Goal: Information Seeking & Learning: Learn about a topic

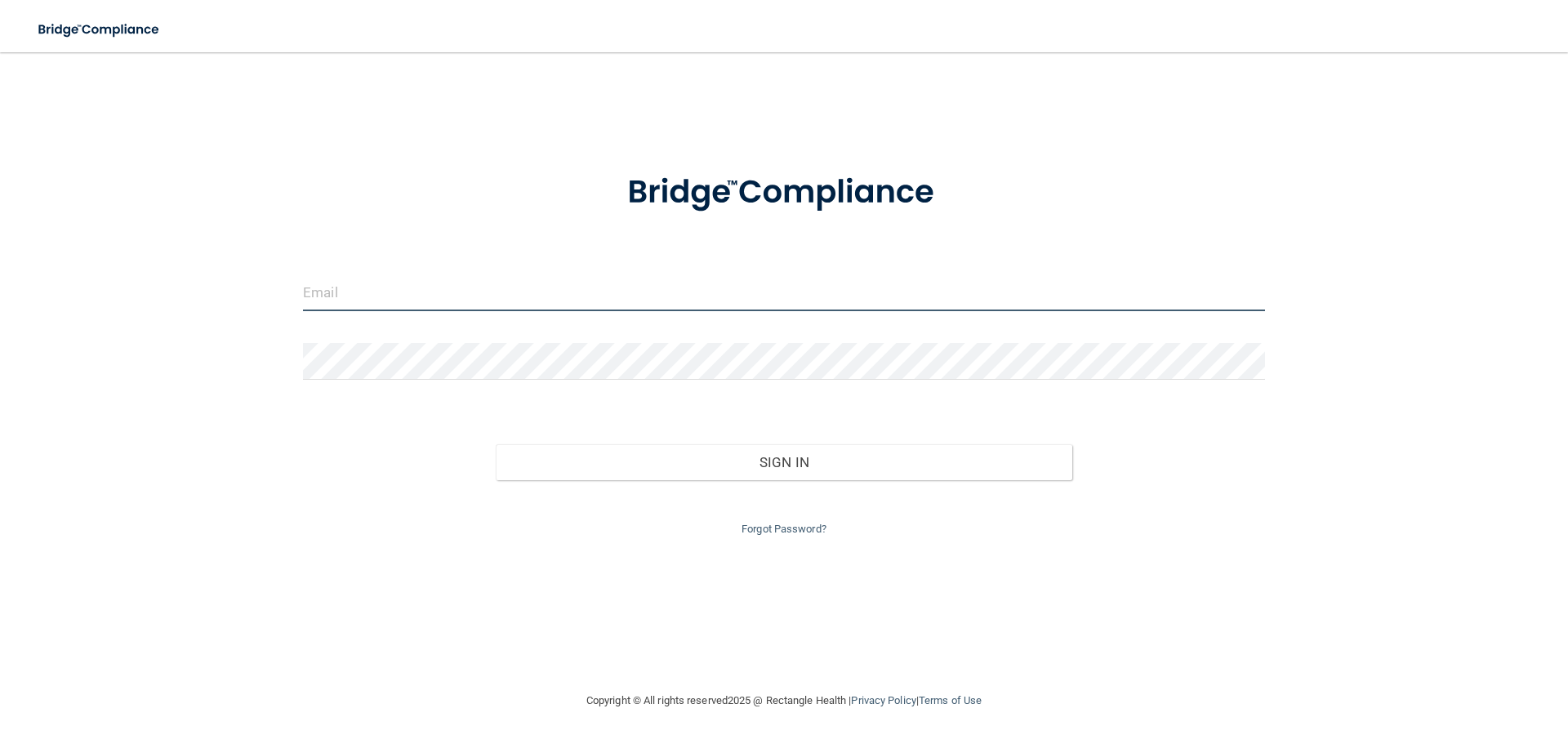
click at [345, 296] on input "email" at bounding box center [784, 293] width 962 height 36
type input "[EMAIL_ADDRESS][DOMAIN_NAME]"
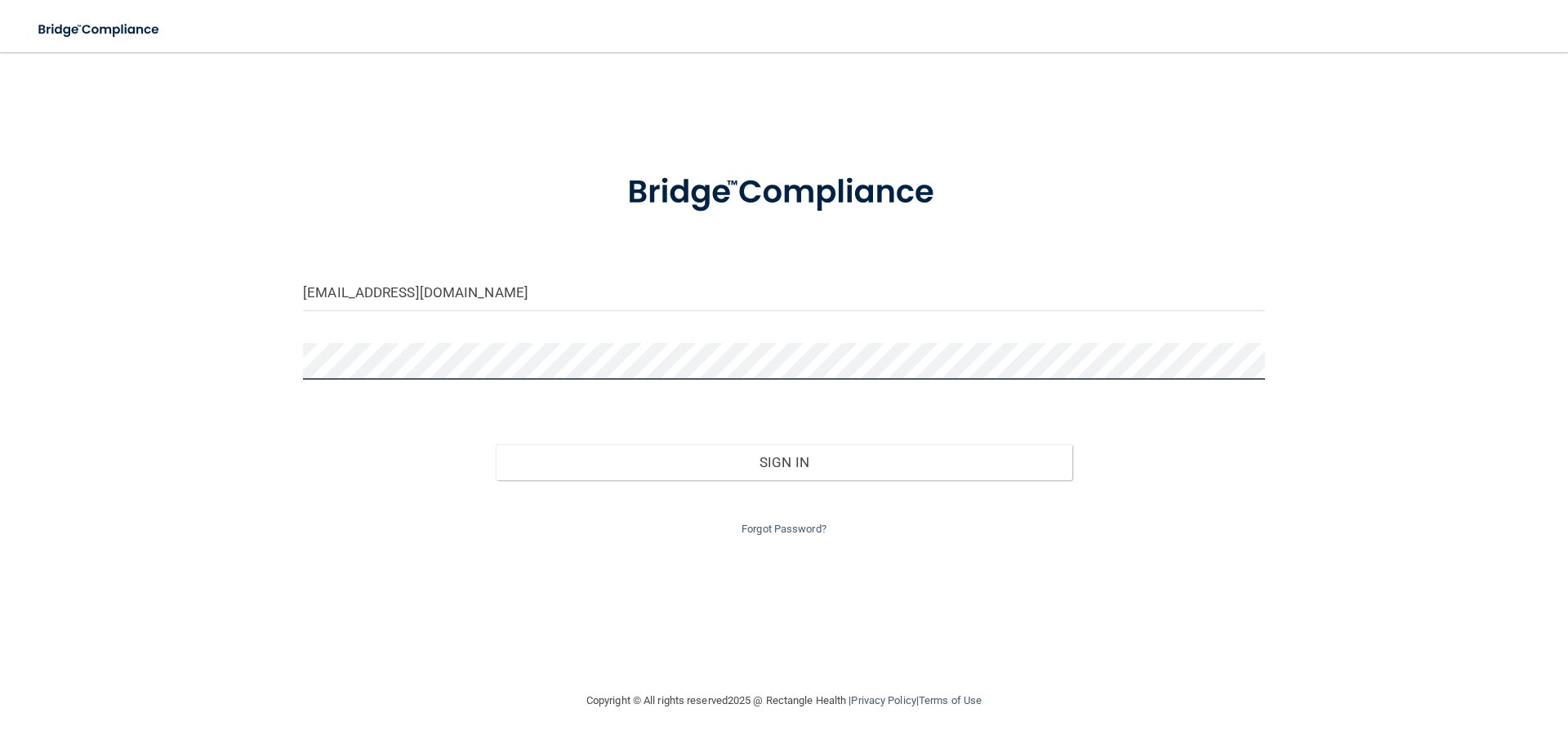
click at [496, 444] on button "Sign In" at bounding box center [784, 462] width 577 height 36
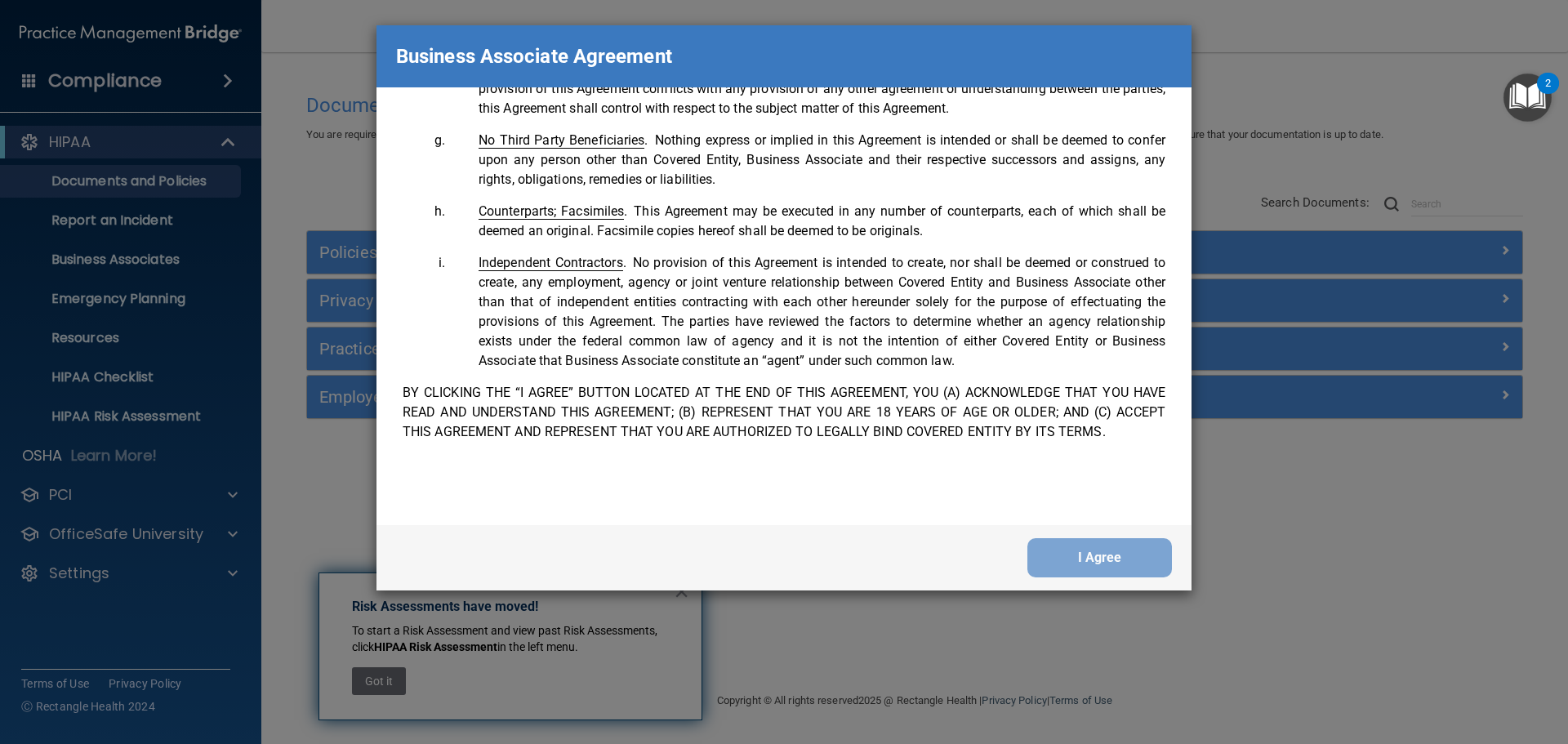
scroll to position [3332, 0]
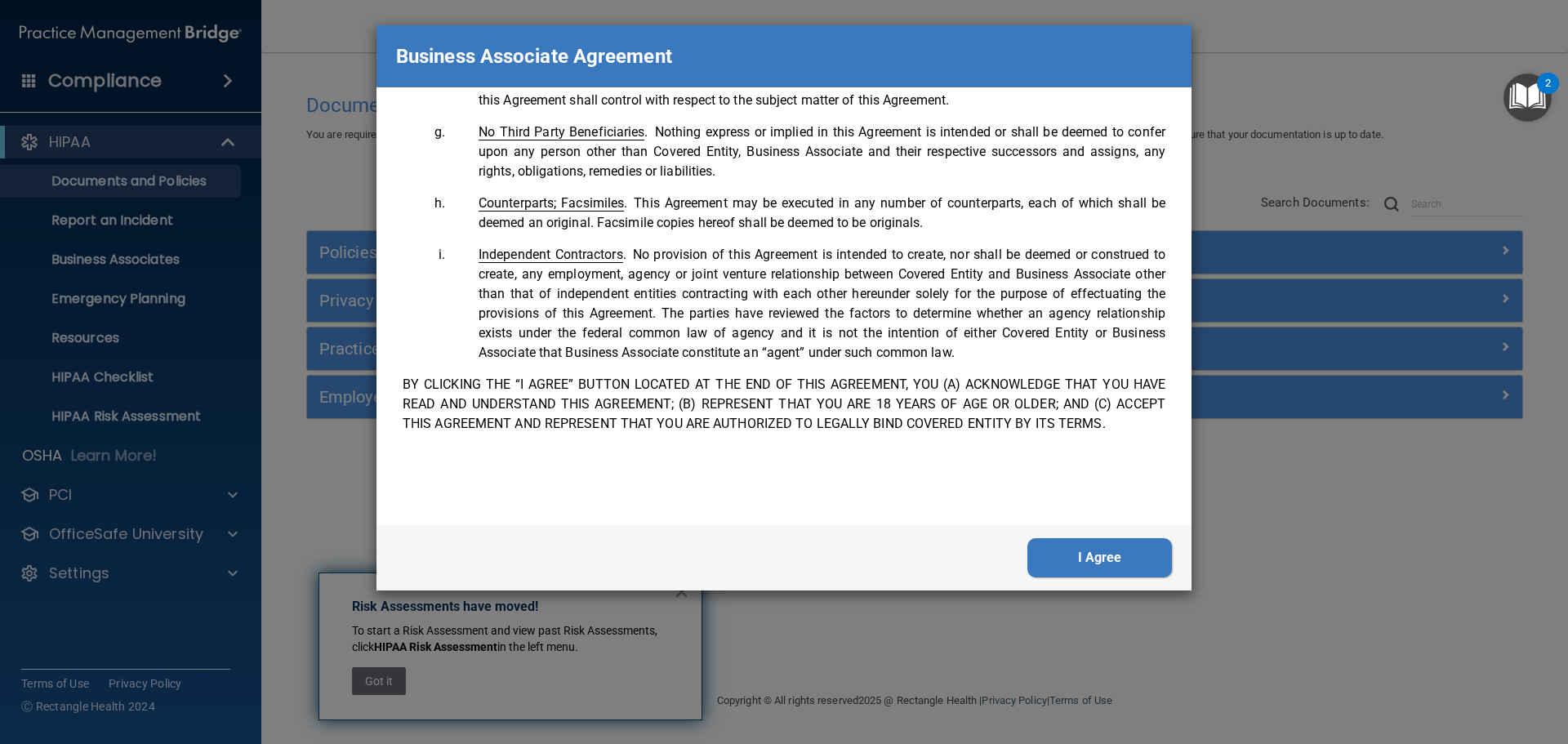
click at [1104, 564] on button "I Agree" at bounding box center [1100, 557] width 145 height 39
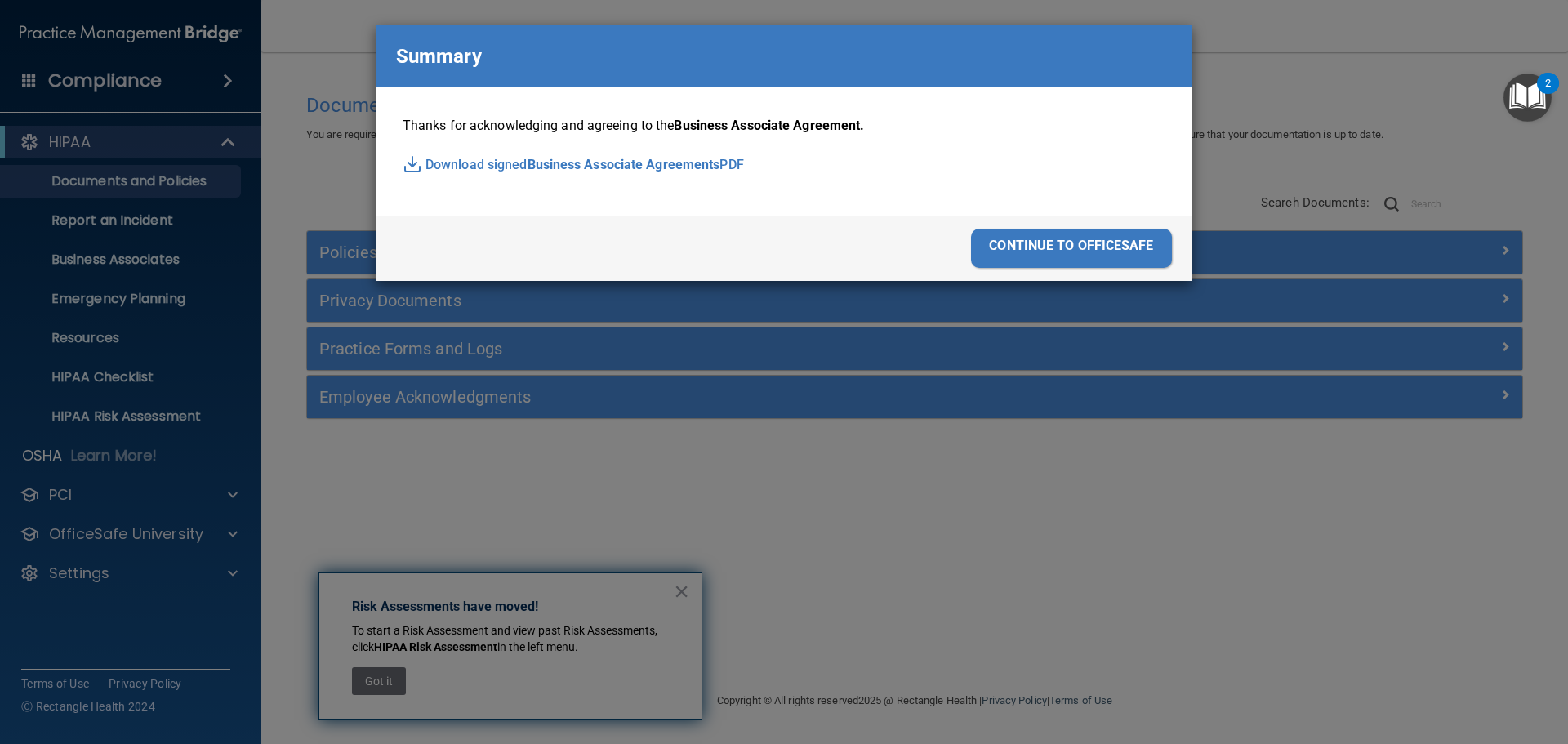
click at [1070, 244] on div "continue to officesafe" at bounding box center [1072, 248] width 201 height 39
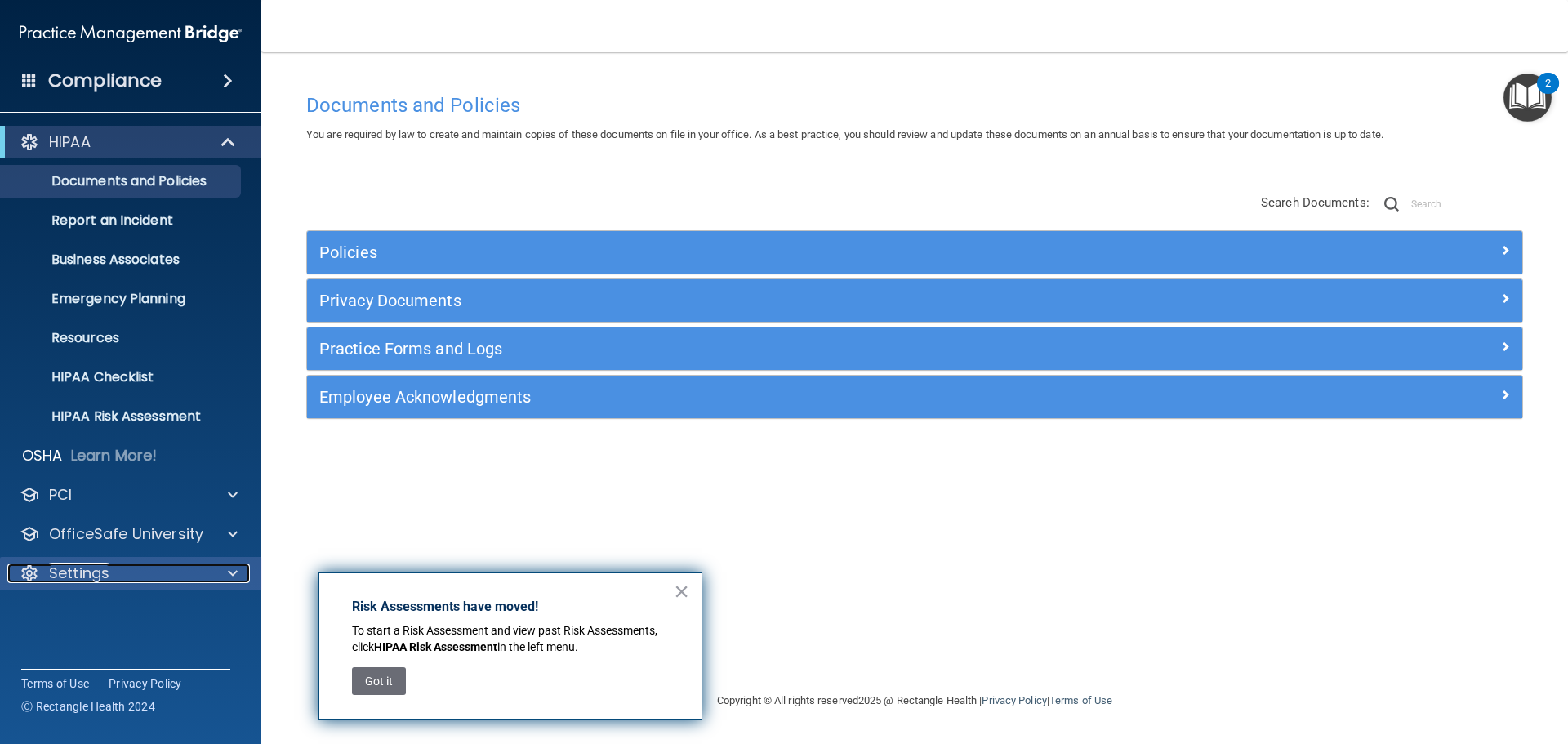
click at [106, 580] on p "Settings" at bounding box center [78, 574] width 60 height 19
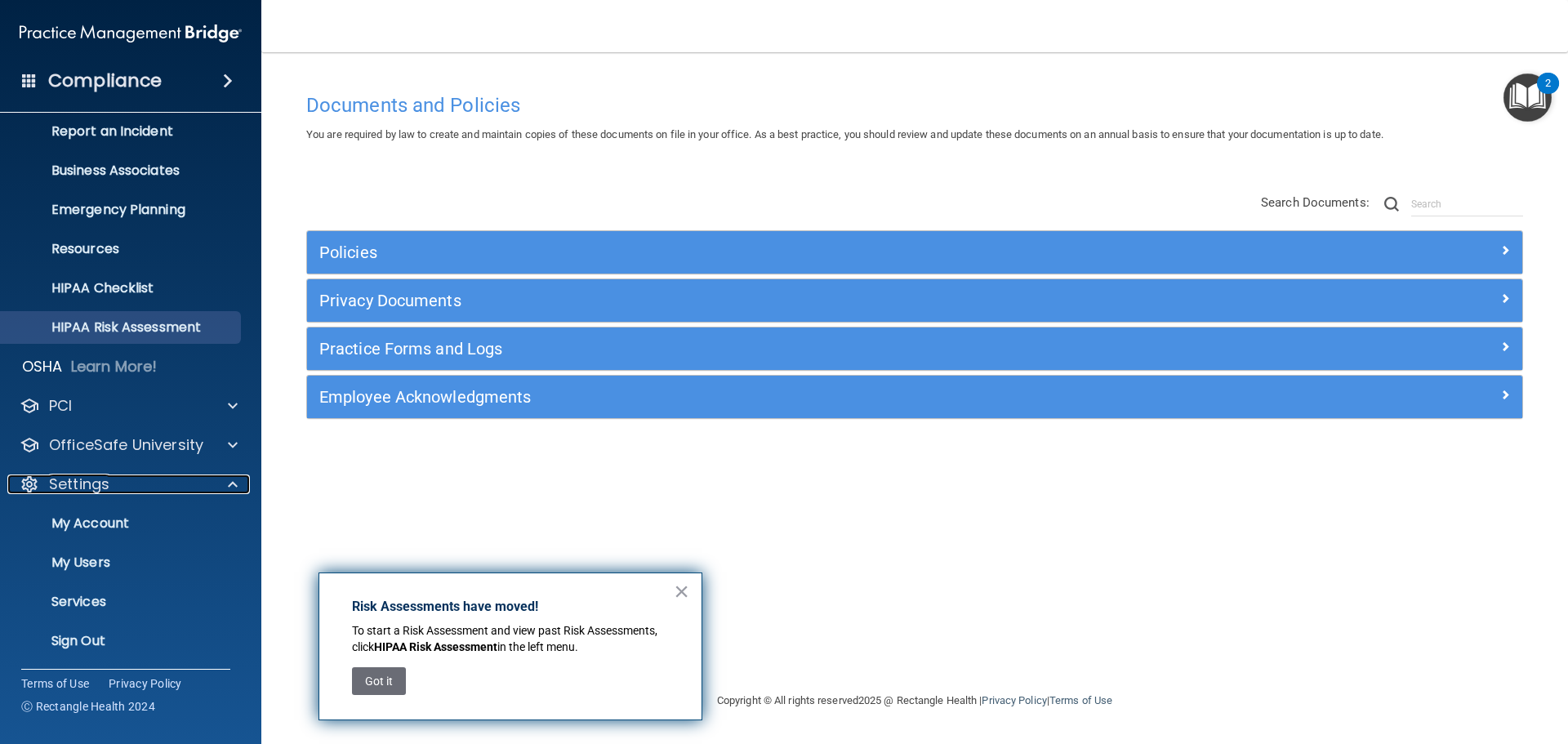
scroll to position [91, 0]
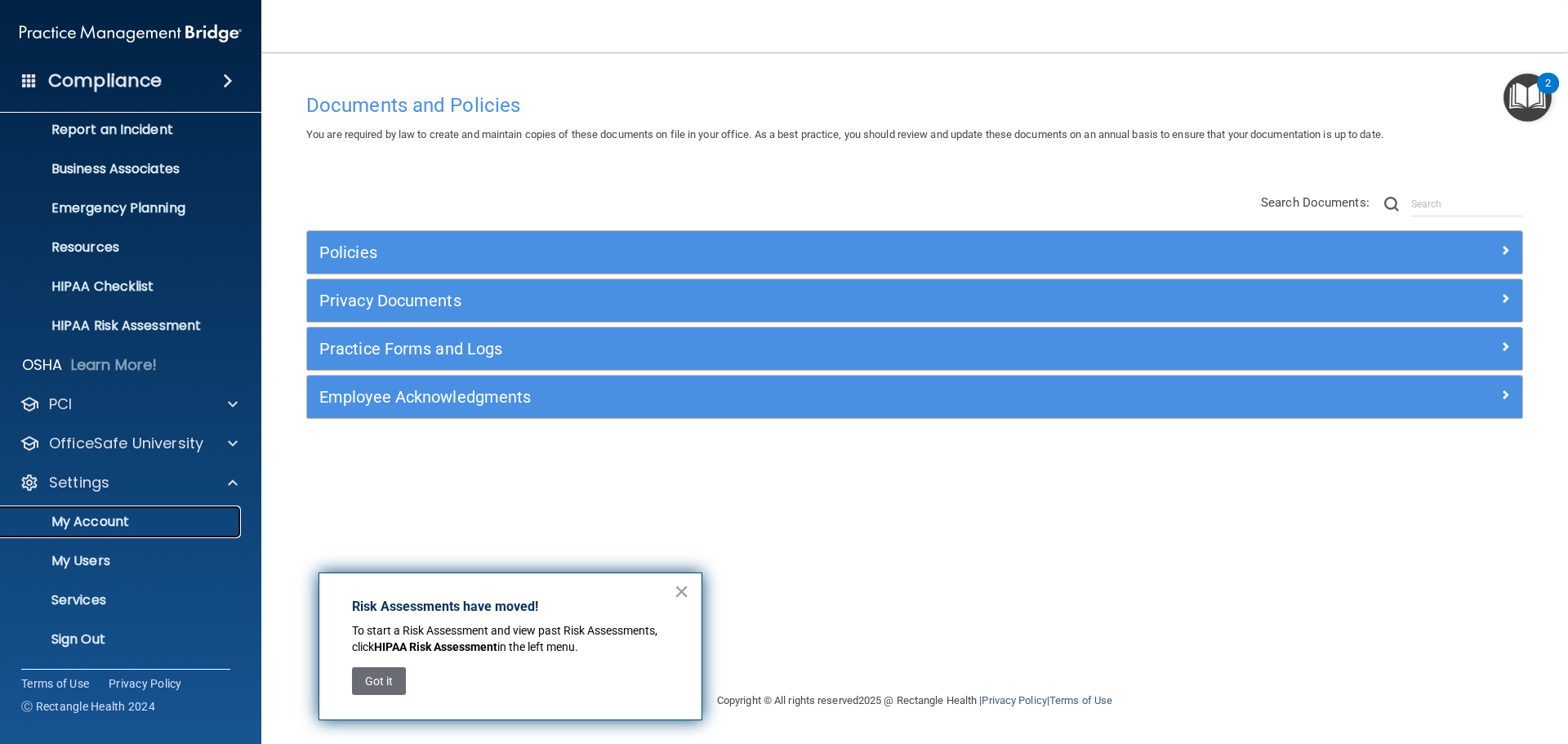
click at [93, 523] on p "My Account" at bounding box center [122, 522] width 223 height 16
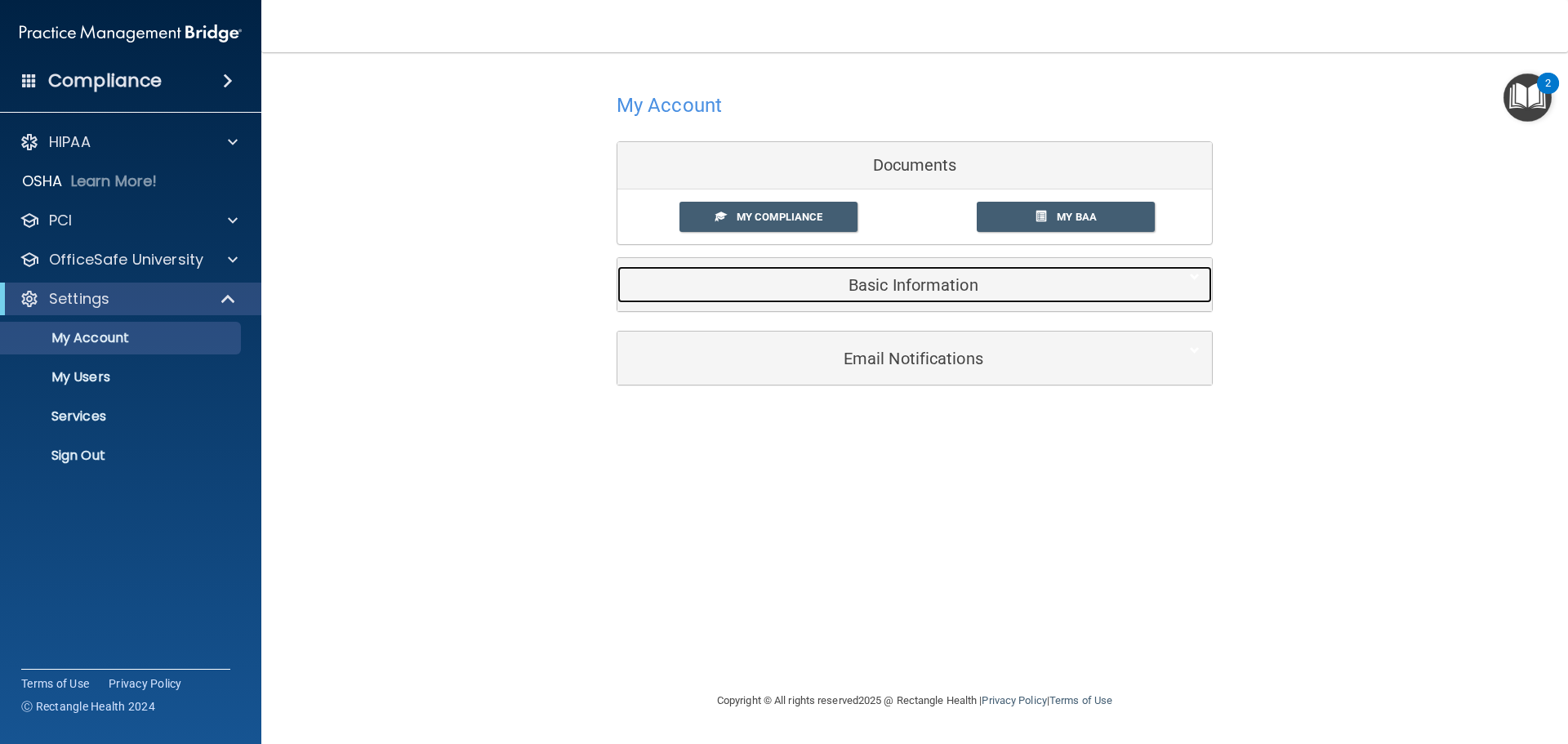
click at [917, 271] on div "Basic Information" at bounding box center [889, 284] width 545 height 36
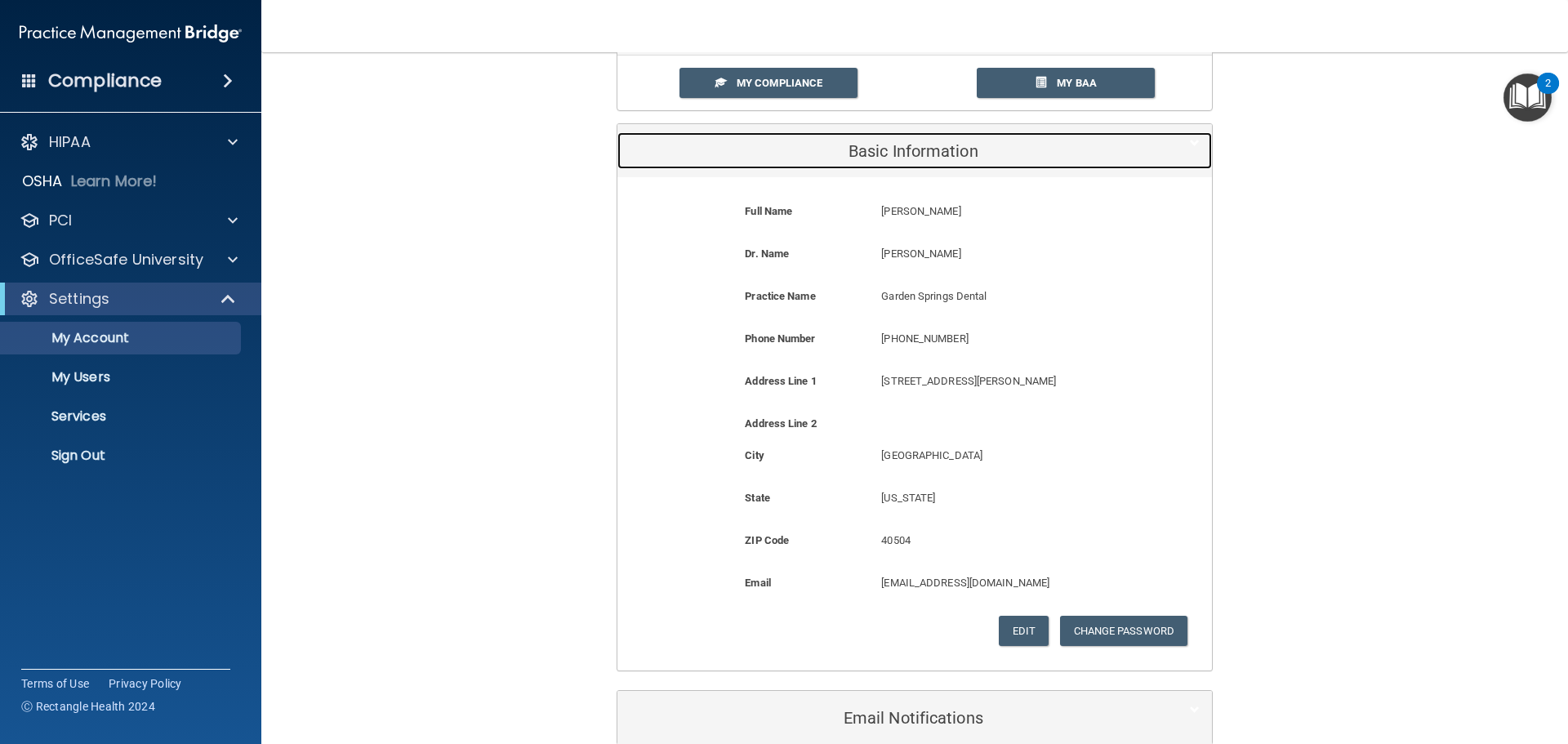
scroll to position [164, 0]
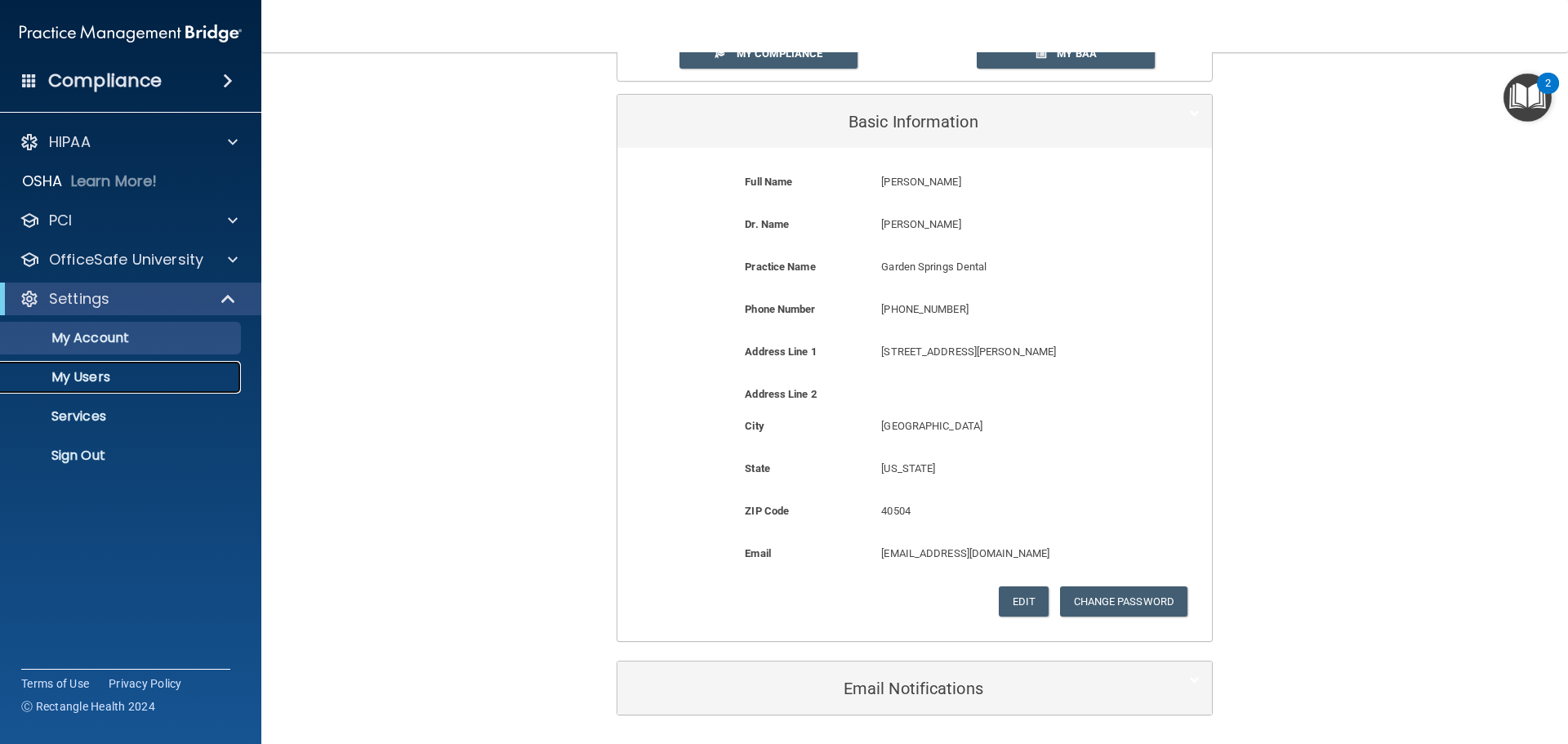
click at [100, 378] on p "My Users" at bounding box center [122, 377] width 223 height 16
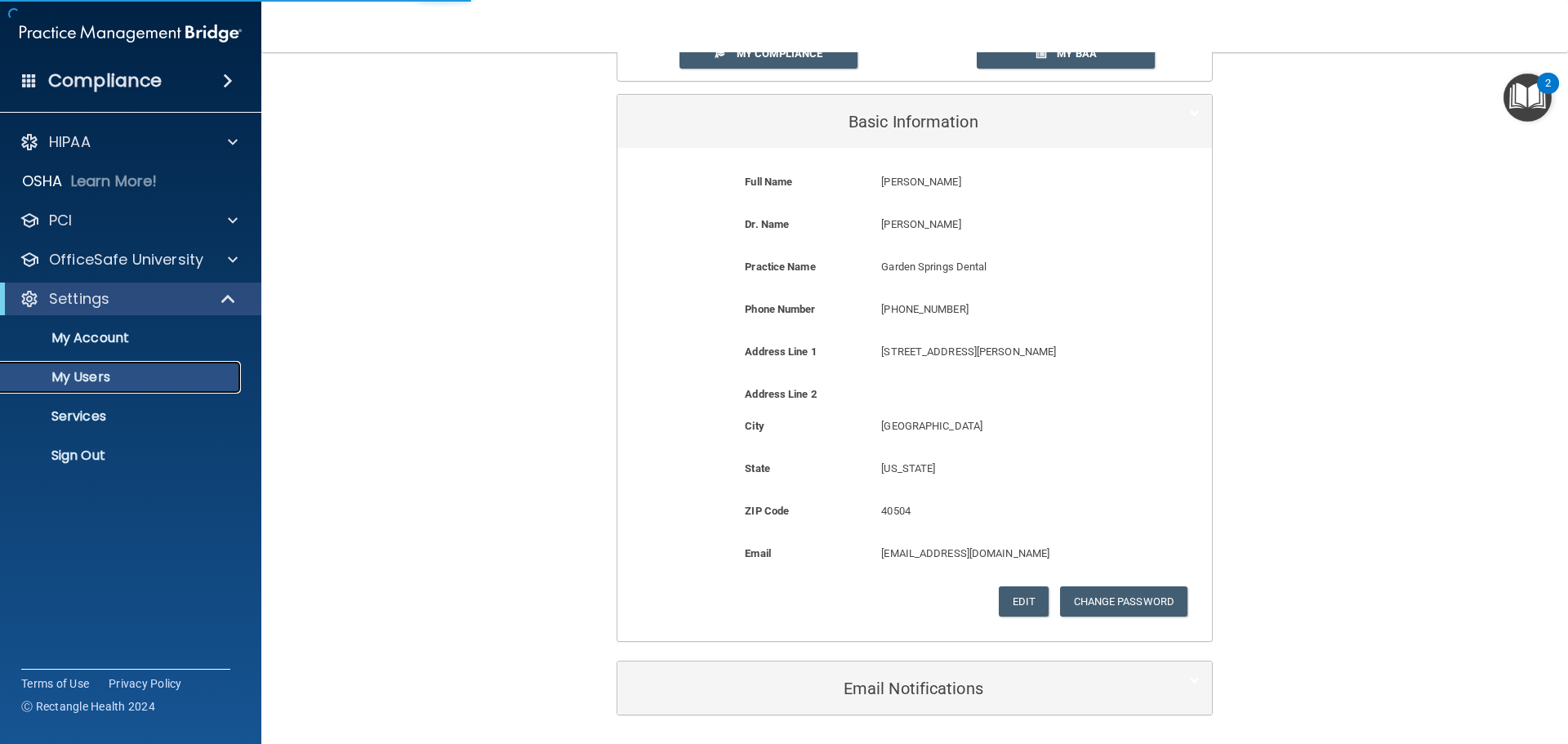
select select "20"
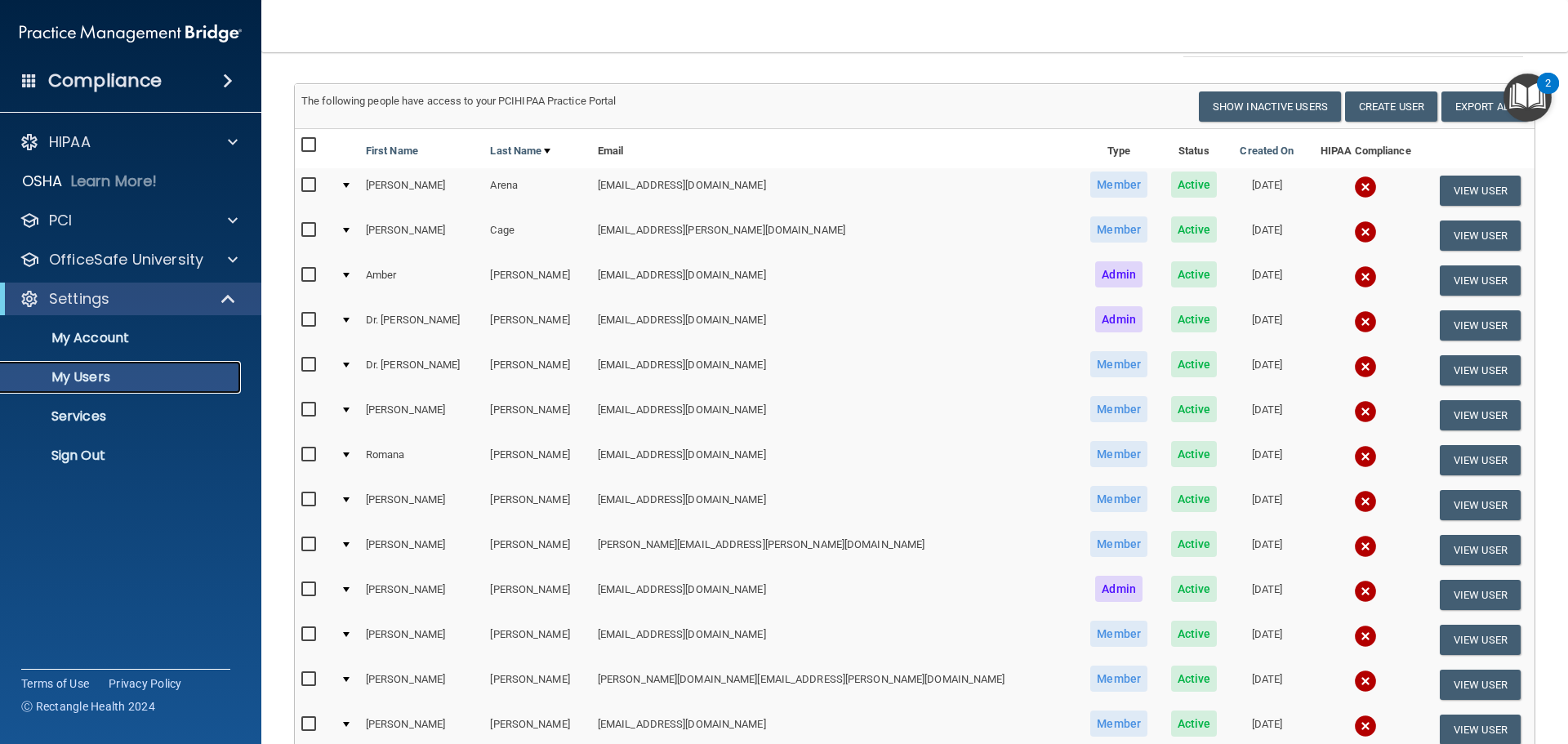
scroll to position [164, 0]
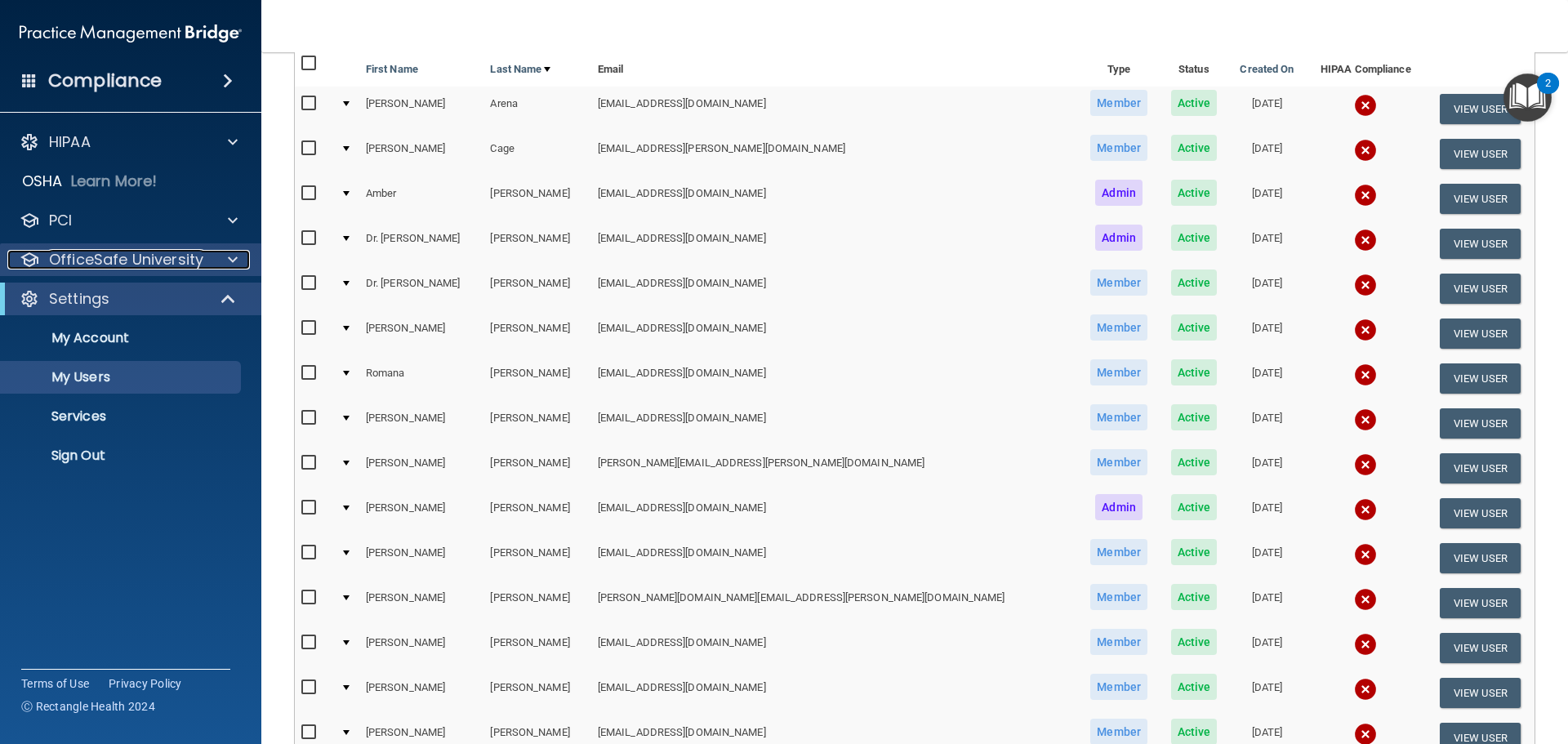
click at [148, 258] on p "OfficeSafe University" at bounding box center [125, 259] width 154 height 19
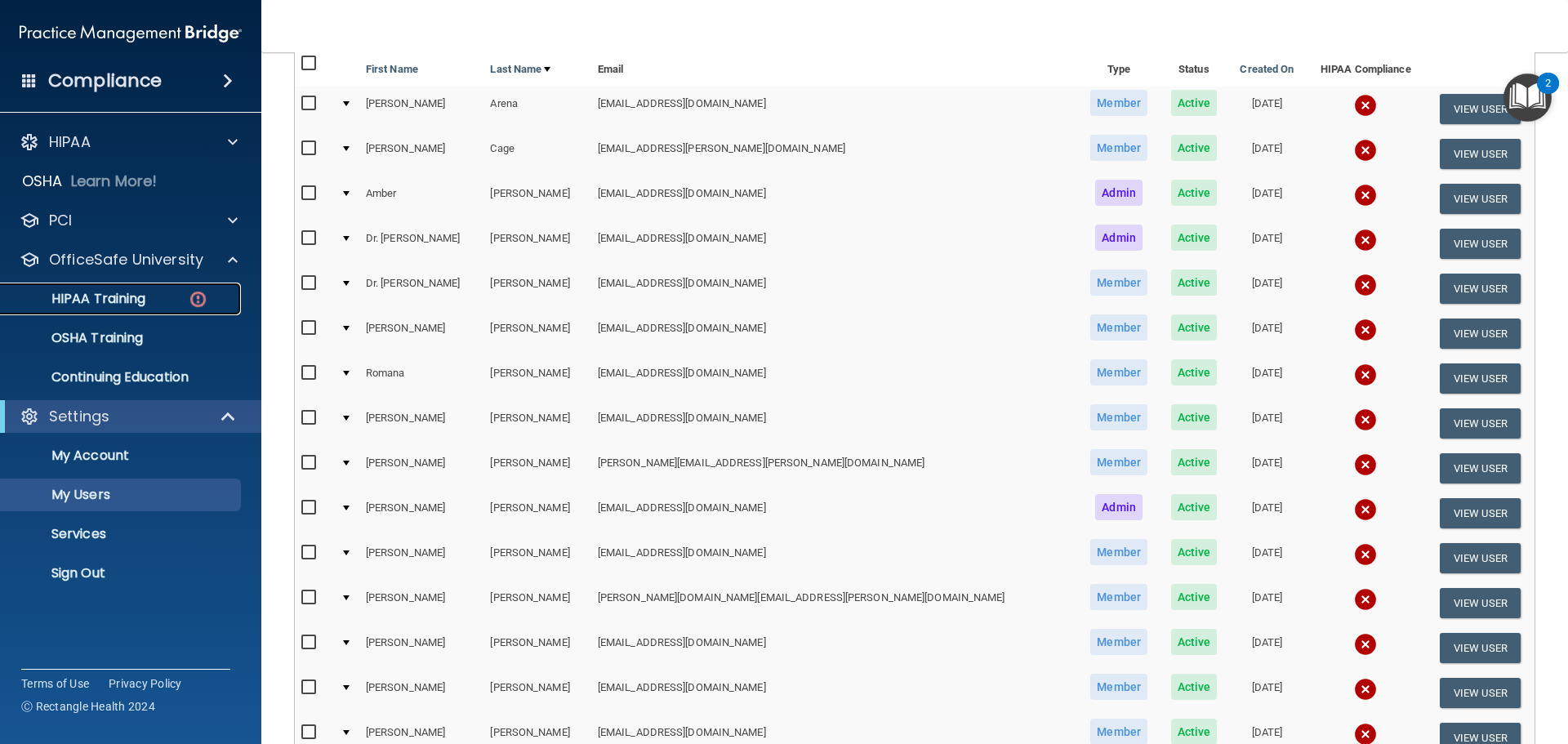
click at [76, 291] on p "HIPAA Training" at bounding box center [78, 299] width 135 height 16
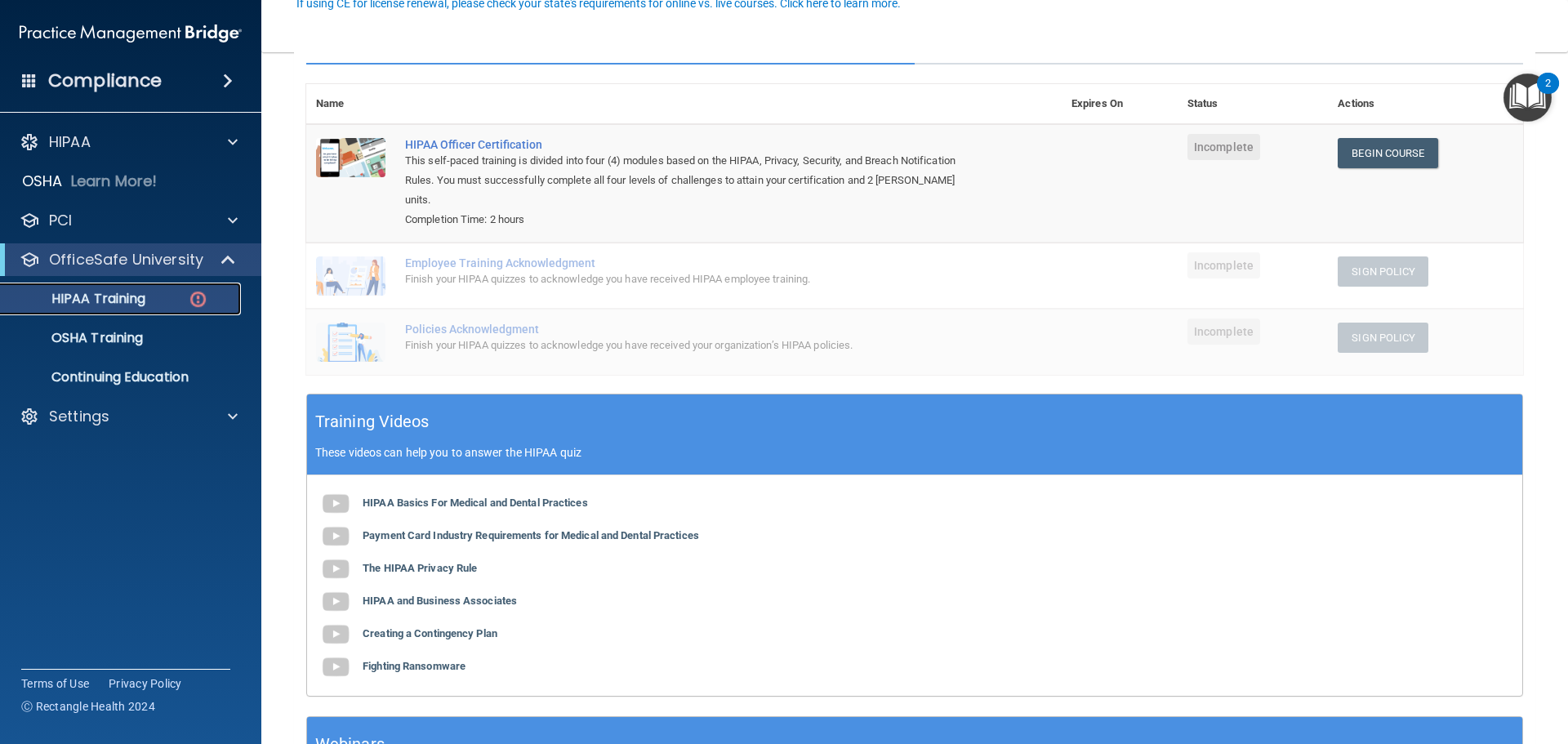
scroll to position [81, 0]
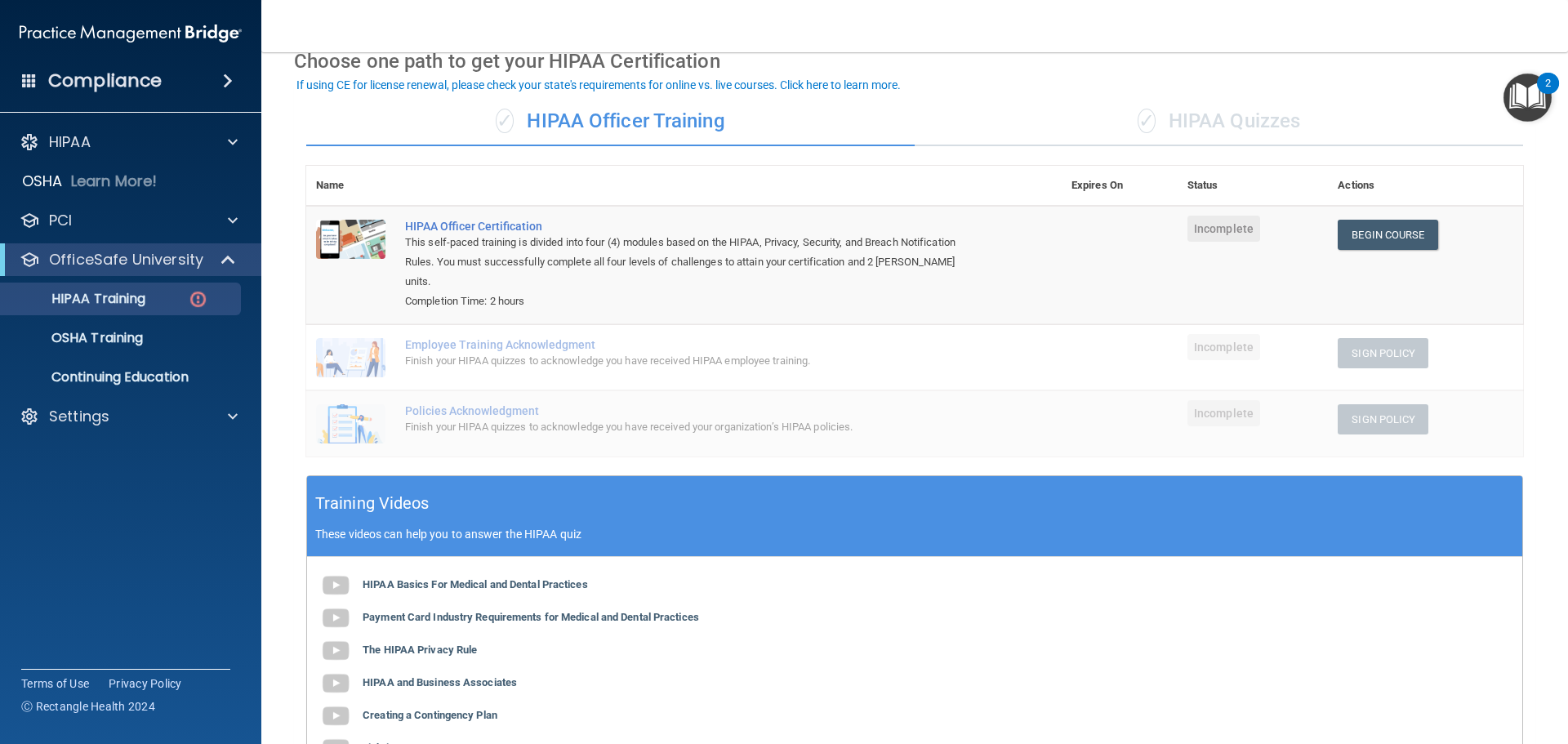
click at [1209, 131] on div "✓ HIPAA Quizzes" at bounding box center [1220, 122] width 609 height 49
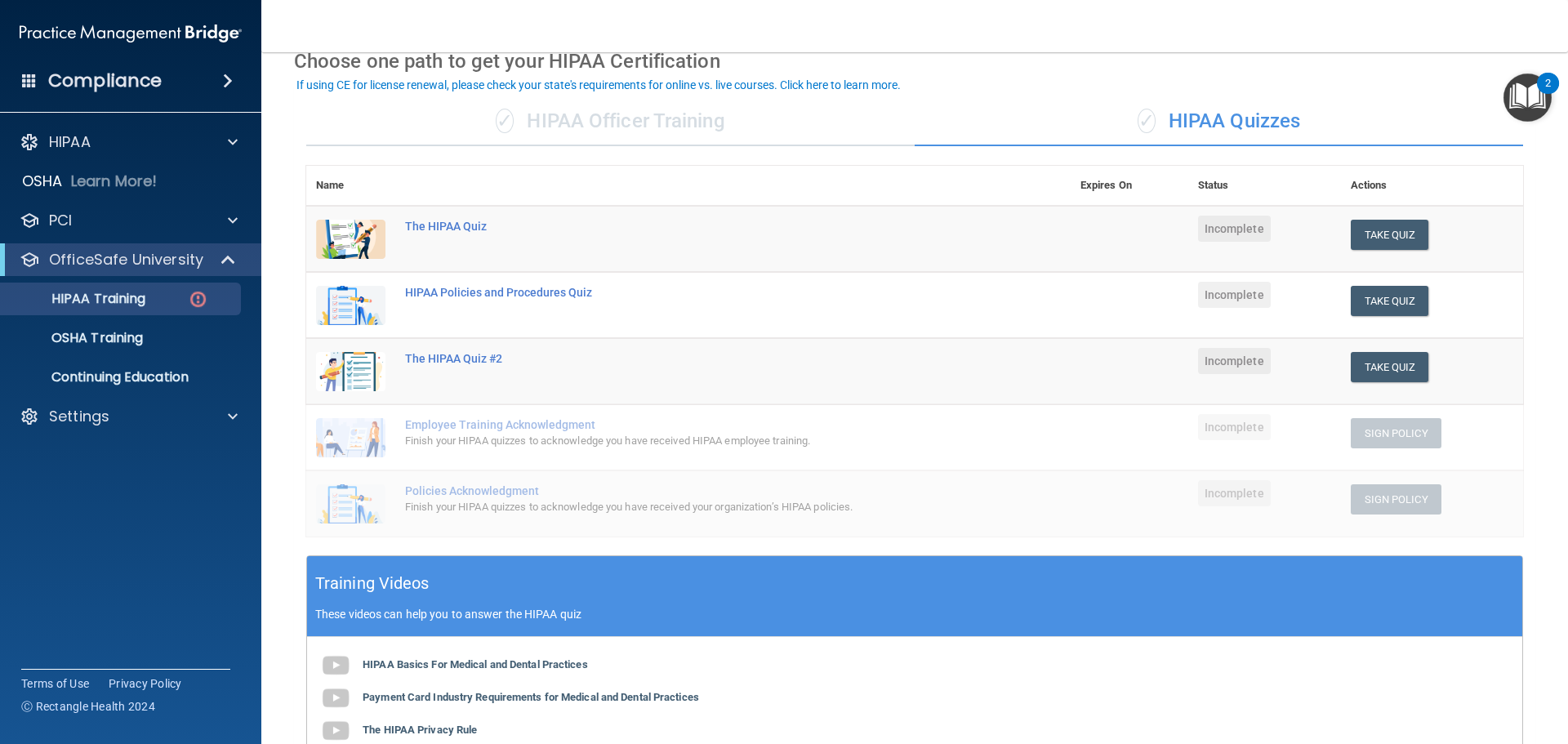
click at [663, 137] on div "✓ HIPAA Officer Training" at bounding box center [611, 122] width 609 height 49
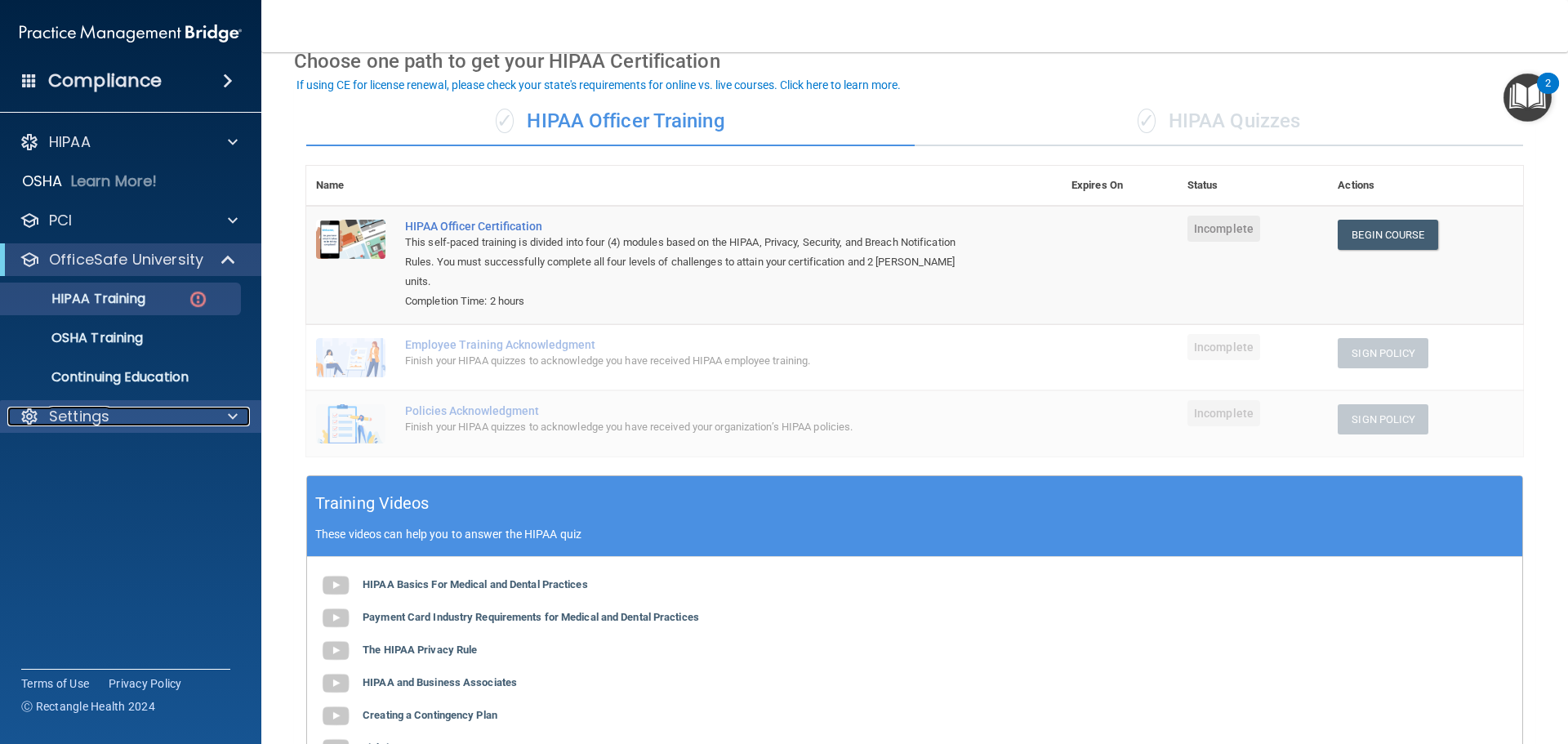
click at [98, 421] on p "Settings" at bounding box center [78, 417] width 60 height 19
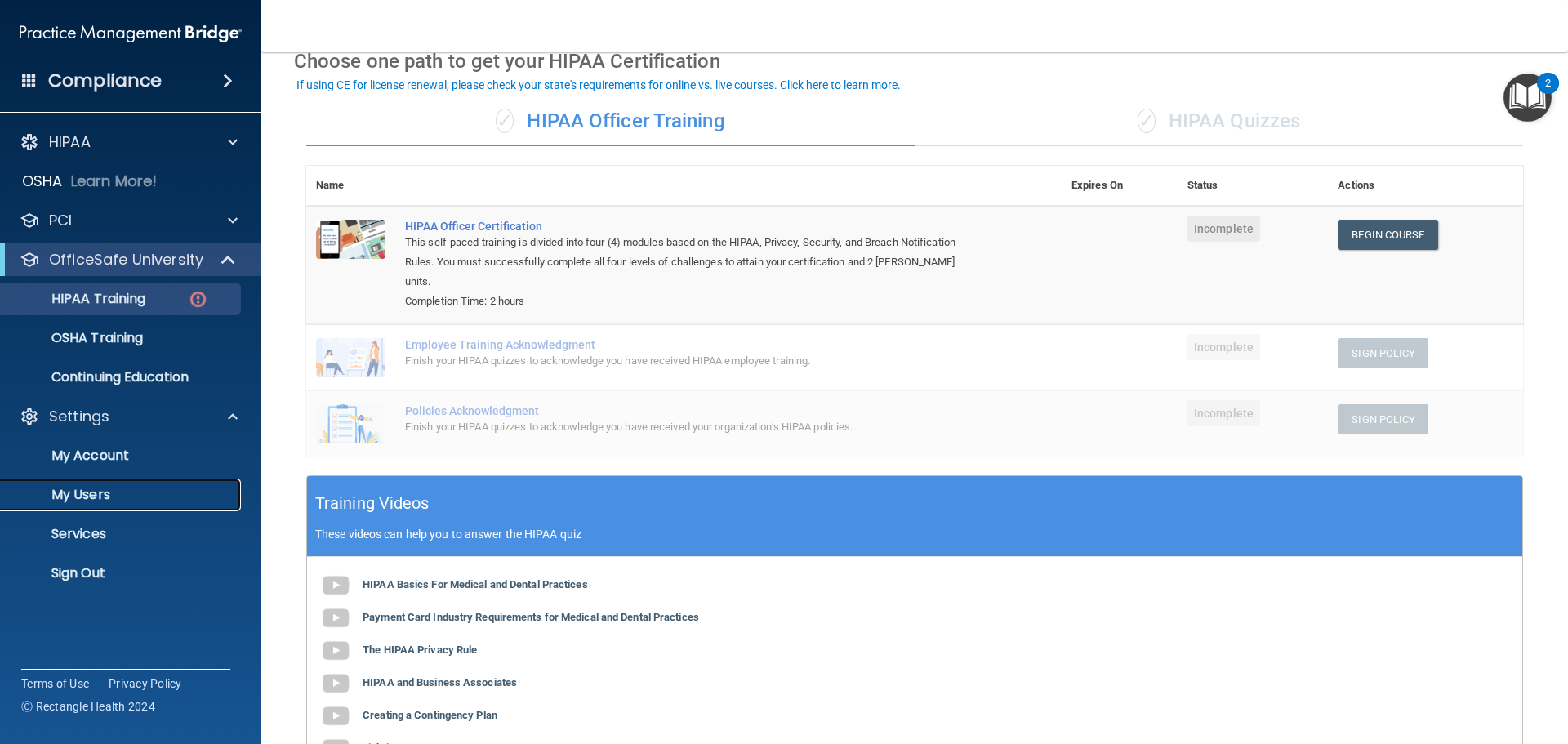
click at [90, 490] on p "My Users" at bounding box center [122, 495] width 223 height 16
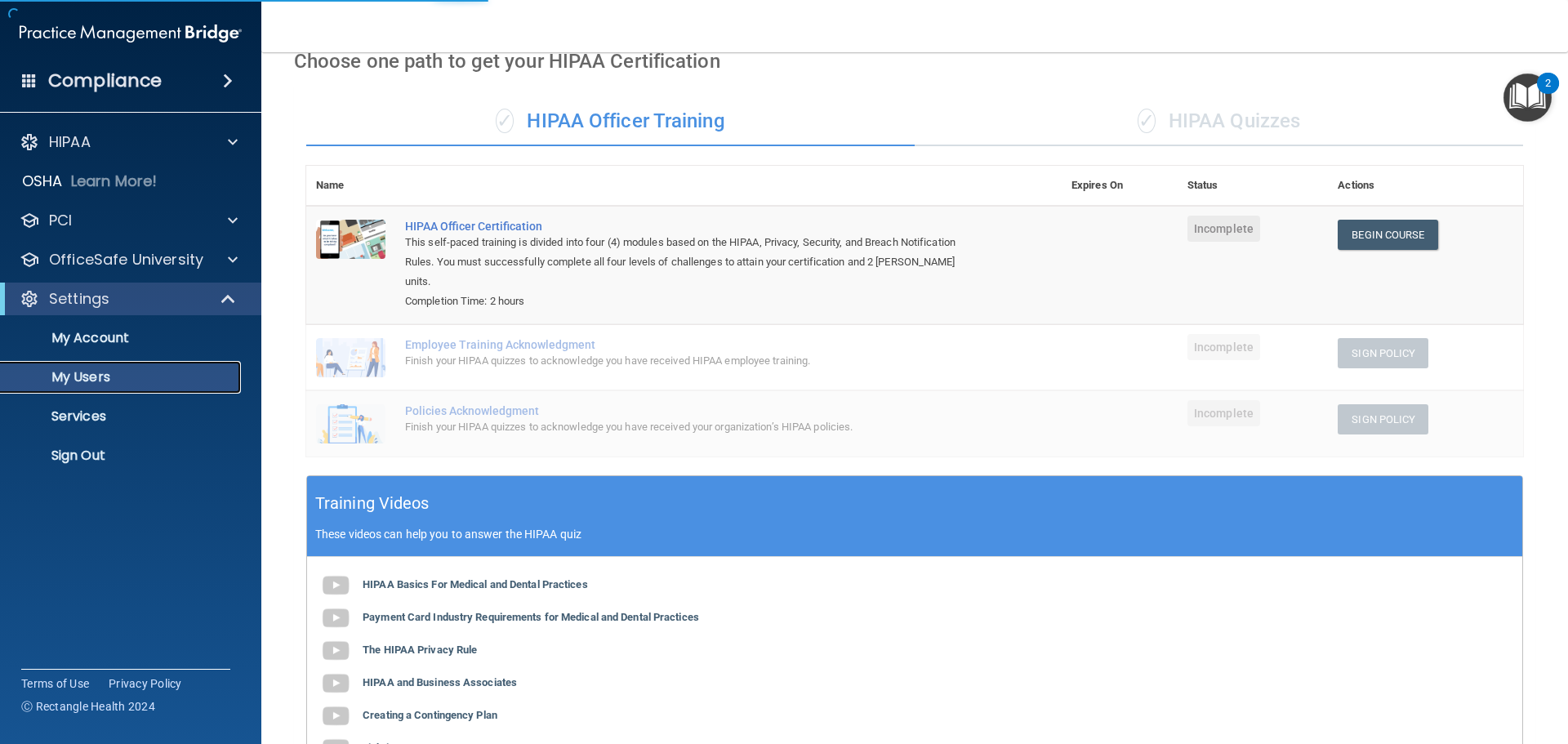
select select "20"
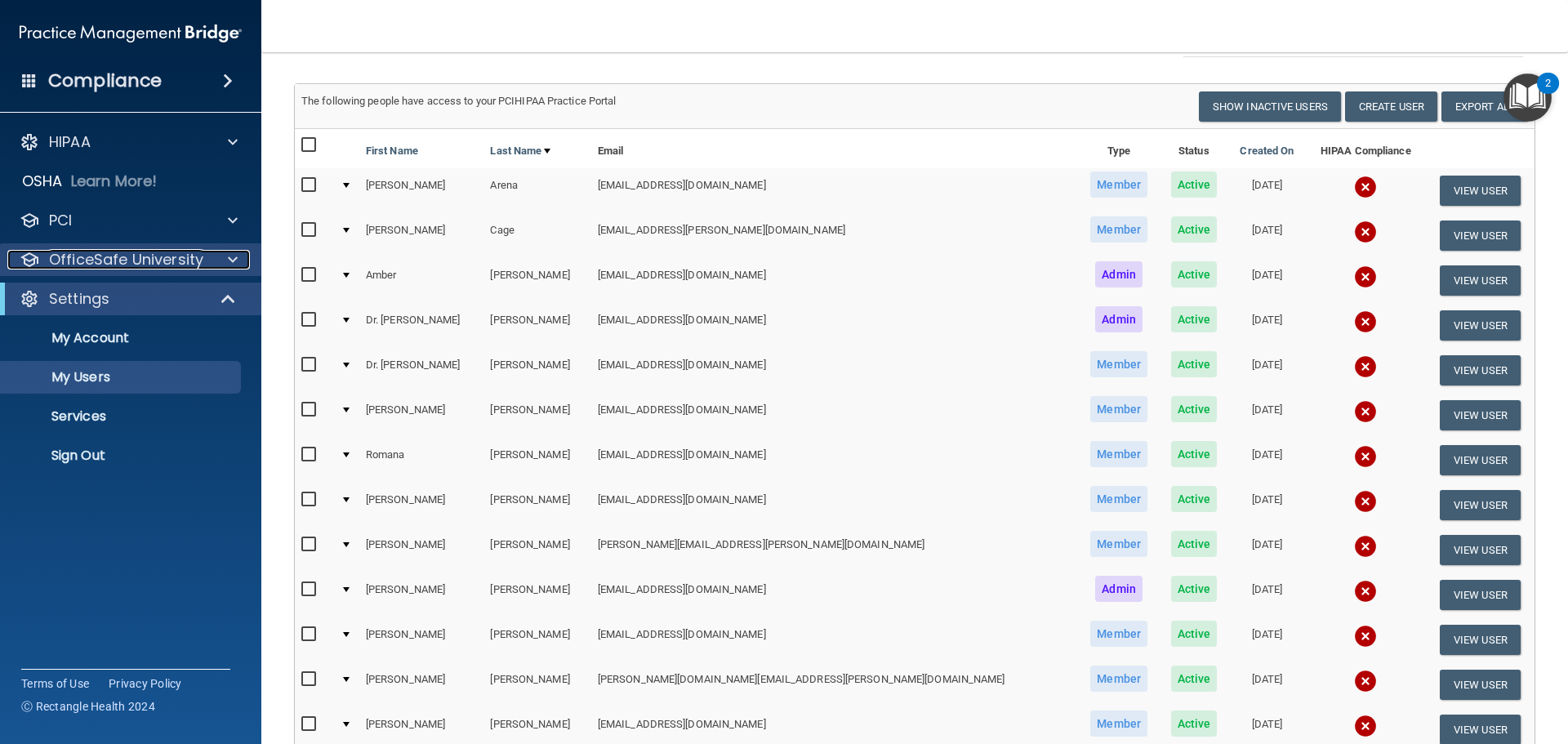
click at [110, 258] on p "OfficeSafe University" at bounding box center [125, 259] width 154 height 19
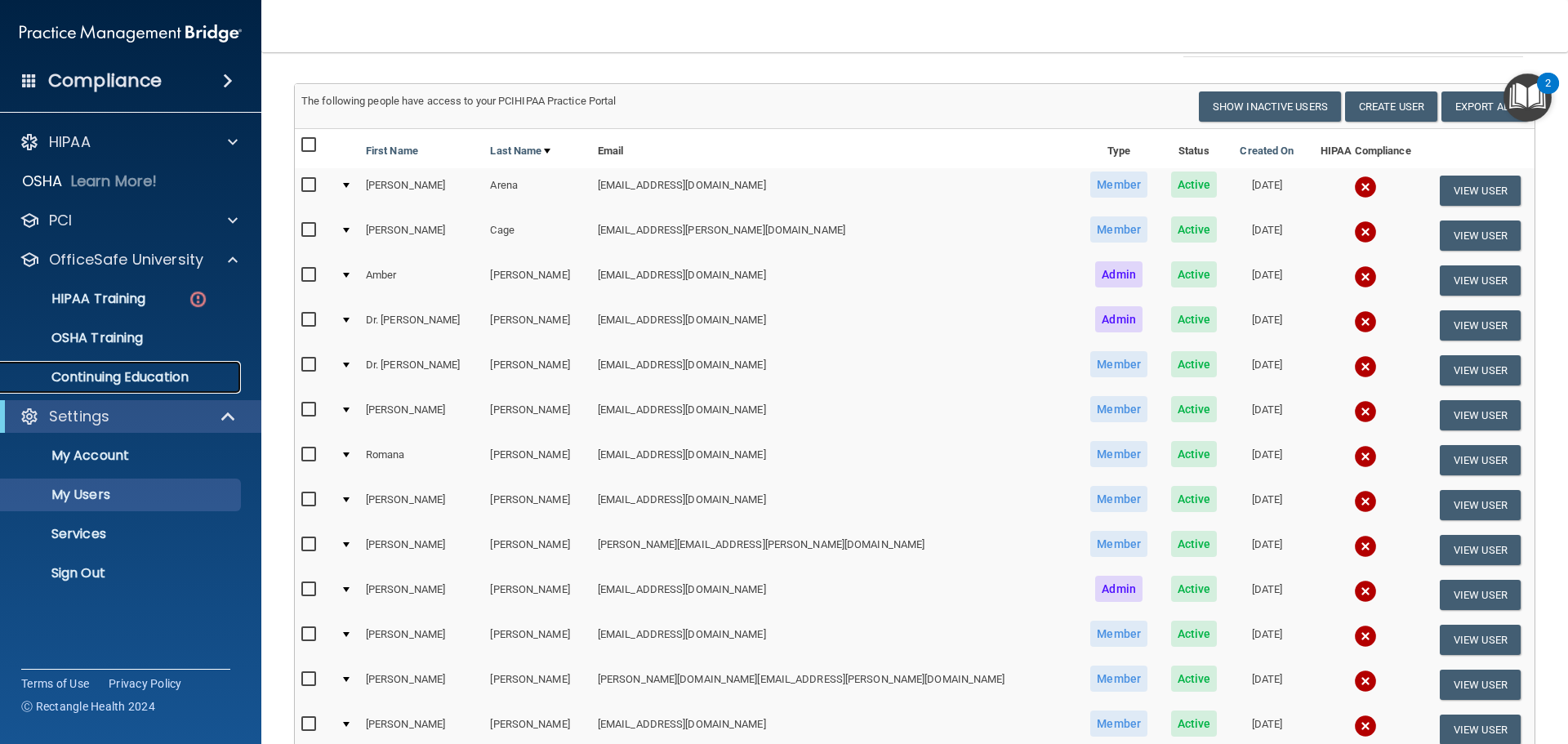
click at [131, 382] on p "Continuing Education" at bounding box center [122, 377] width 223 height 16
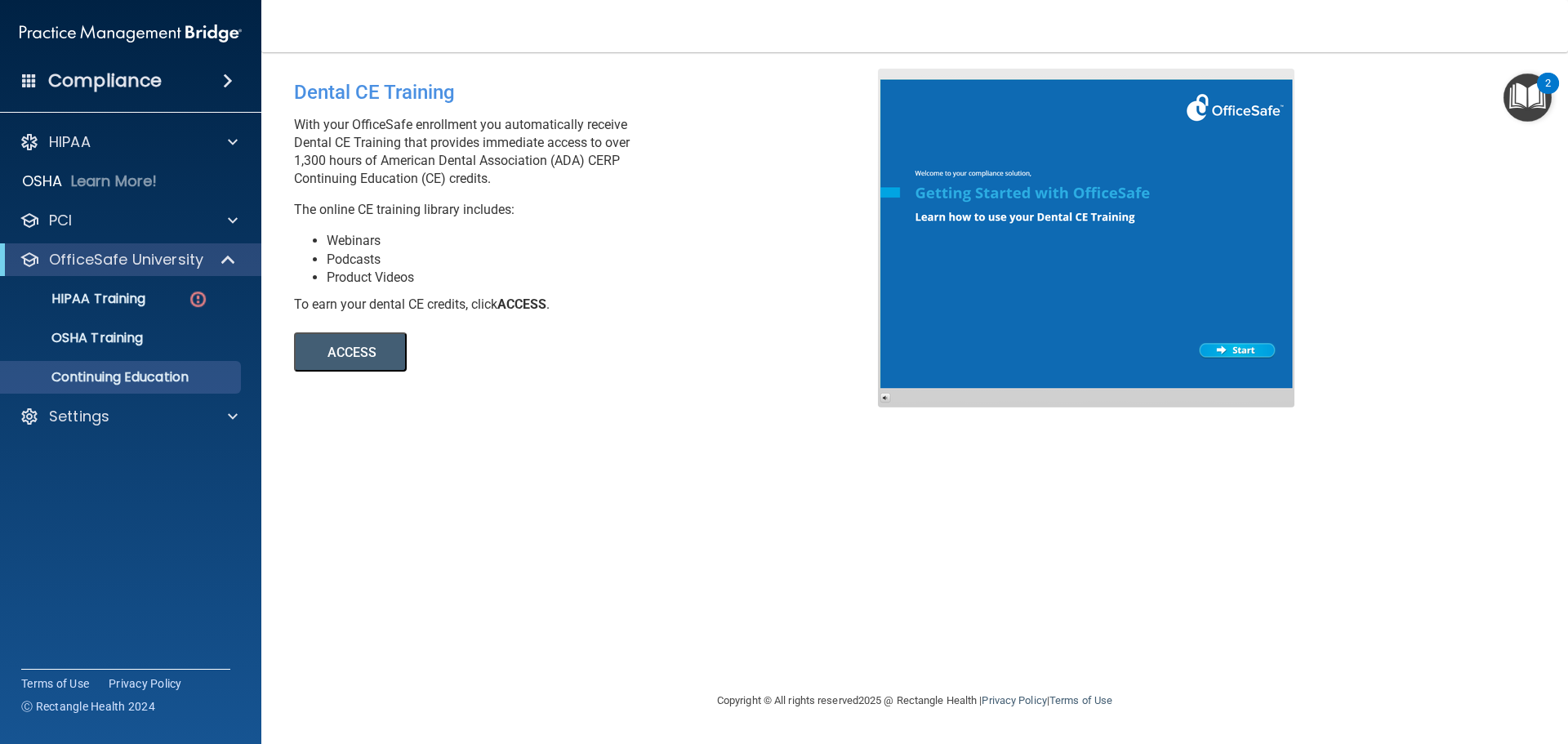
click at [352, 347] on button "ACCESS" at bounding box center [350, 351] width 113 height 39
click at [169, 135] on div "HIPAA" at bounding box center [109, 142] width 203 height 19
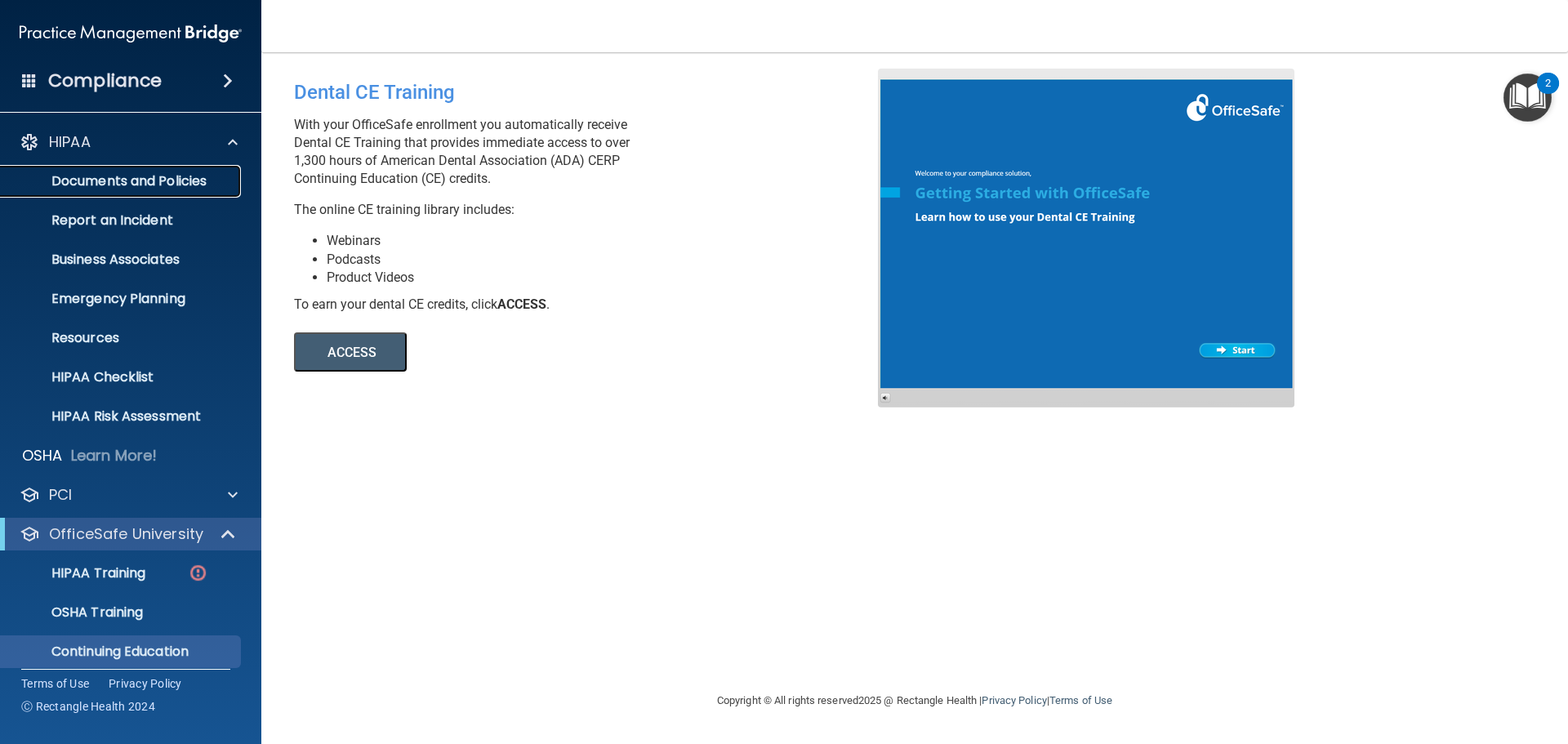
click at [119, 180] on p "Documents and Policies" at bounding box center [122, 181] width 223 height 16
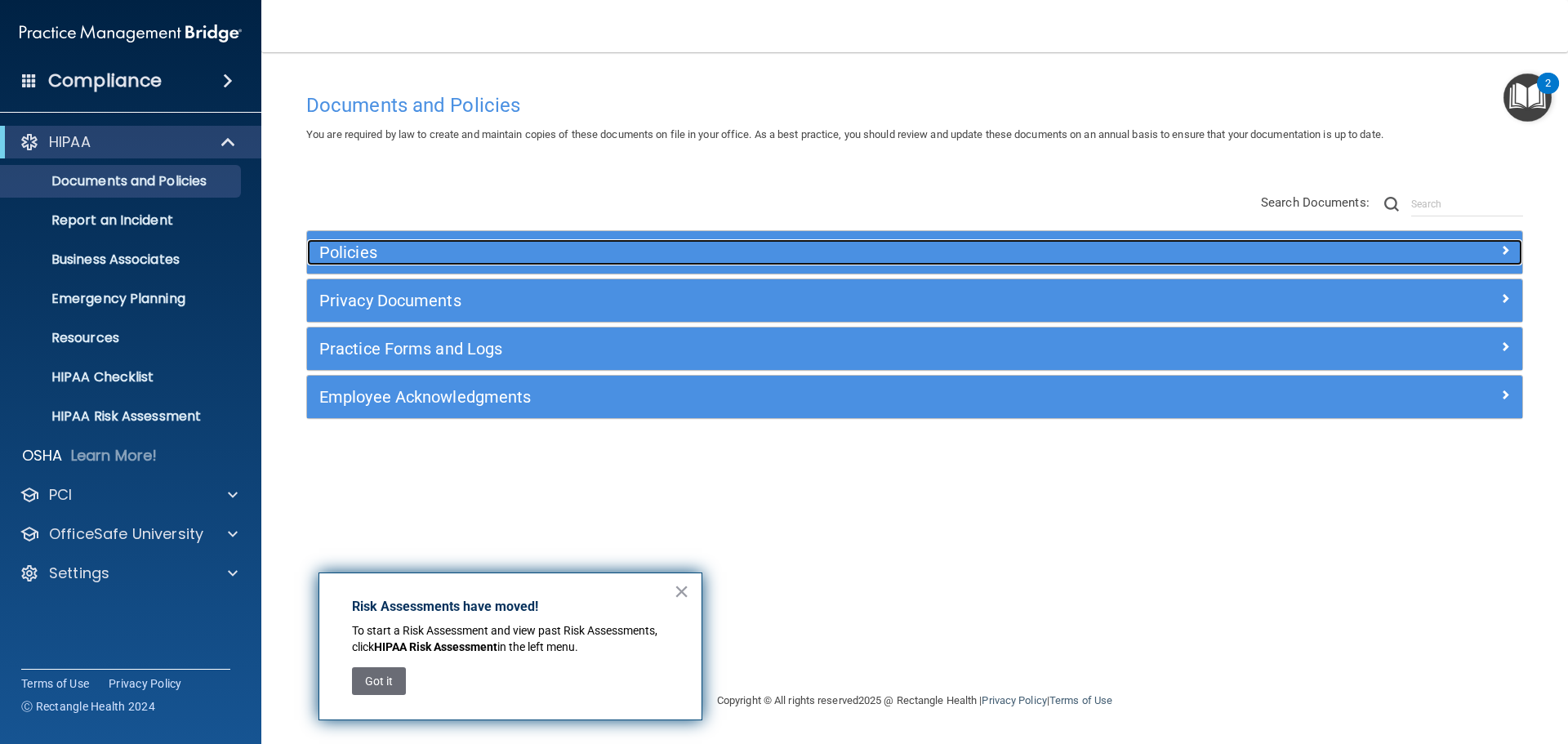
click at [359, 259] on h5 "Policies" at bounding box center [763, 252] width 887 height 18
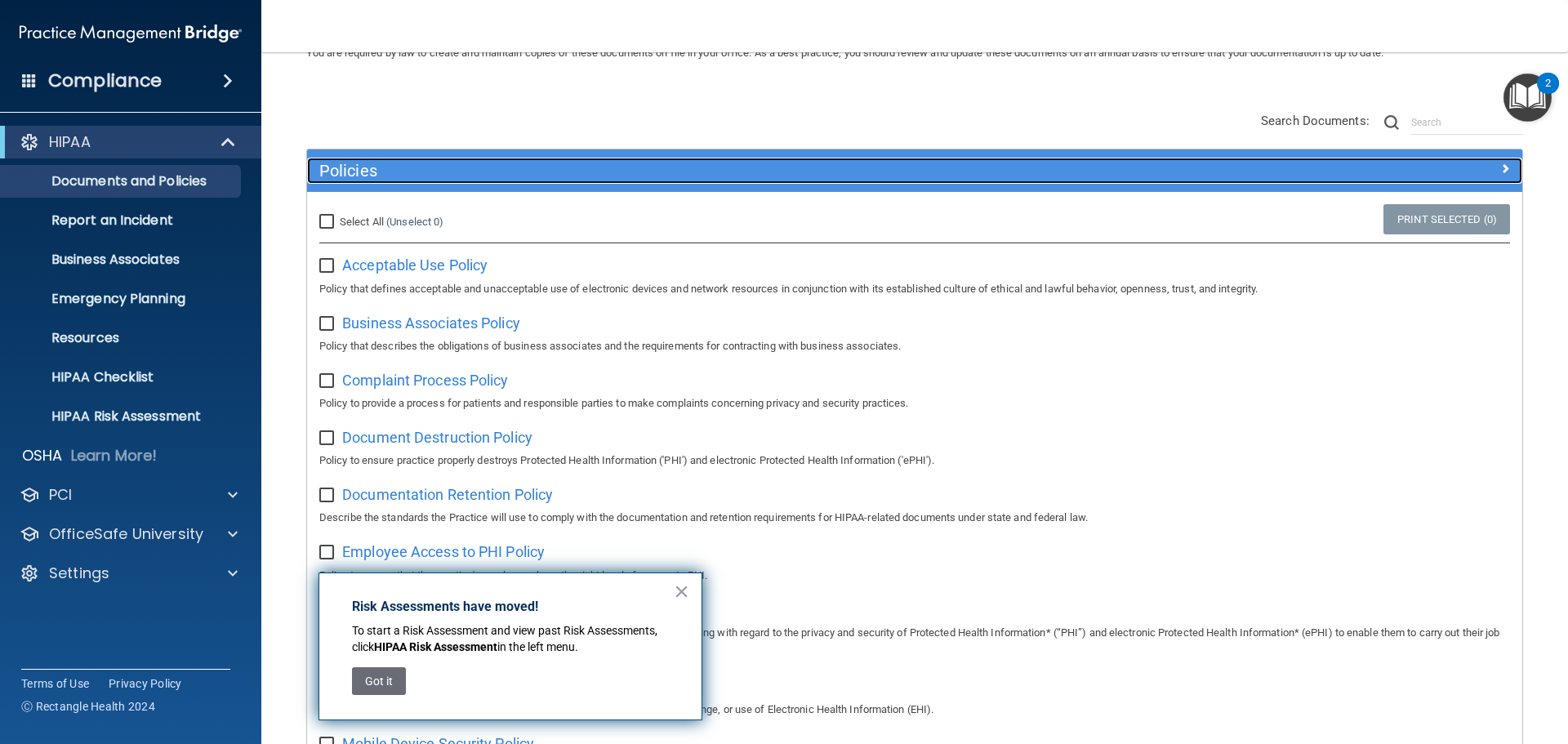
scroll to position [164, 0]
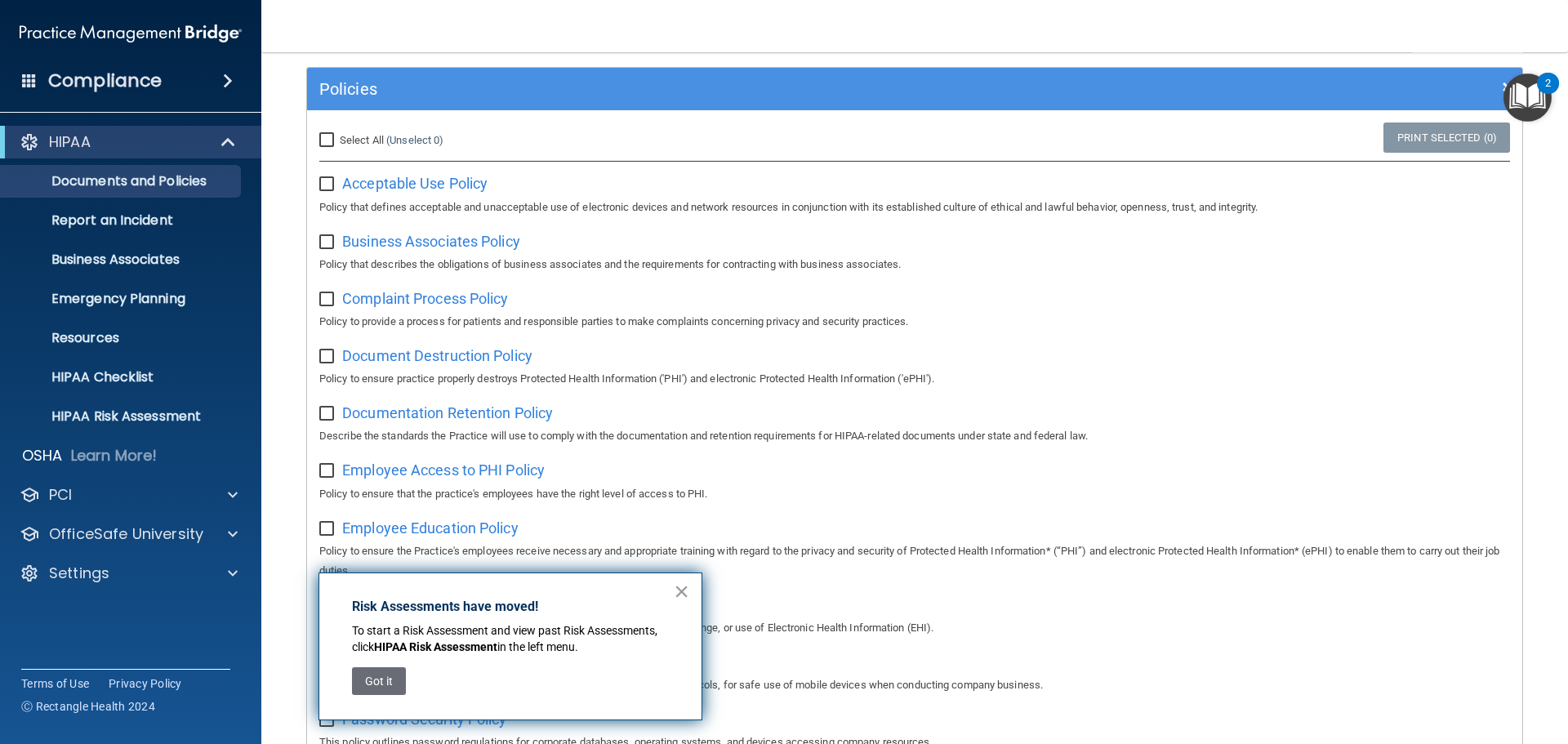
click at [683, 592] on button "×" at bounding box center [682, 591] width 15 height 26
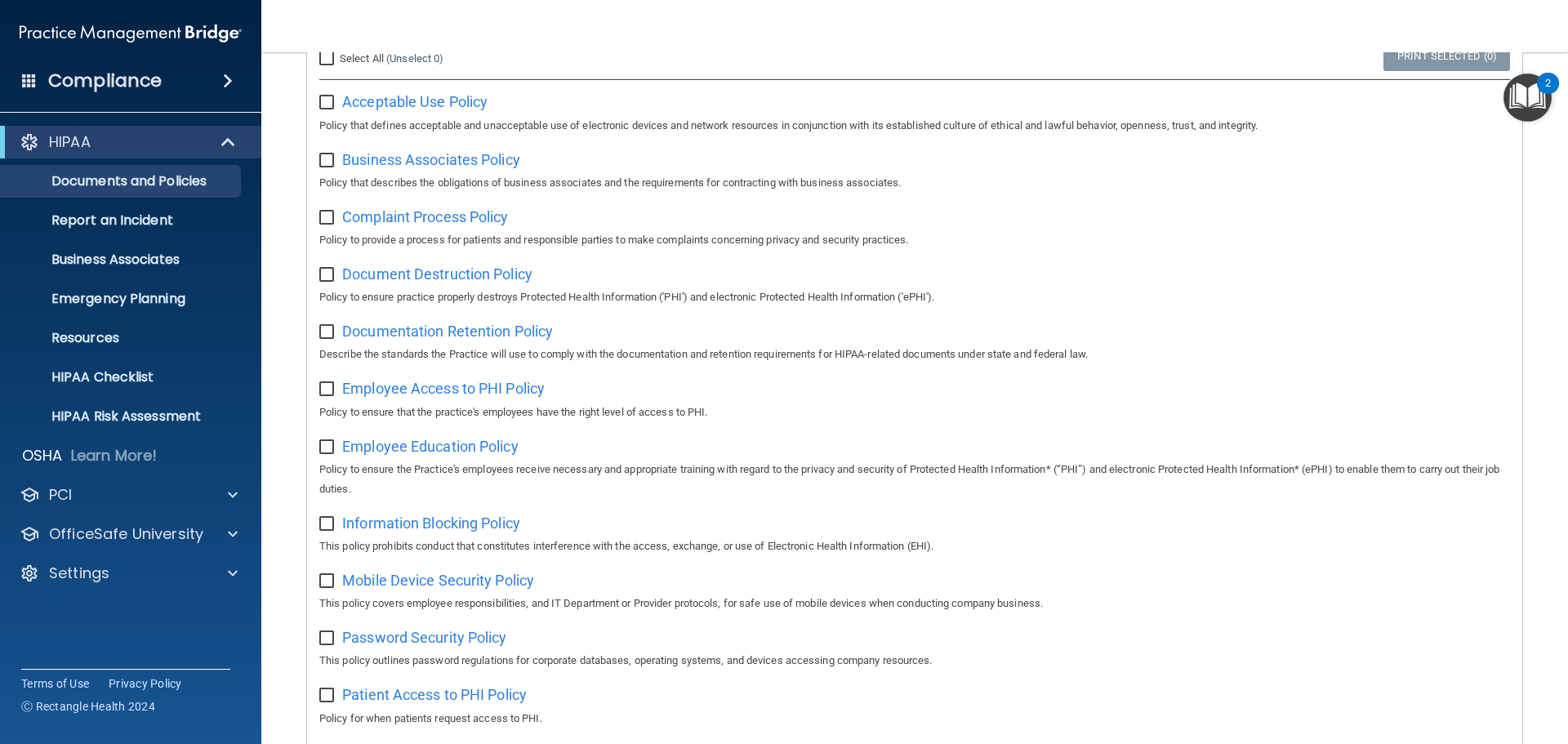
scroll to position [327, 0]
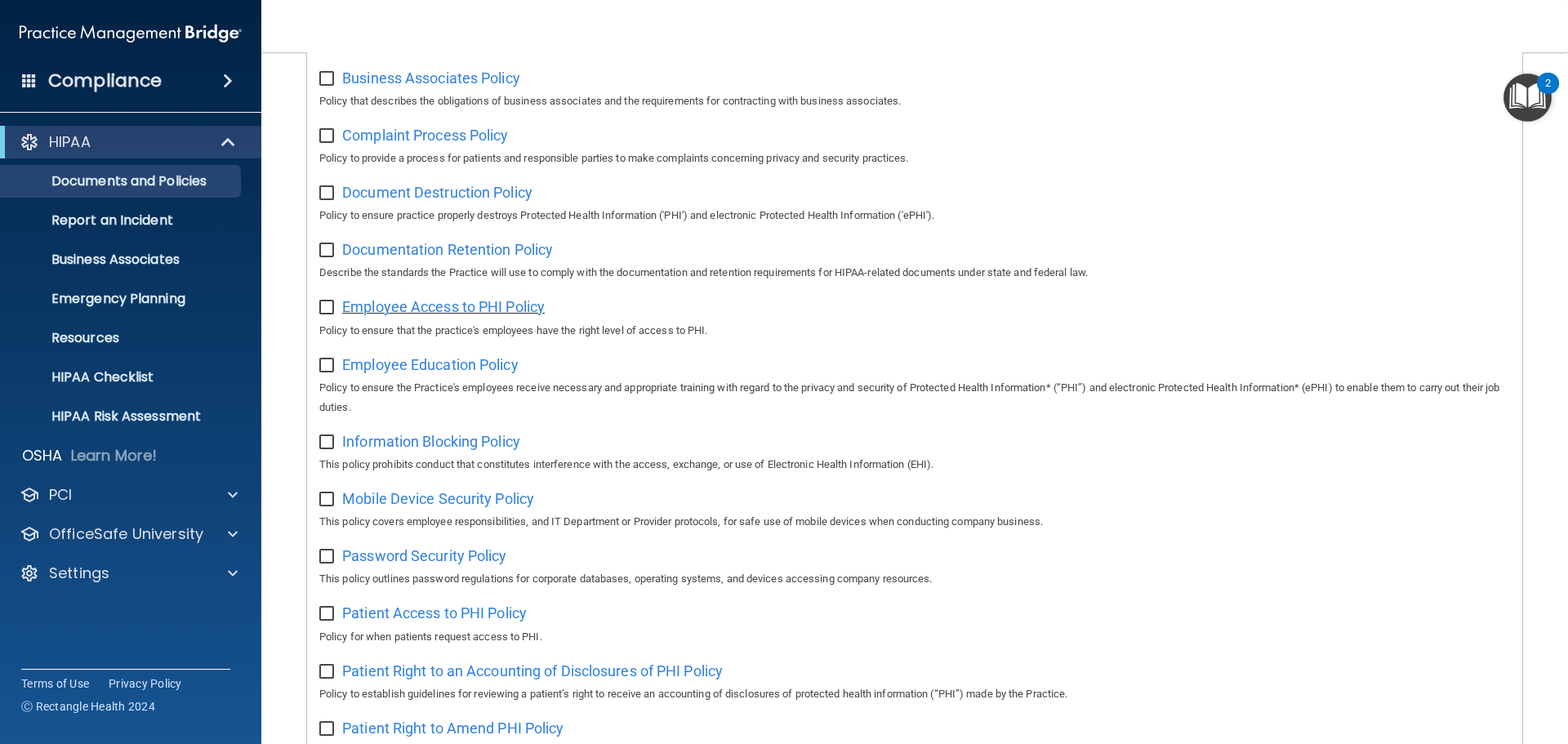
drag, startPoint x: 462, startPoint y: 315, endPoint x: 417, endPoint y: 319, distance: 45.2
click at [417, 315] on span "Employee Access to PHI Policy" at bounding box center [444, 306] width 203 height 17
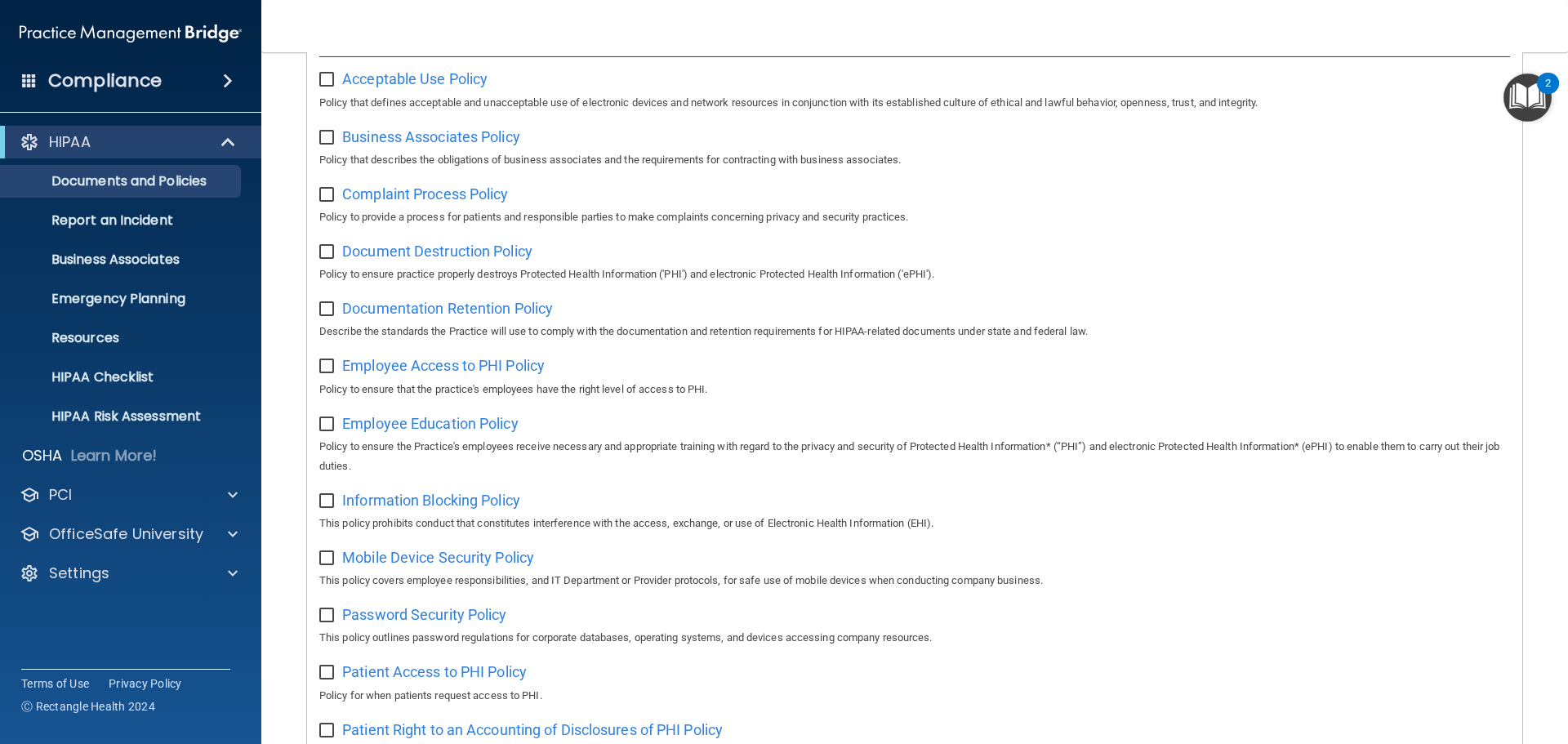
scroll to position [245, 0]
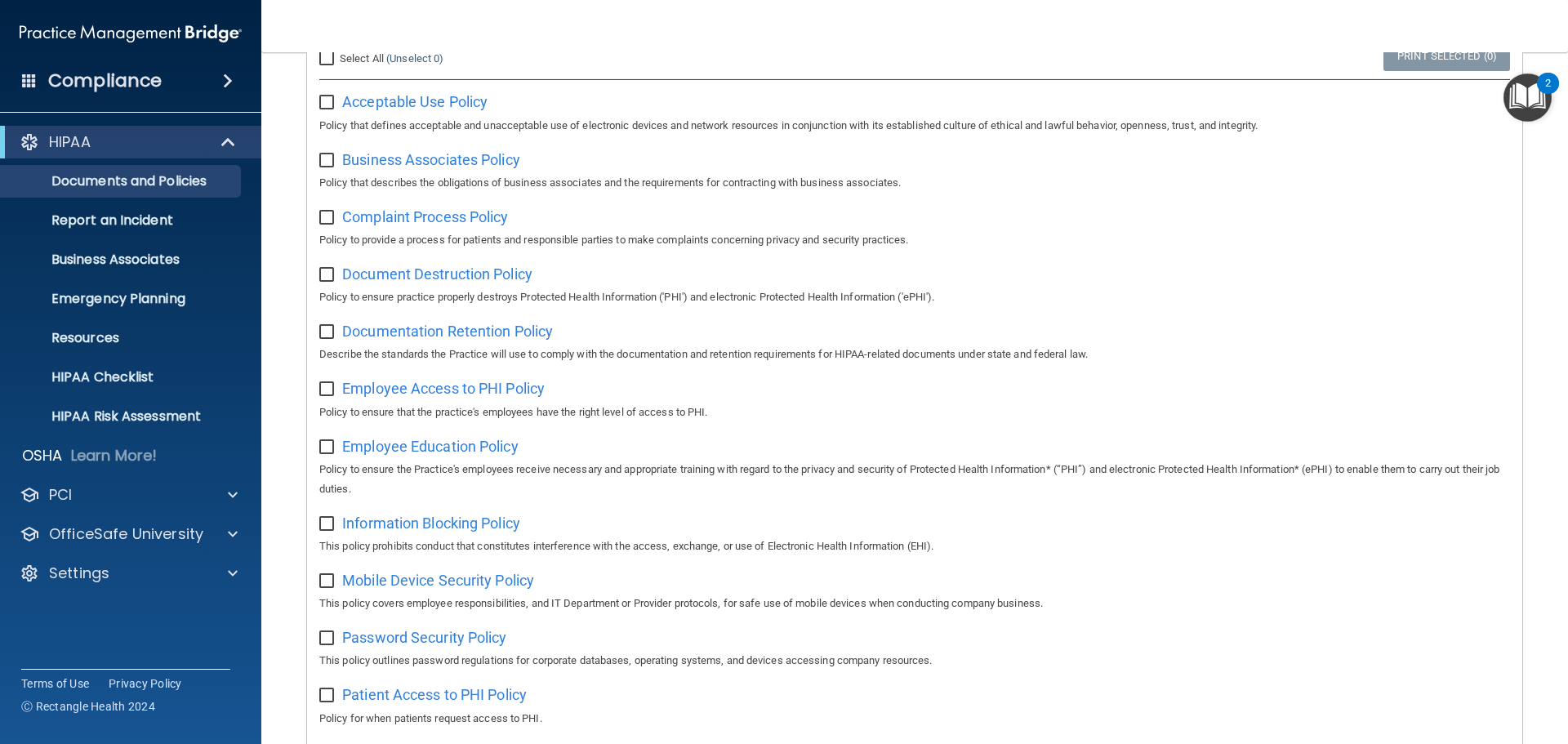
click at [329, 101] on input "checkbox" at bounding box center [329, 103] width 19 height 13
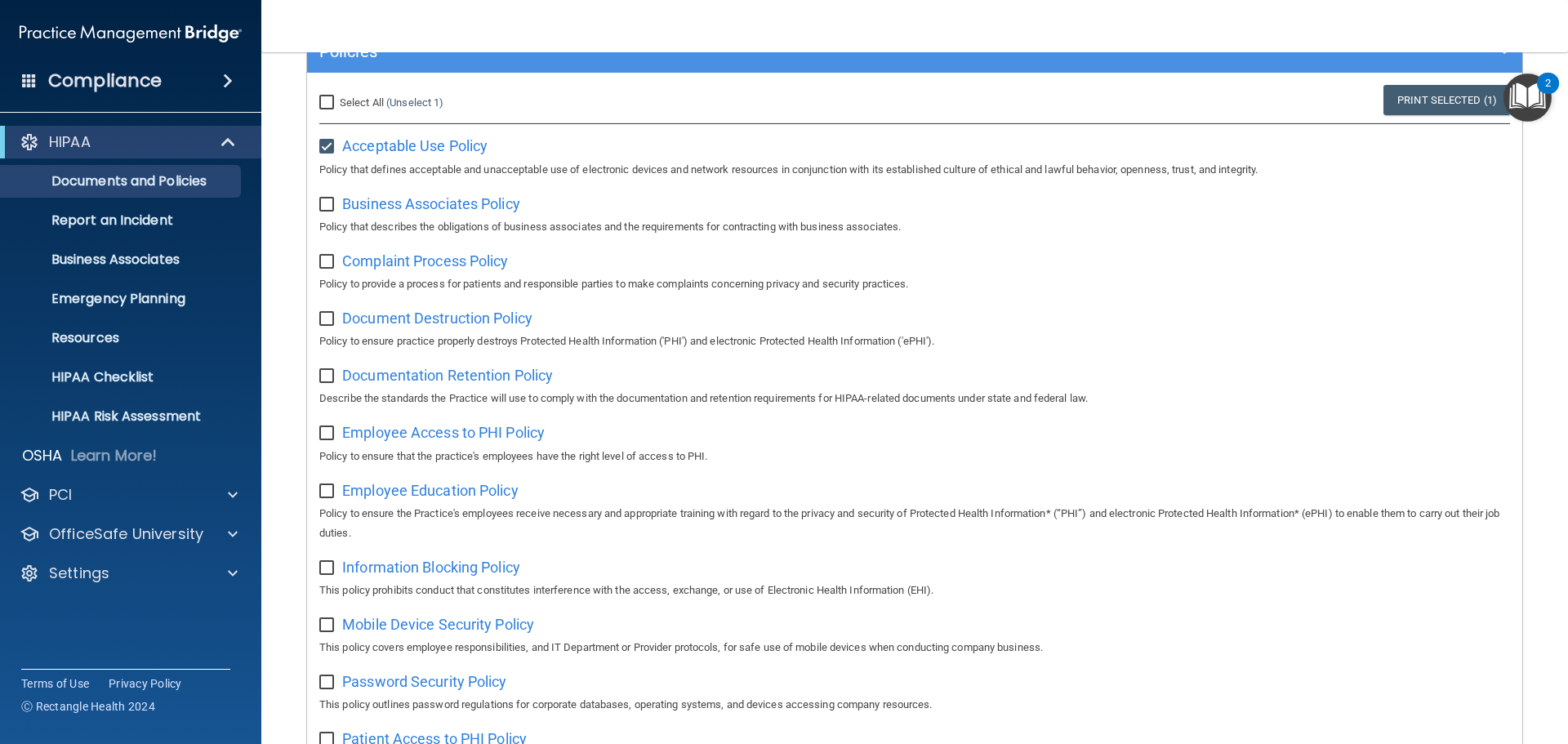
scroll to position [164, 0]
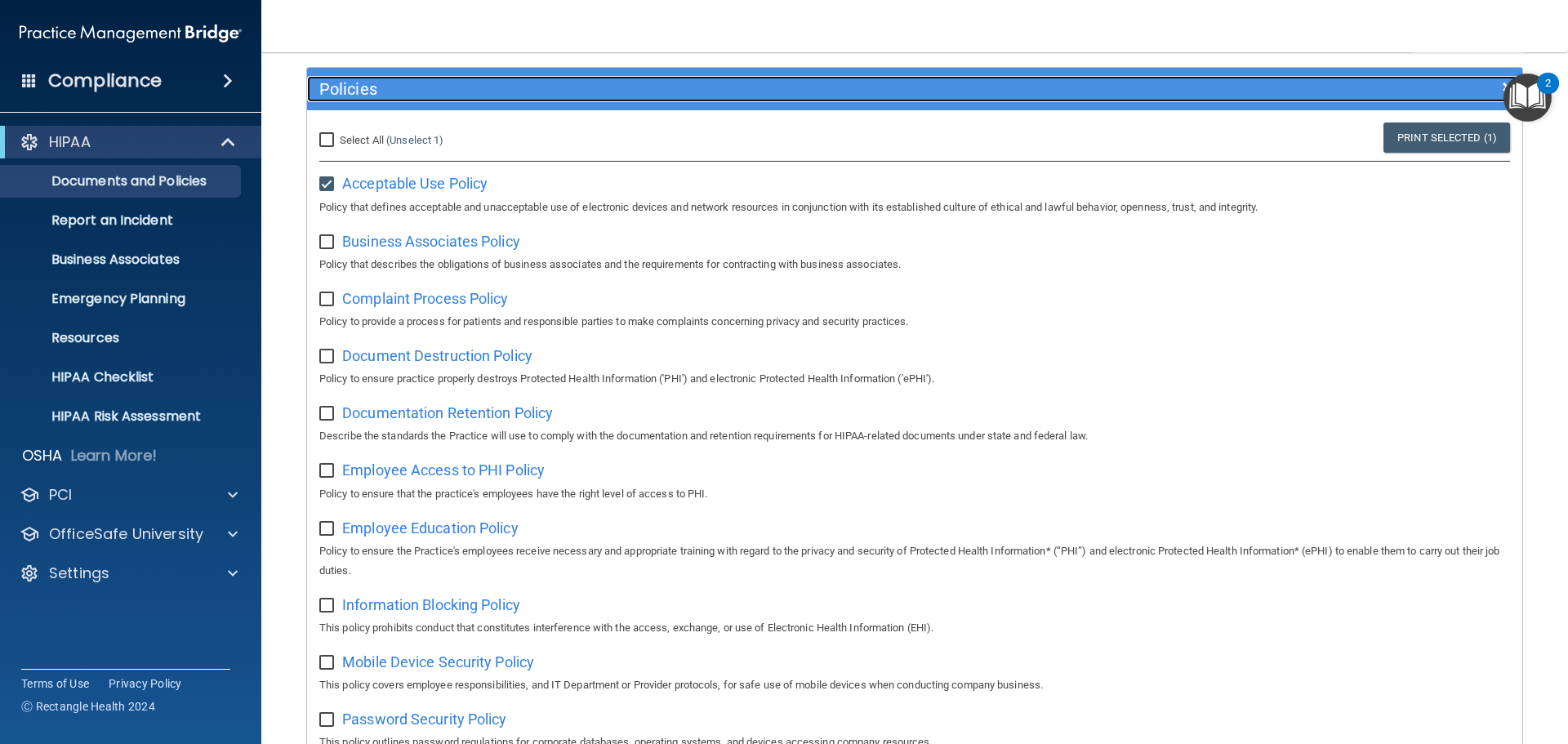
click at [345, 85] on h5 "Policies" at bounding box center [763, 89] width 887 height 18
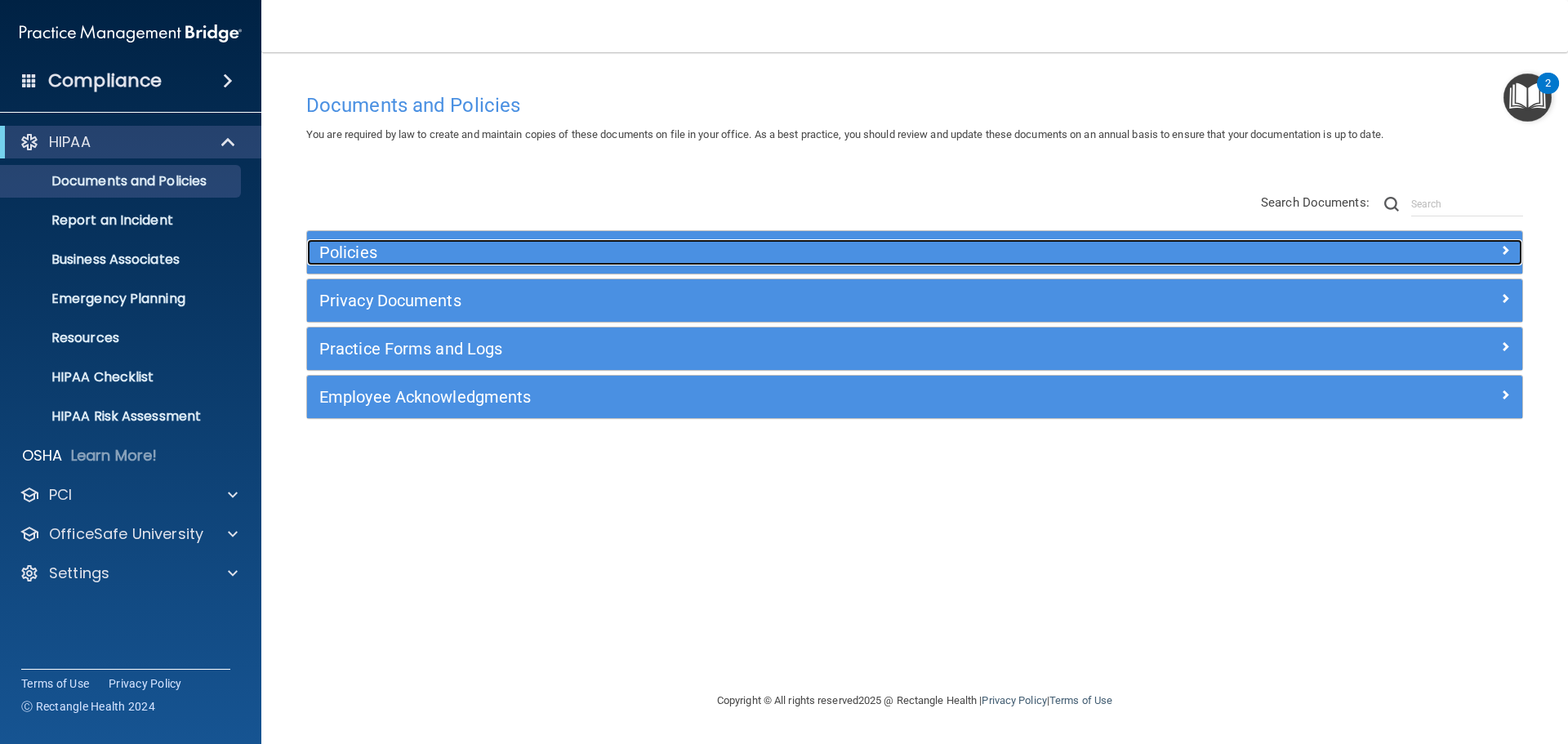
scroll to position [0, 0]
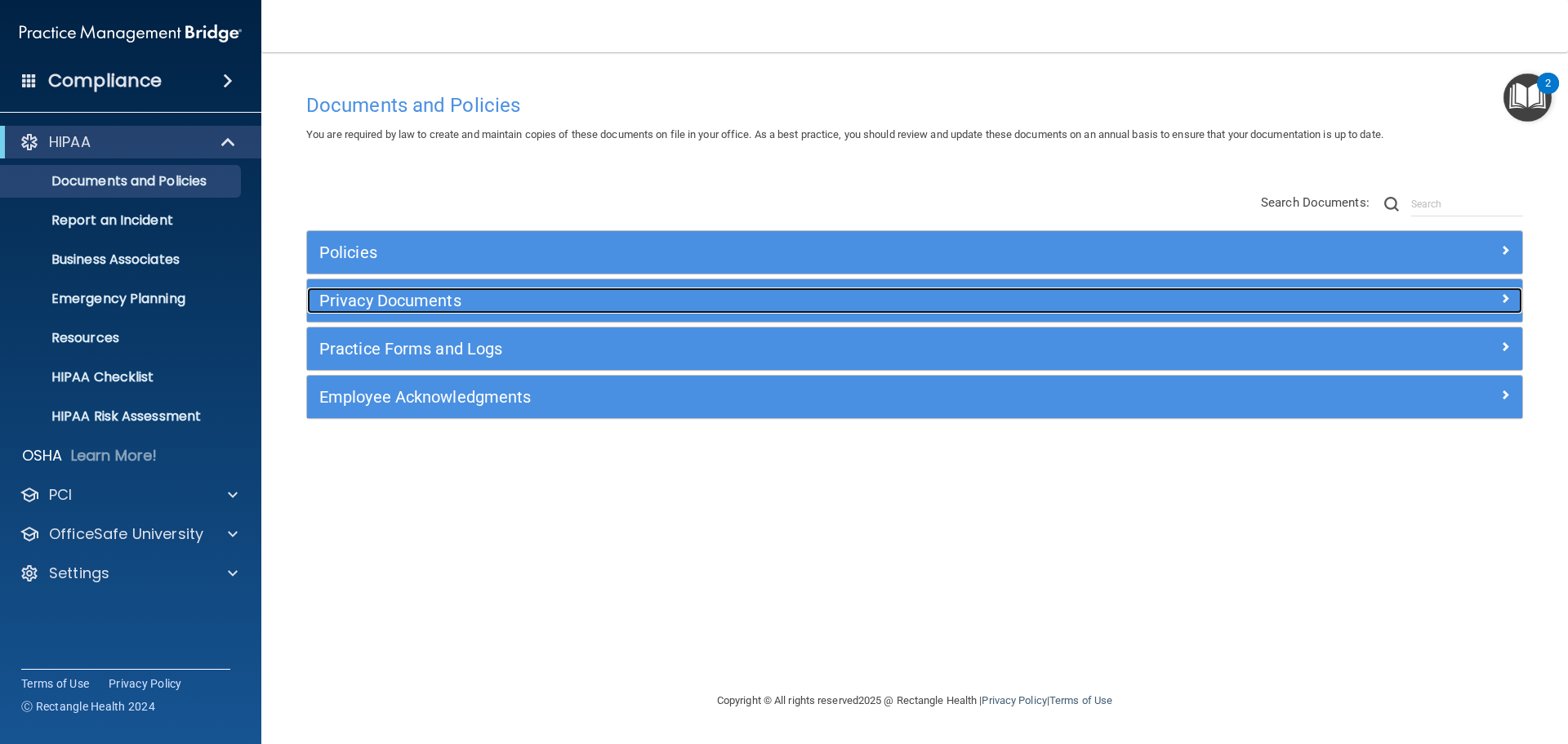
click at [376, 304] on h5 "Privacy Documents" at bounding box center [763, 301] width 887 height 18
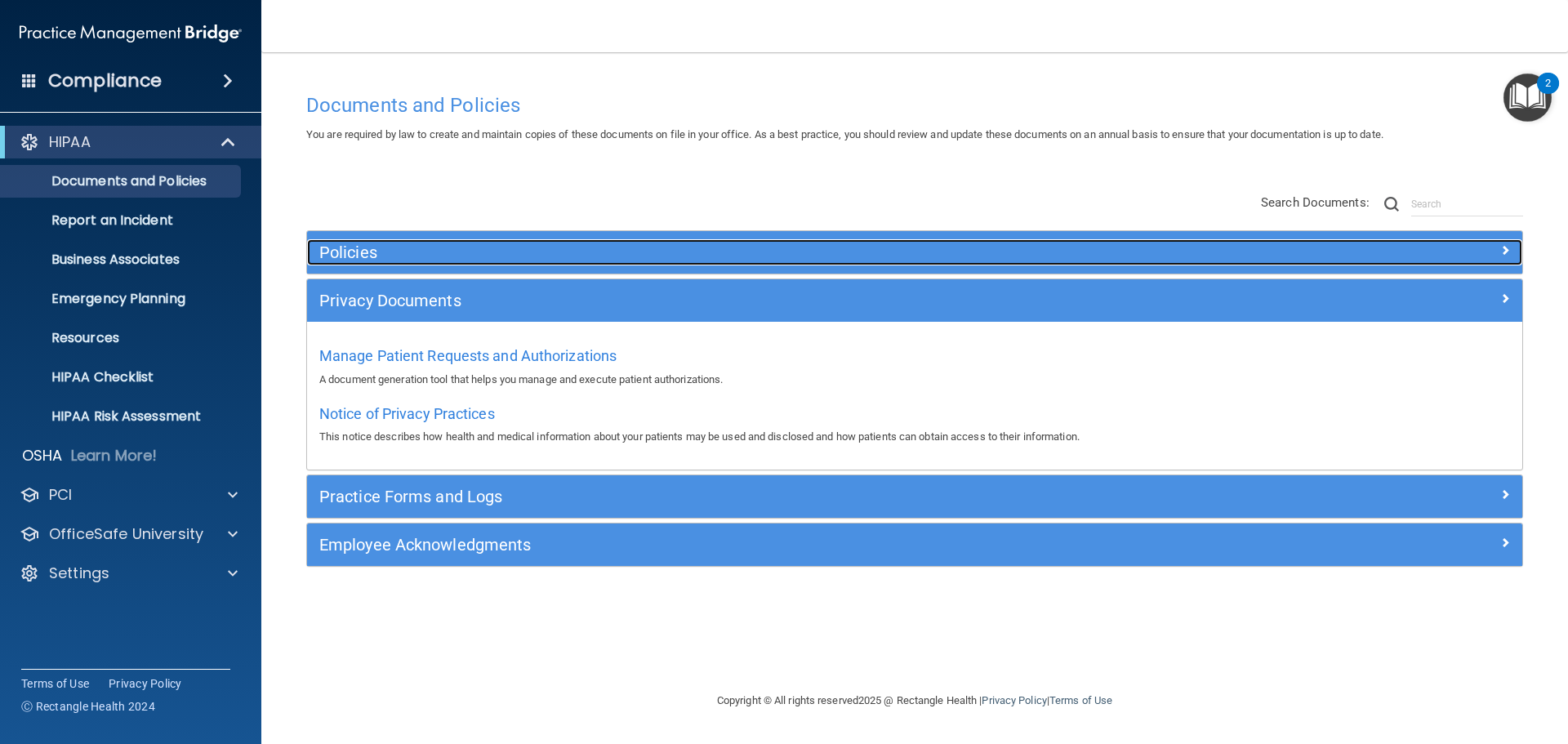
click at [429, 246] on h5 "Policies" at bounding box center [763, 252] width 887 height 18
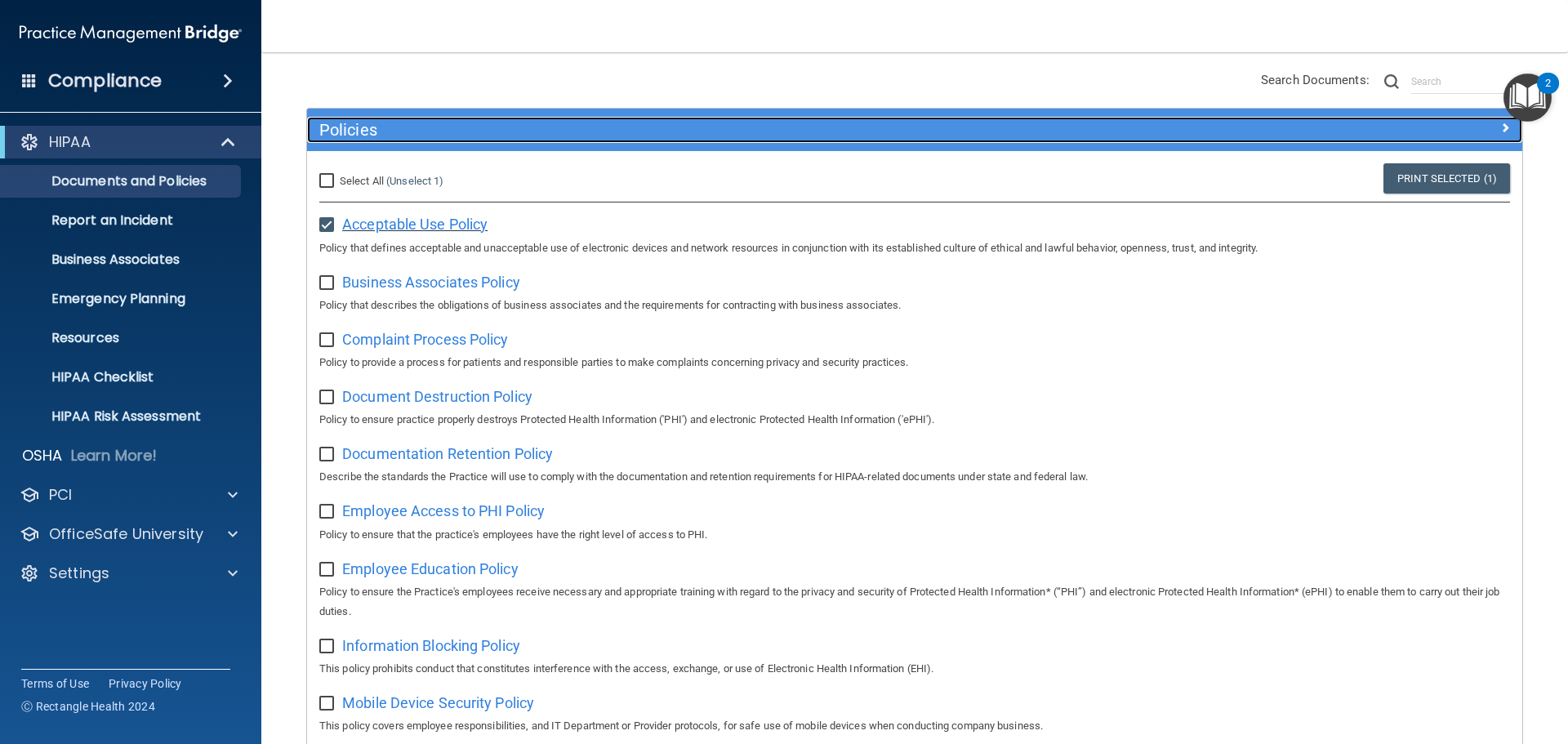
scroll to position [81, 0]
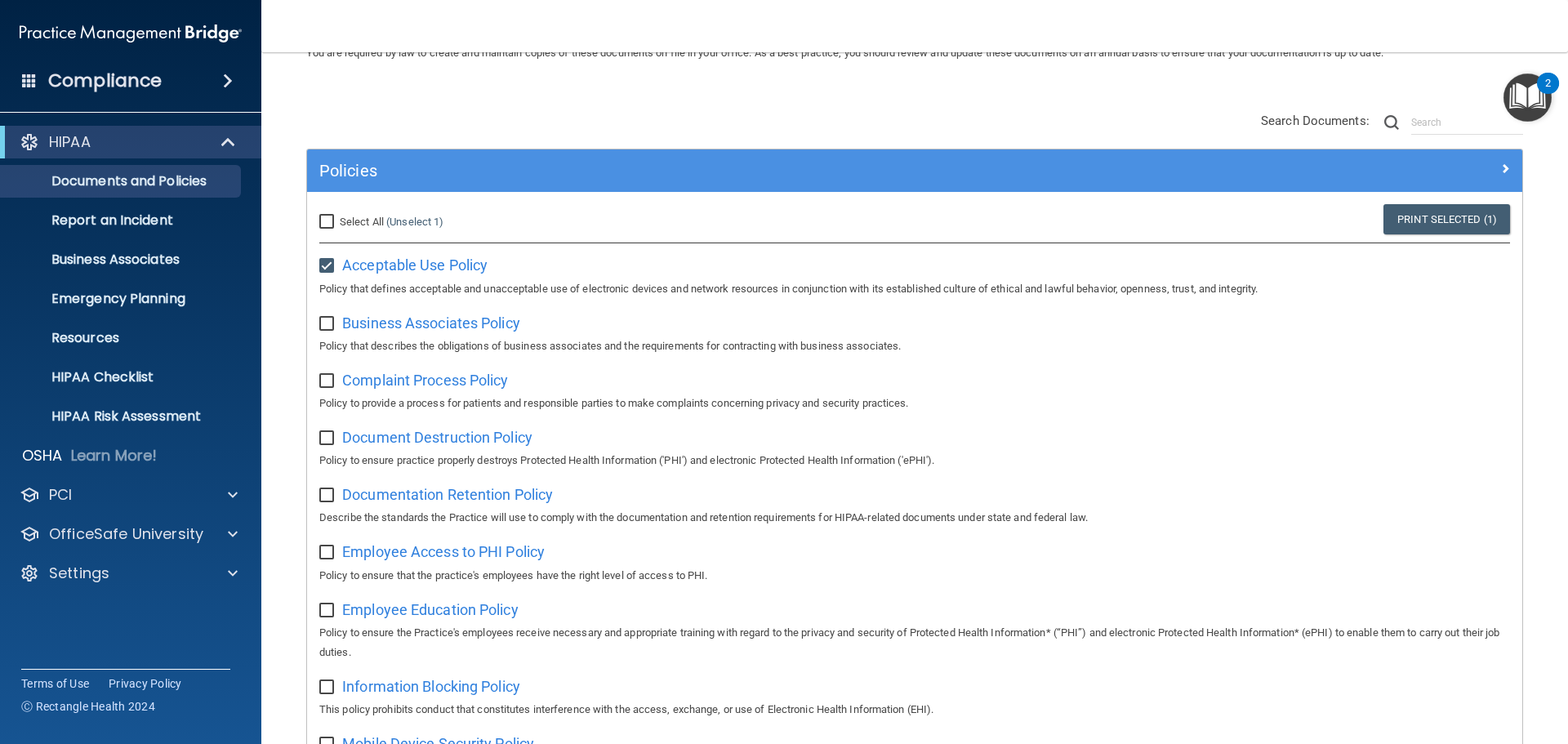
click at [327, 270] on input "checkbox" at bounding box center [329, 266] width 19 height 13
checkbox input "false"
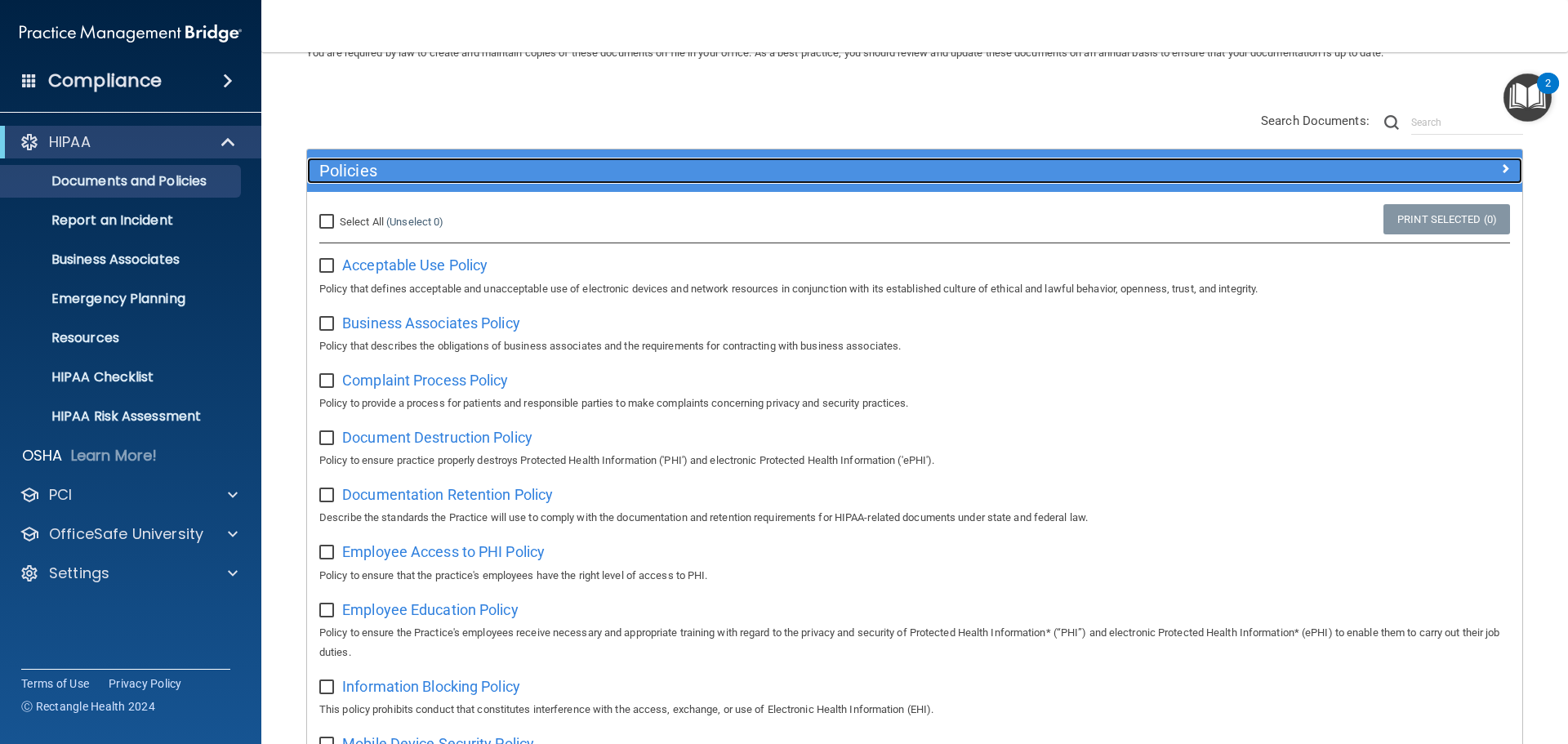
click at [356, 167] on h5 "Policies" at bounding box center [763, 170] width 887 height 18
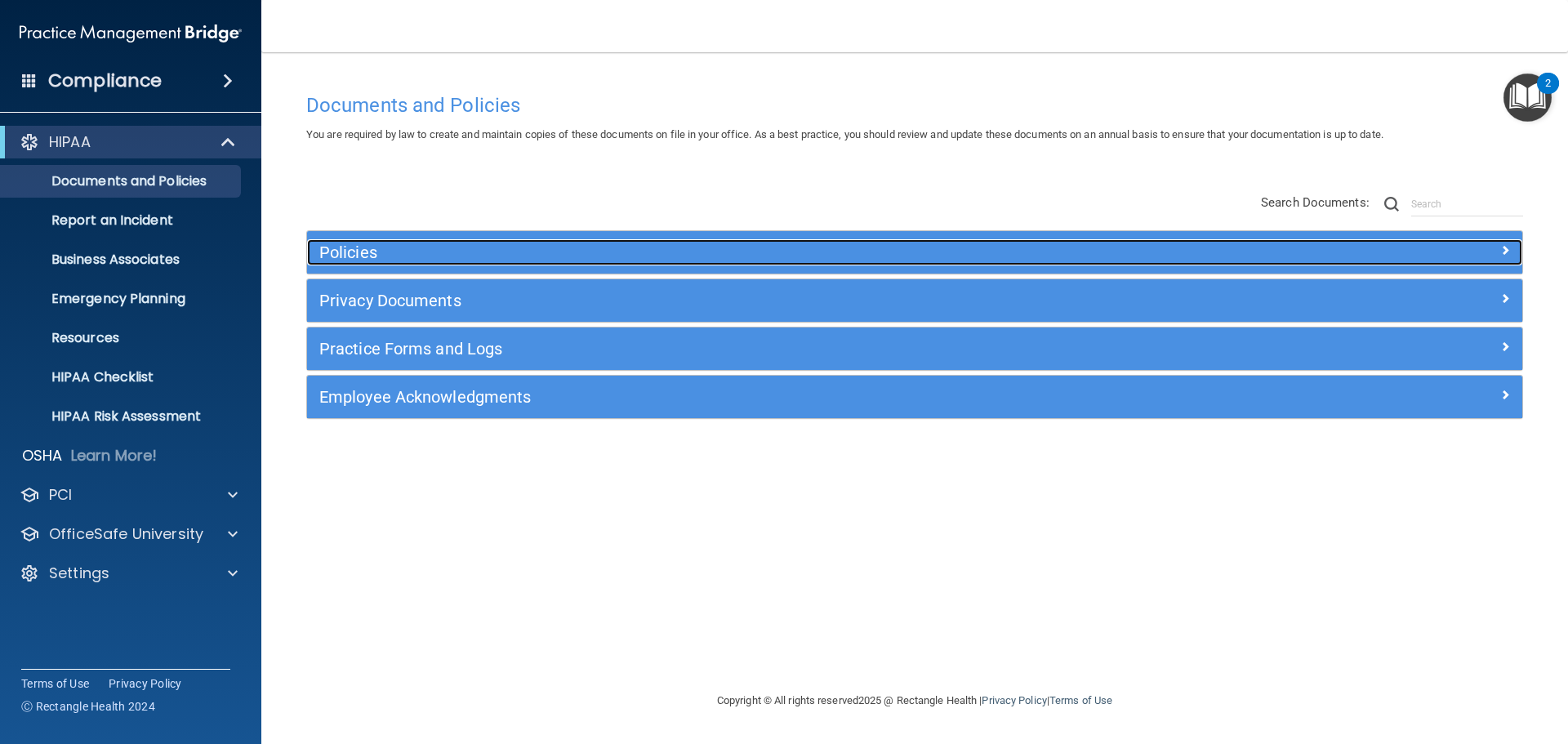
scroll to position [0, 0]
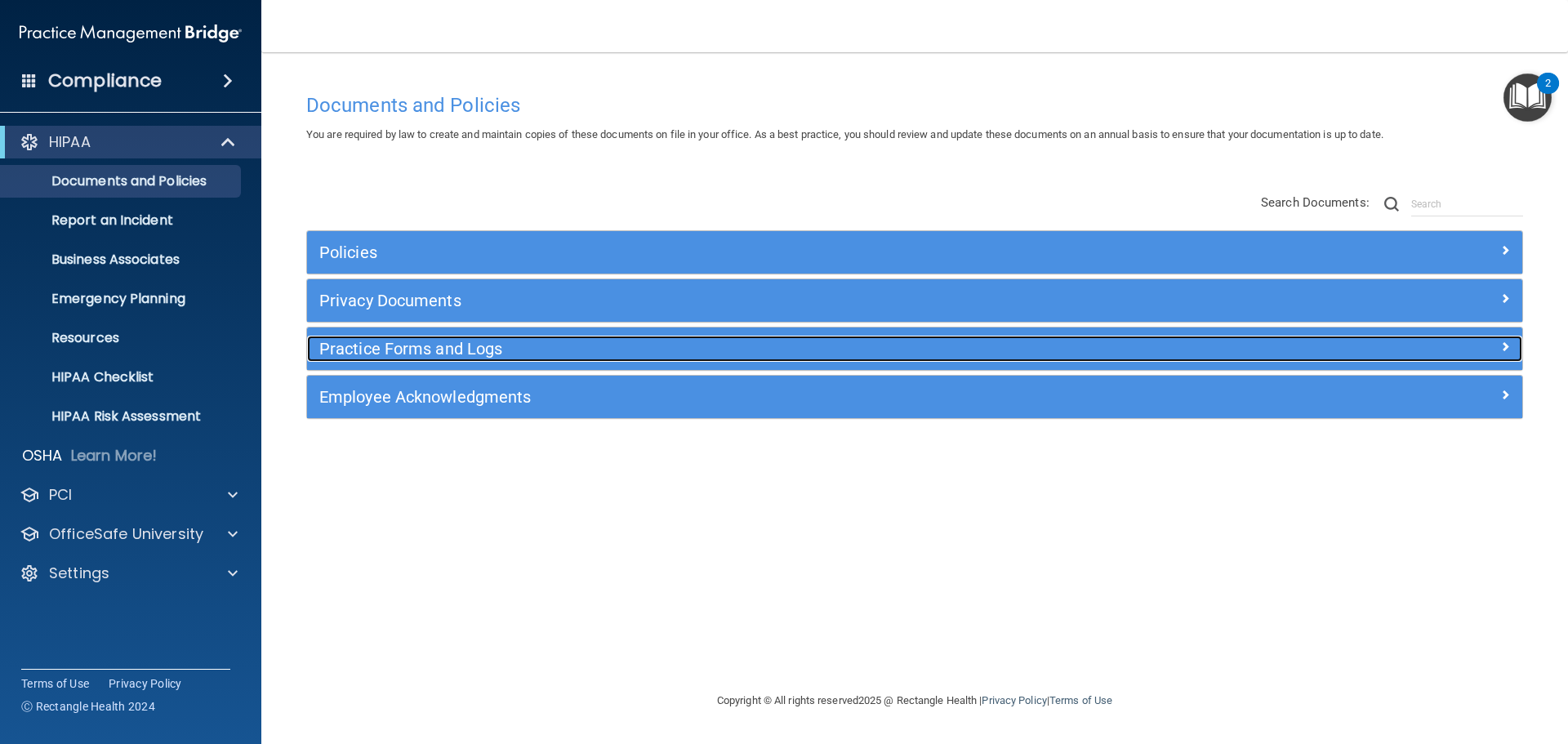
click at [414, 343] on h5 "Practice Forms and Logs" at bounding box center [763, 349] width 887 height 18
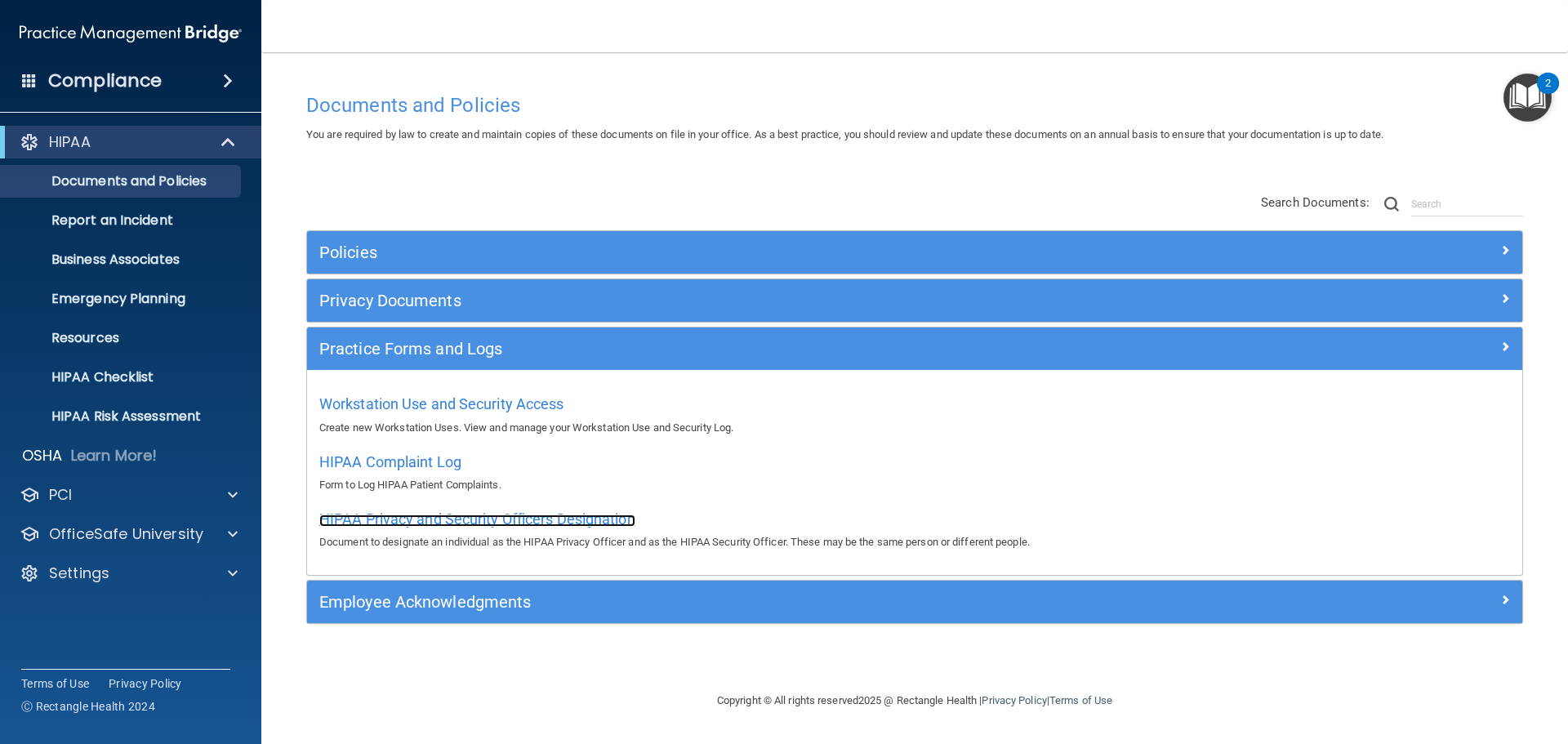
click at [550, 517] on span "HIPAA Privacy and Security Officers Designation" at bounding box center [478, 519] width 316 height 17
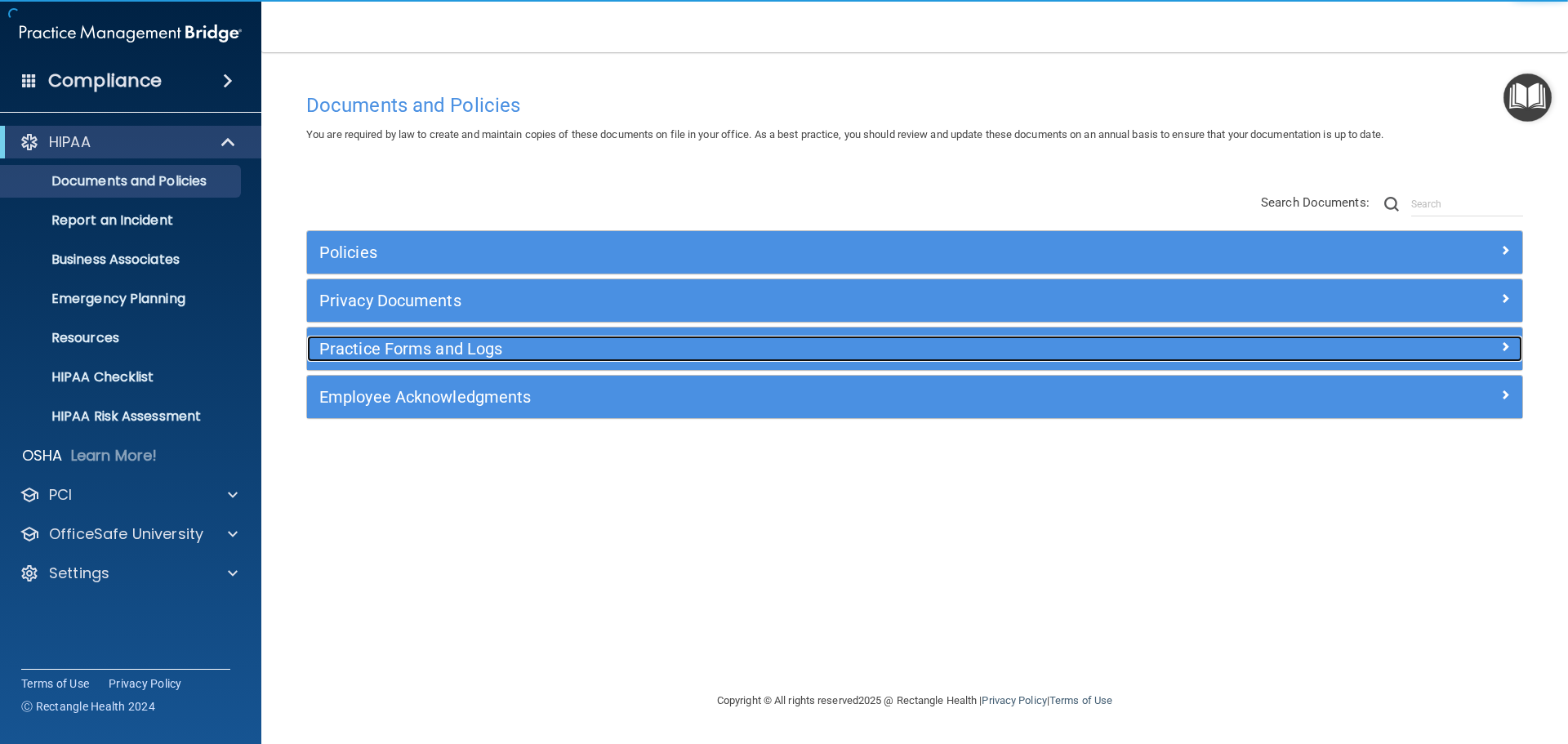
click at [411, 348] on h5 "Practice Forms and Logs" at bounding box center [763, 349] width 887 height 18
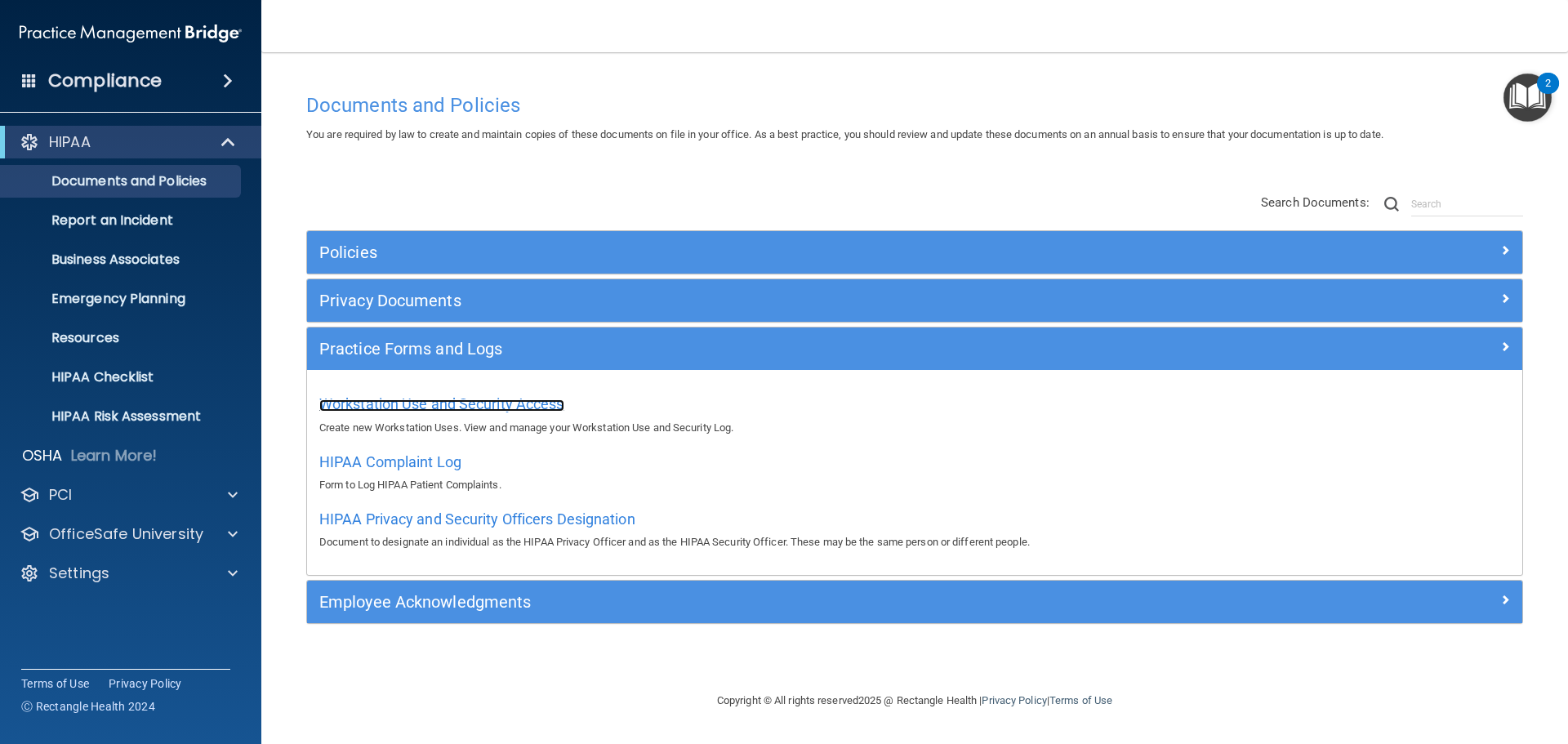
click at [391, 405] on span "Workstation Use and Security Access" at bounding box center [442, 404] width 245 height 17
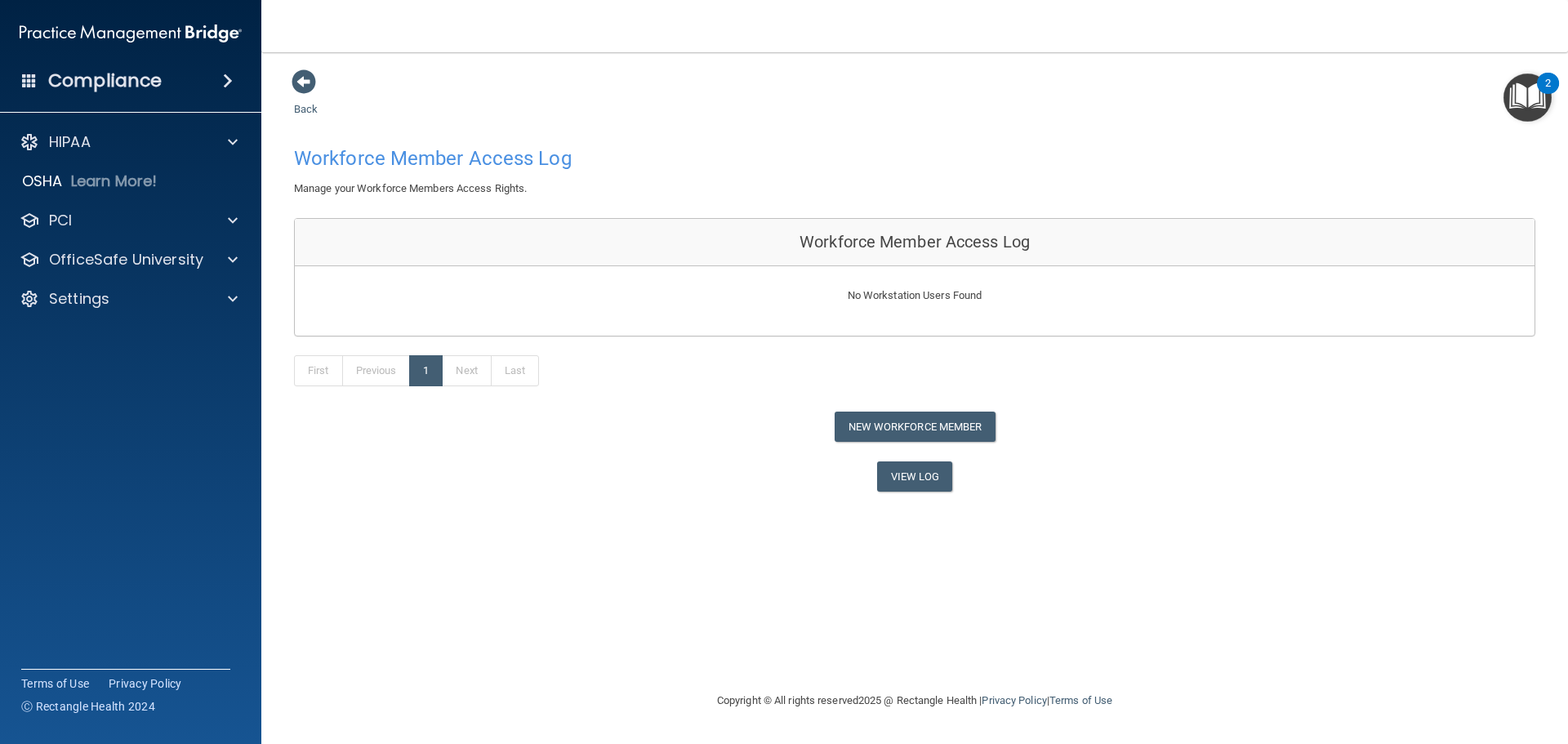
drag, startPoint x: 1439, startPoint y: 14, endPoint x: 1324, endPoint y: 9, distance: 115.1
click at [1324, 9] on nav "Toggle navigation Pamela Maddox pmaddox@gardenspringsdental.com Manage My Enter…" at bounding box center [914, 26] width 1307 height 53
click at [1554, 81] on div "2" at bounding box center [1548, 83] width 22 height 21
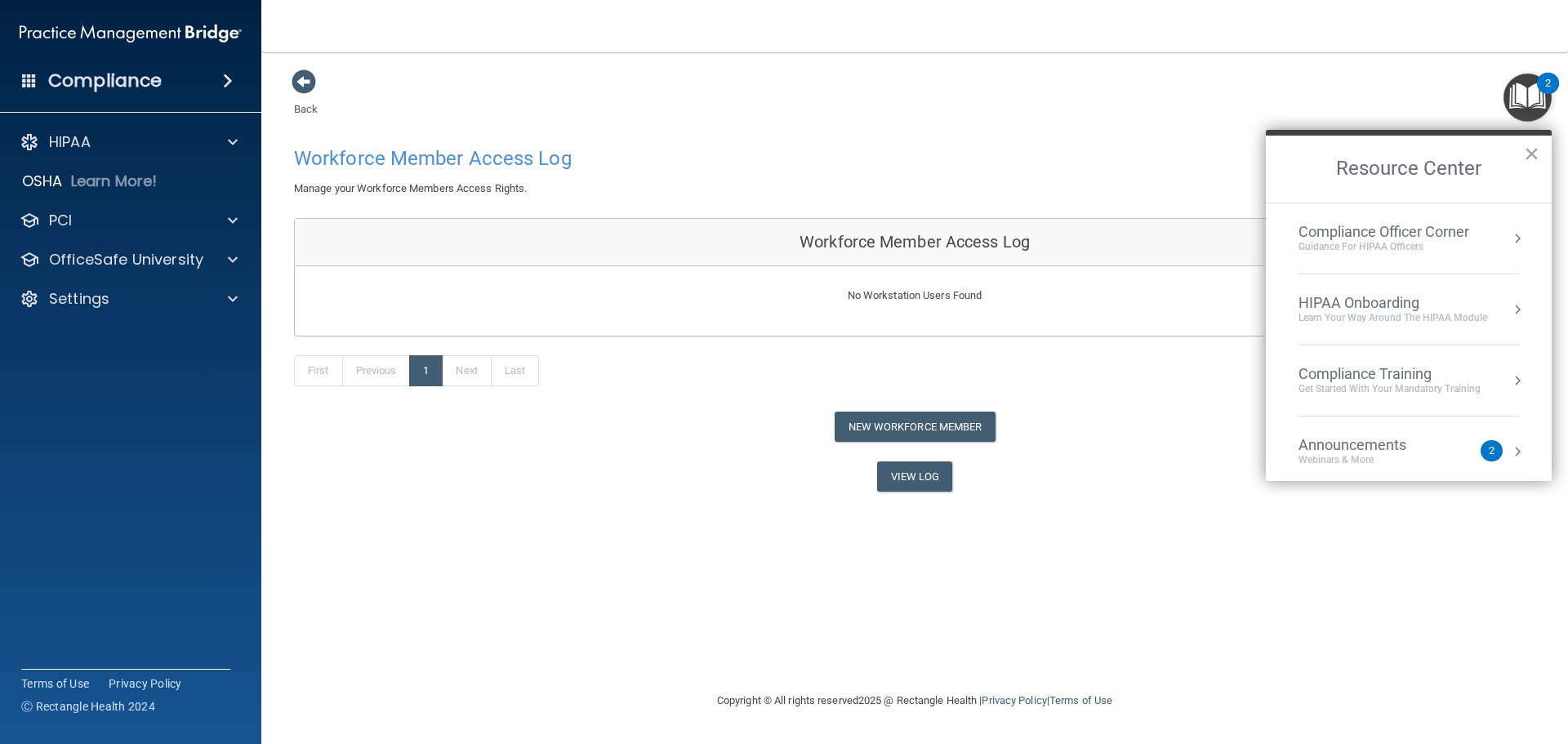
click at [1043, 159] on div "Workforce Member Access Log Manage your Workforce Members Access Rights." at bounding box center [914, 169] width 1266 height 59
click at [1534, 157] on button "×" at bounding box center [1532, 153] width 15 height 26
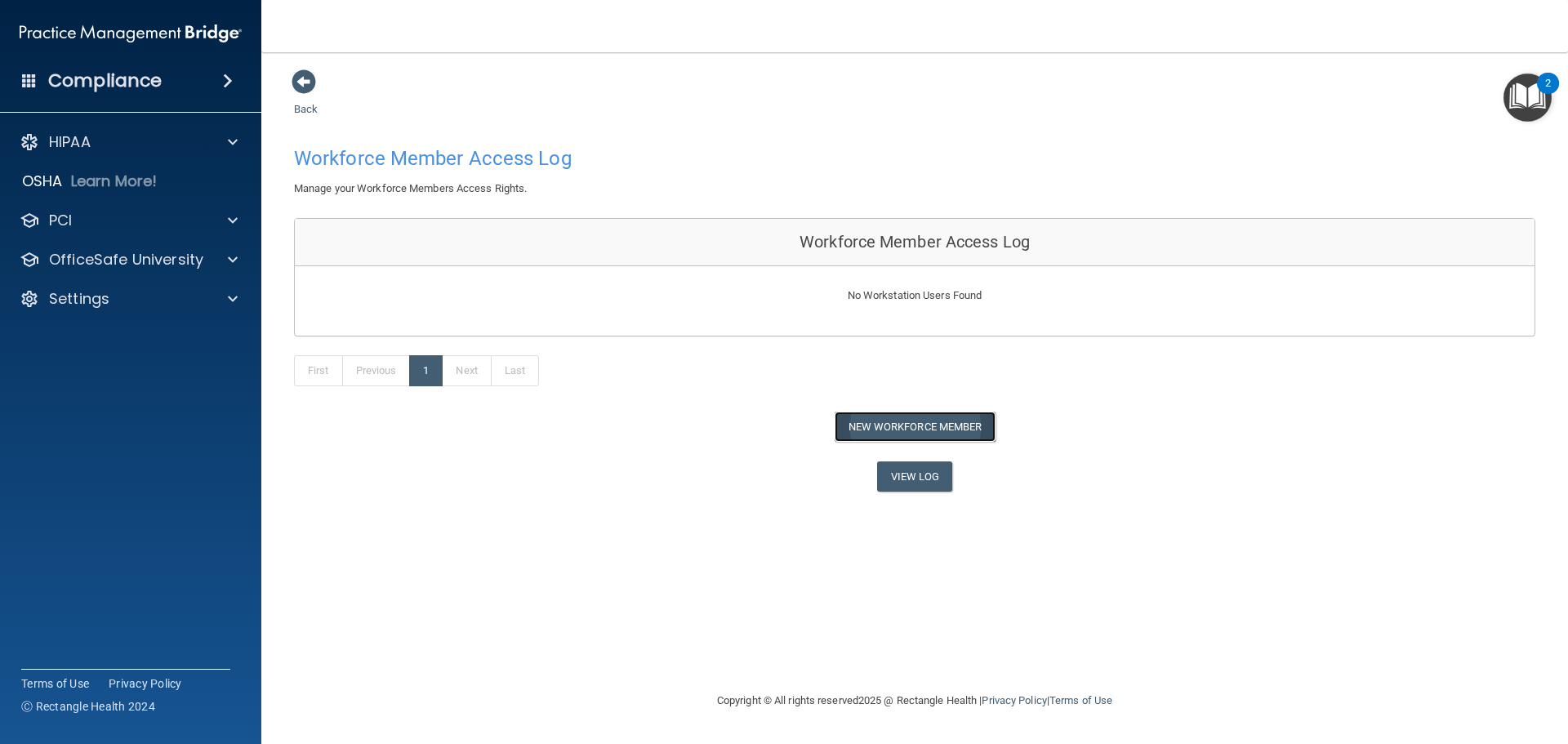
click at [897, 426] on button "New Workforce Member" at bounding box center [915, 427] width 161 height 31
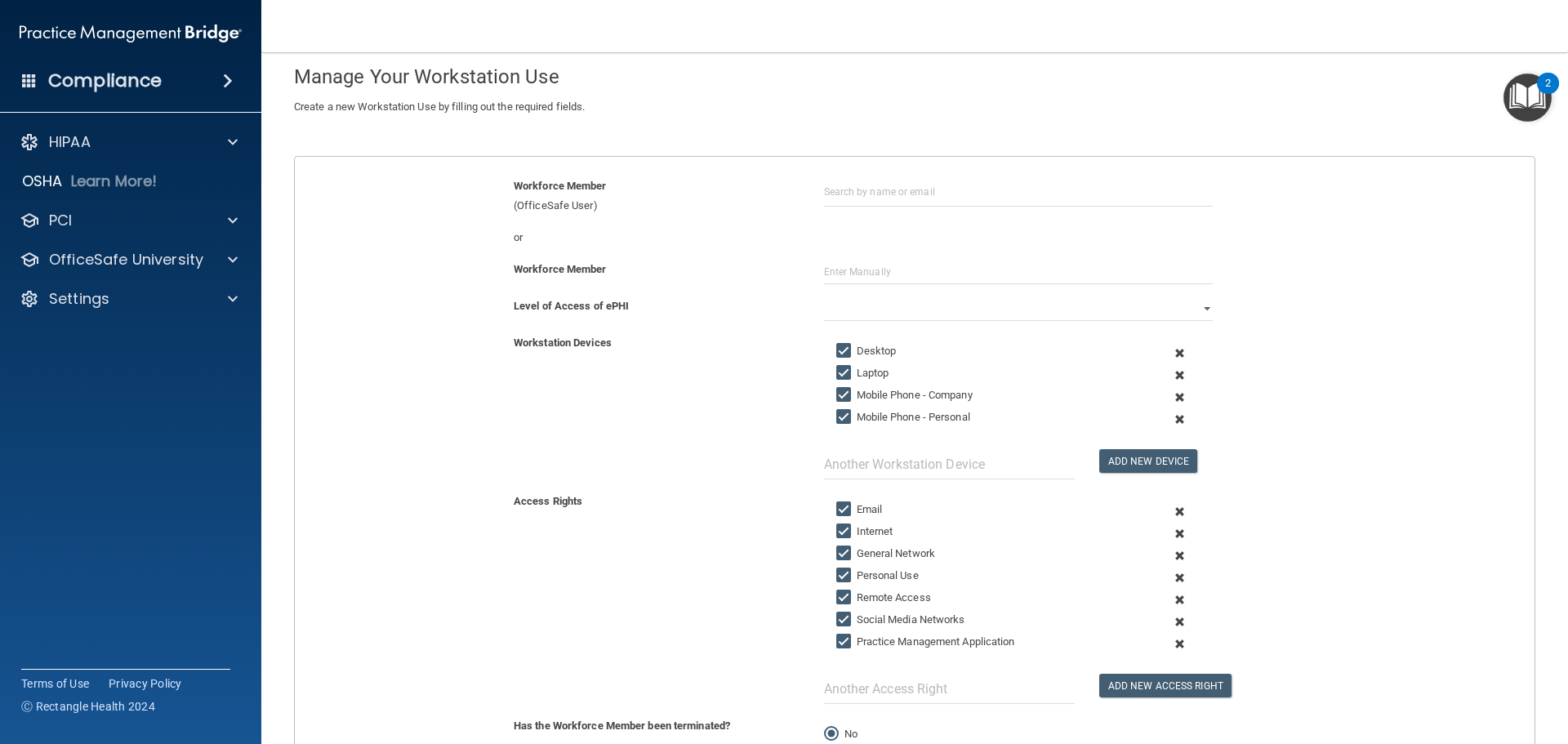
scroll to position [164, 0]
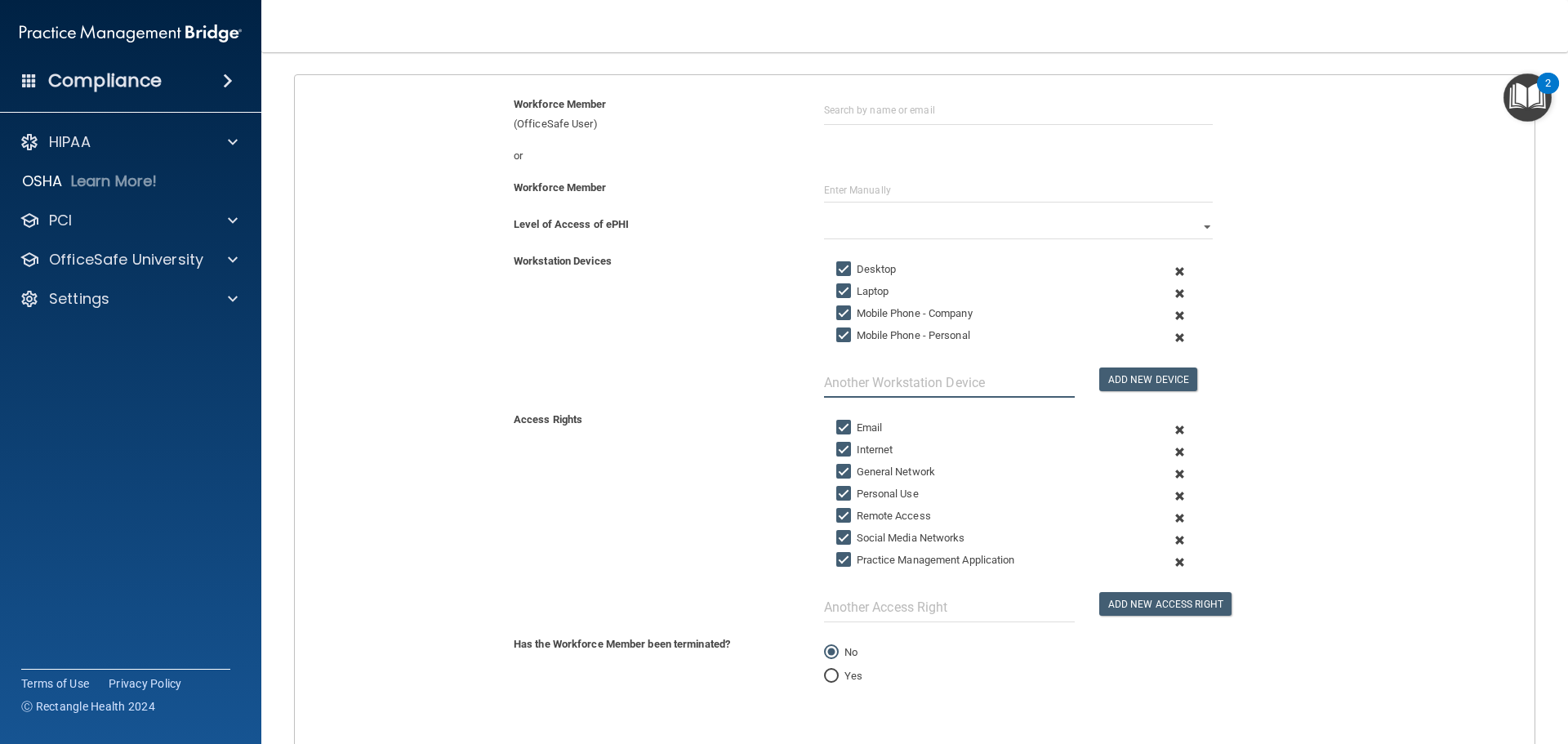
click at [865, 381] on input "text" at bounding box center [950, 383] width 251 height 31
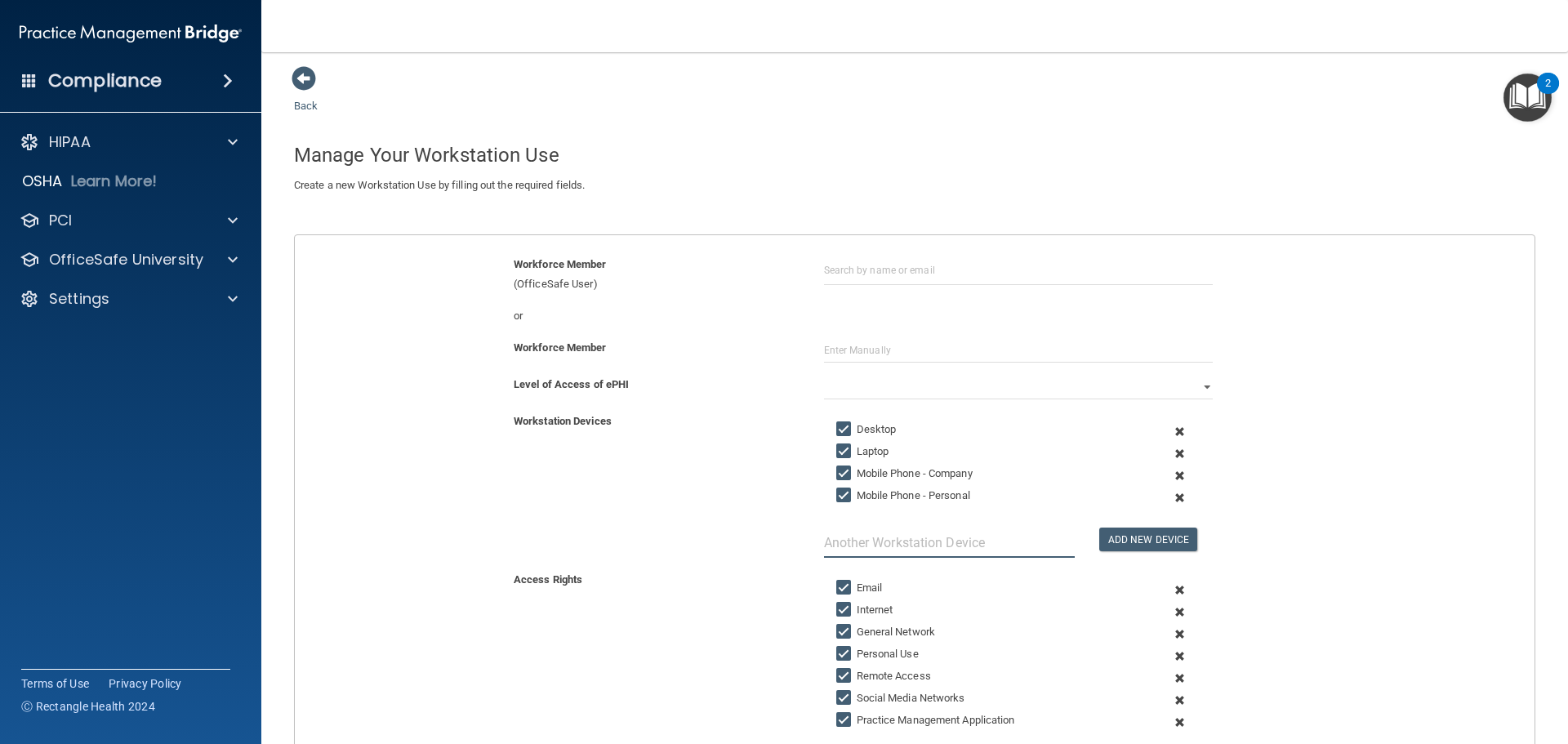
scroll to position [0, 0]
click at [308, 86] on span at bounding box center [304, 82] width 25 height 25
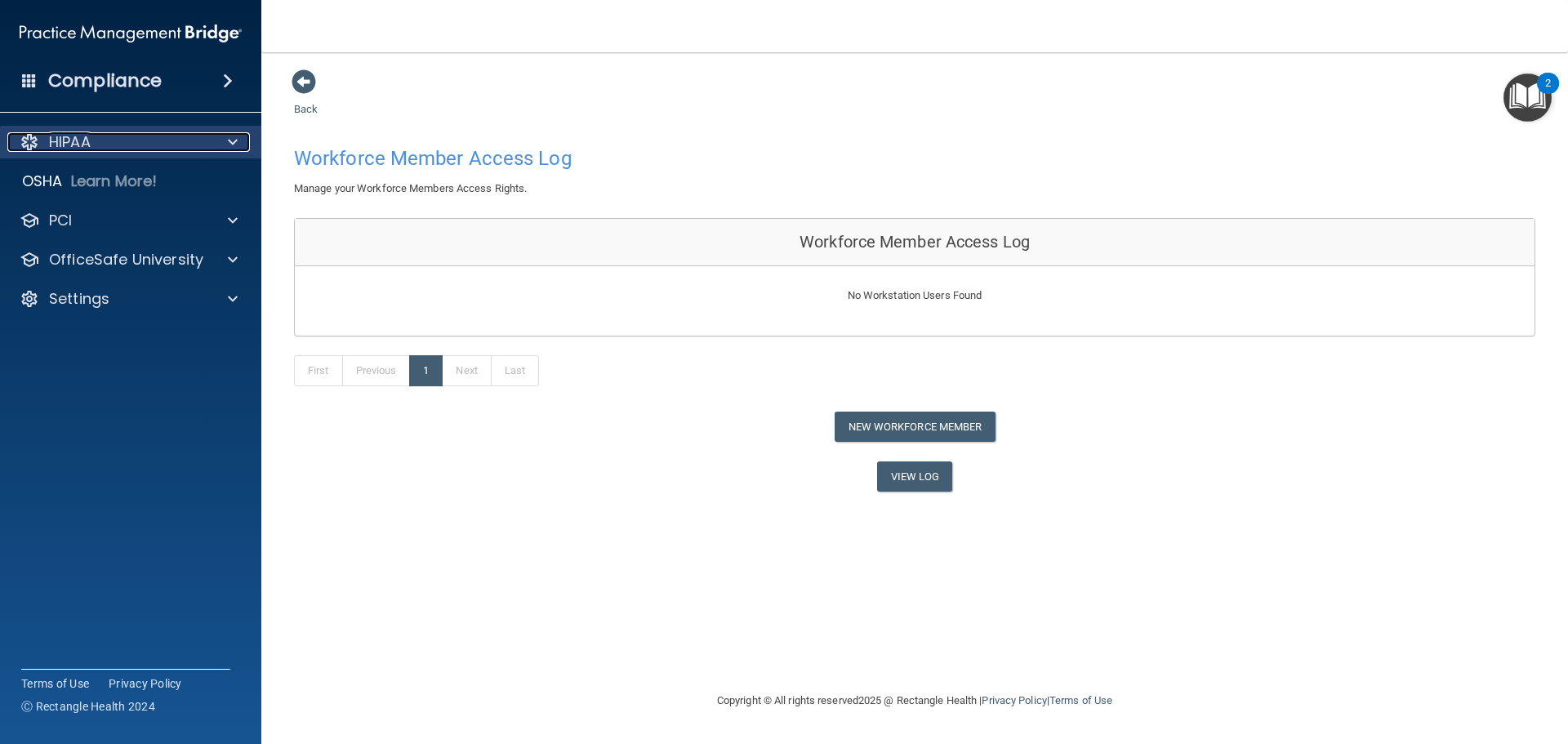
click at [215, 141] on div at bounding box center [230, 142] width 41 height 19
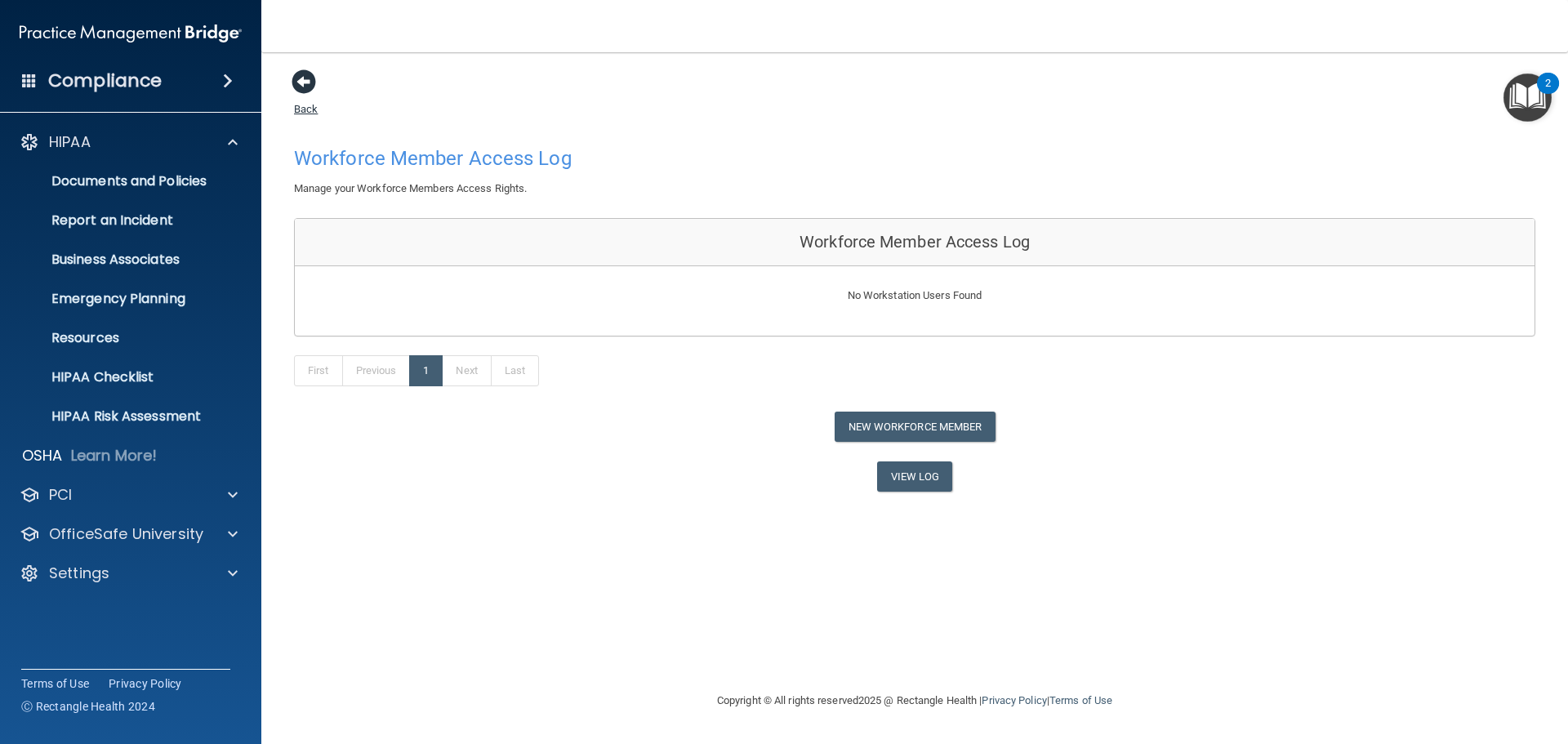
click at [308, 84] on span at bounding box center [304, 82] width 25 height 25
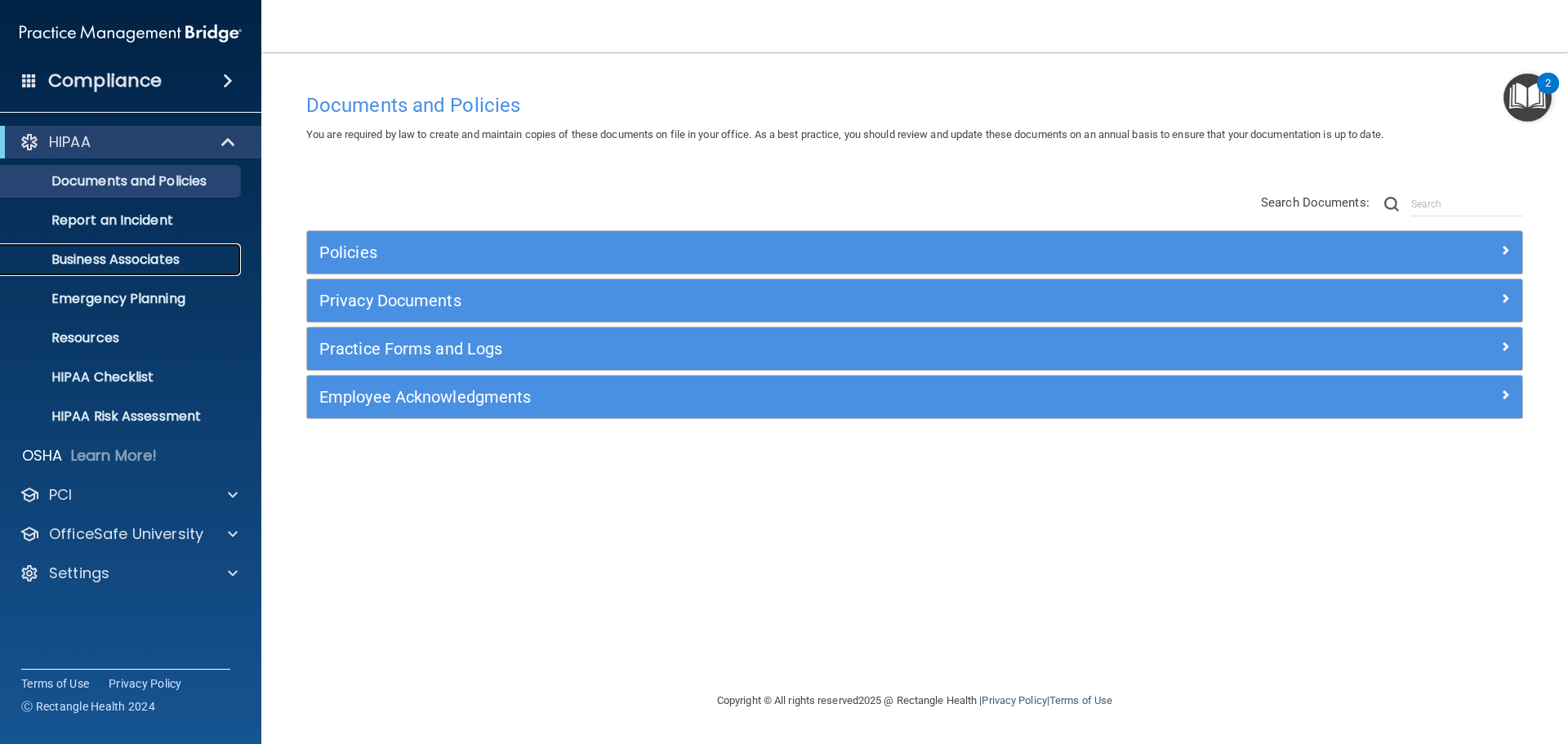
click at [165, 260] on p "Business Associates" at bounding box center [122, 259] width 223 height 16
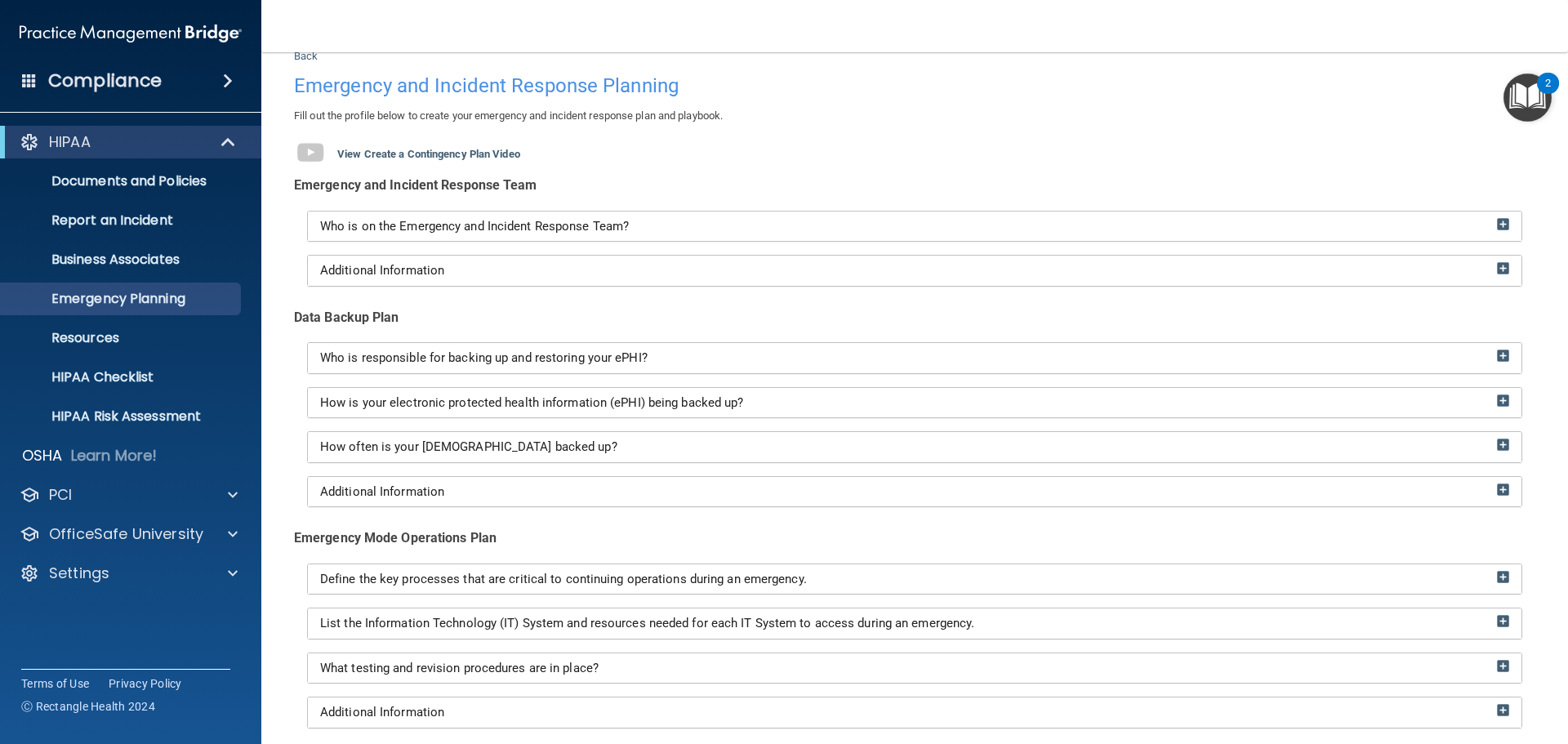
scroll to position [81, 0]
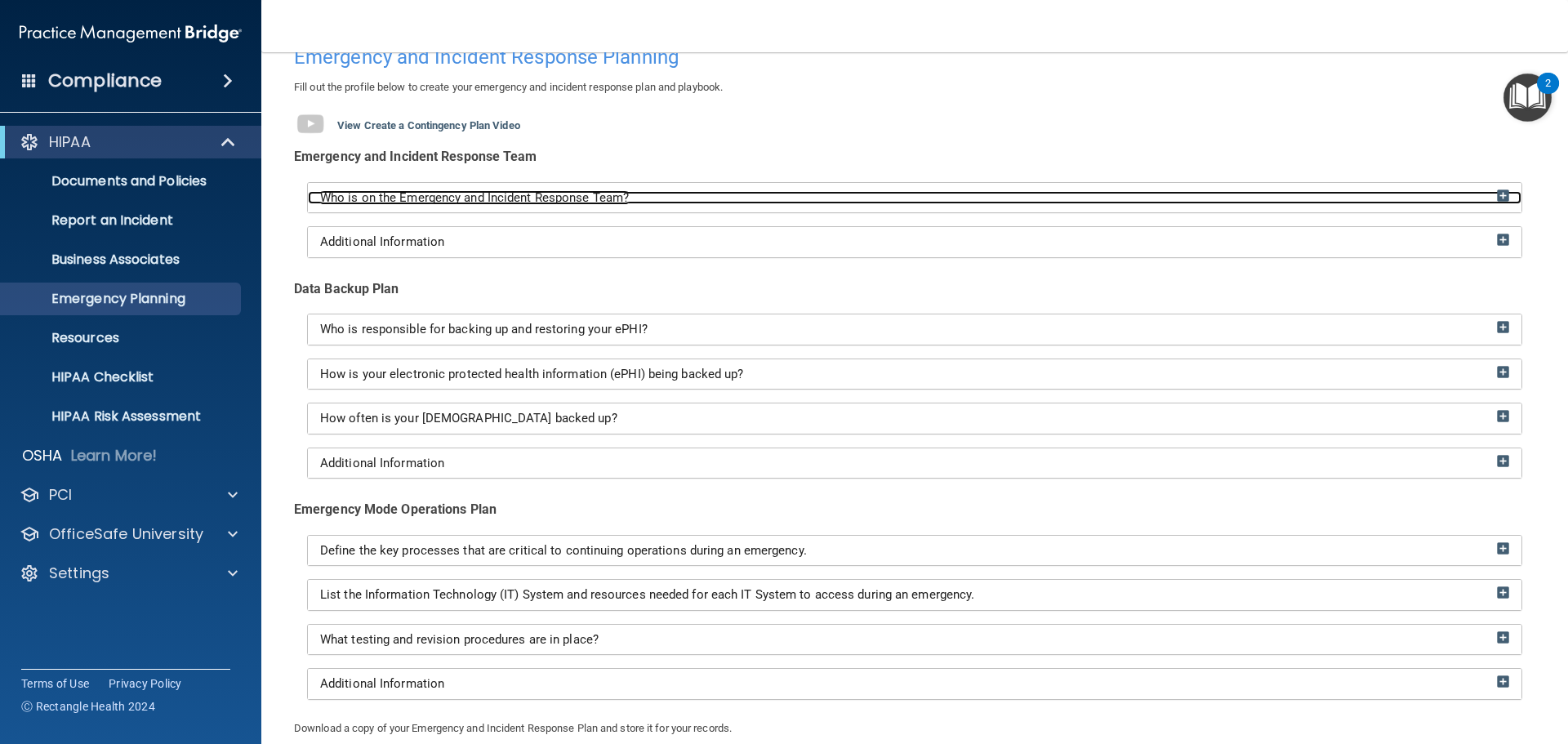
click at [1497, 198] on img at bounding box center [1503, 195] width 12 height 12
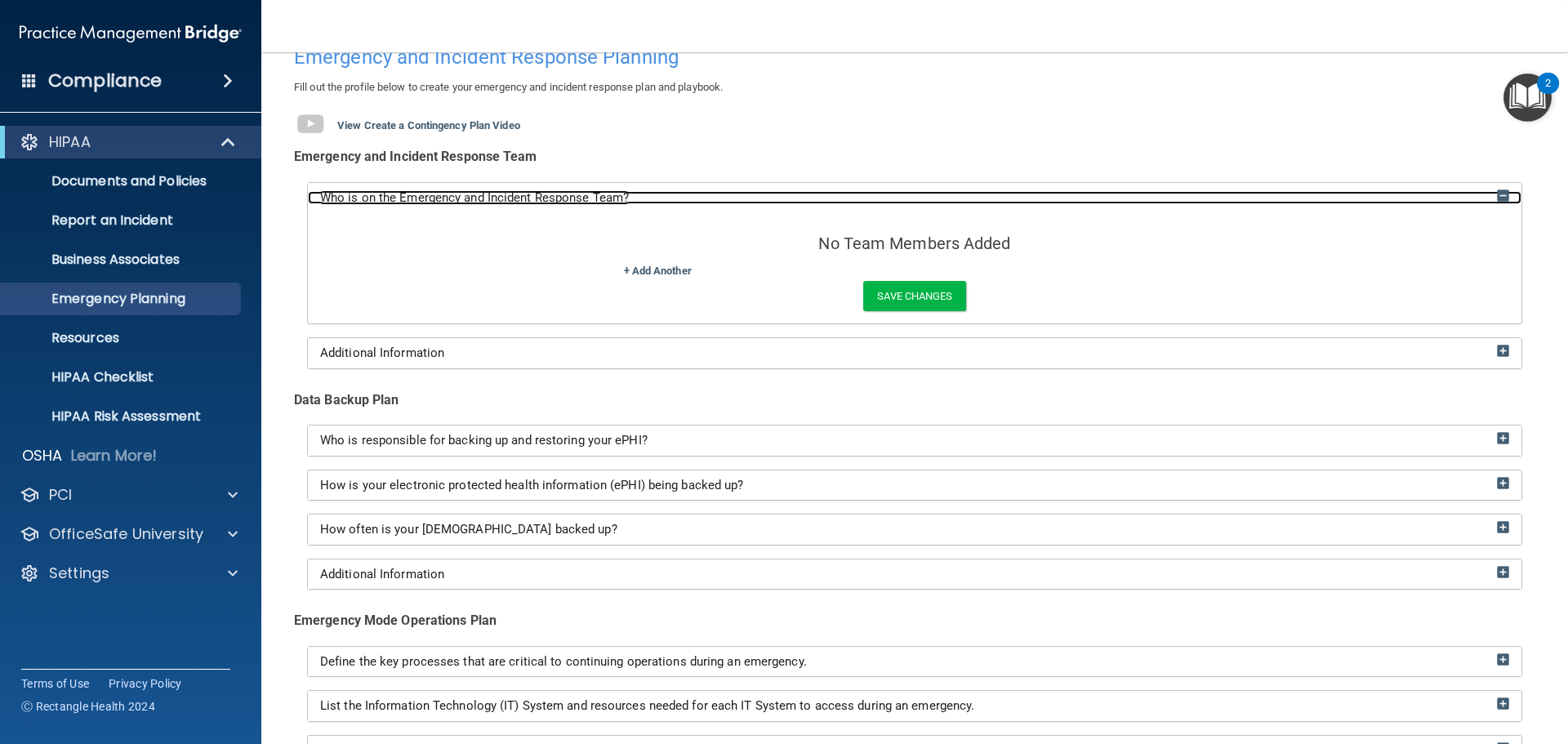
click at [1497, 195] on img at bounding box center [1503, 195] width 12 height 12
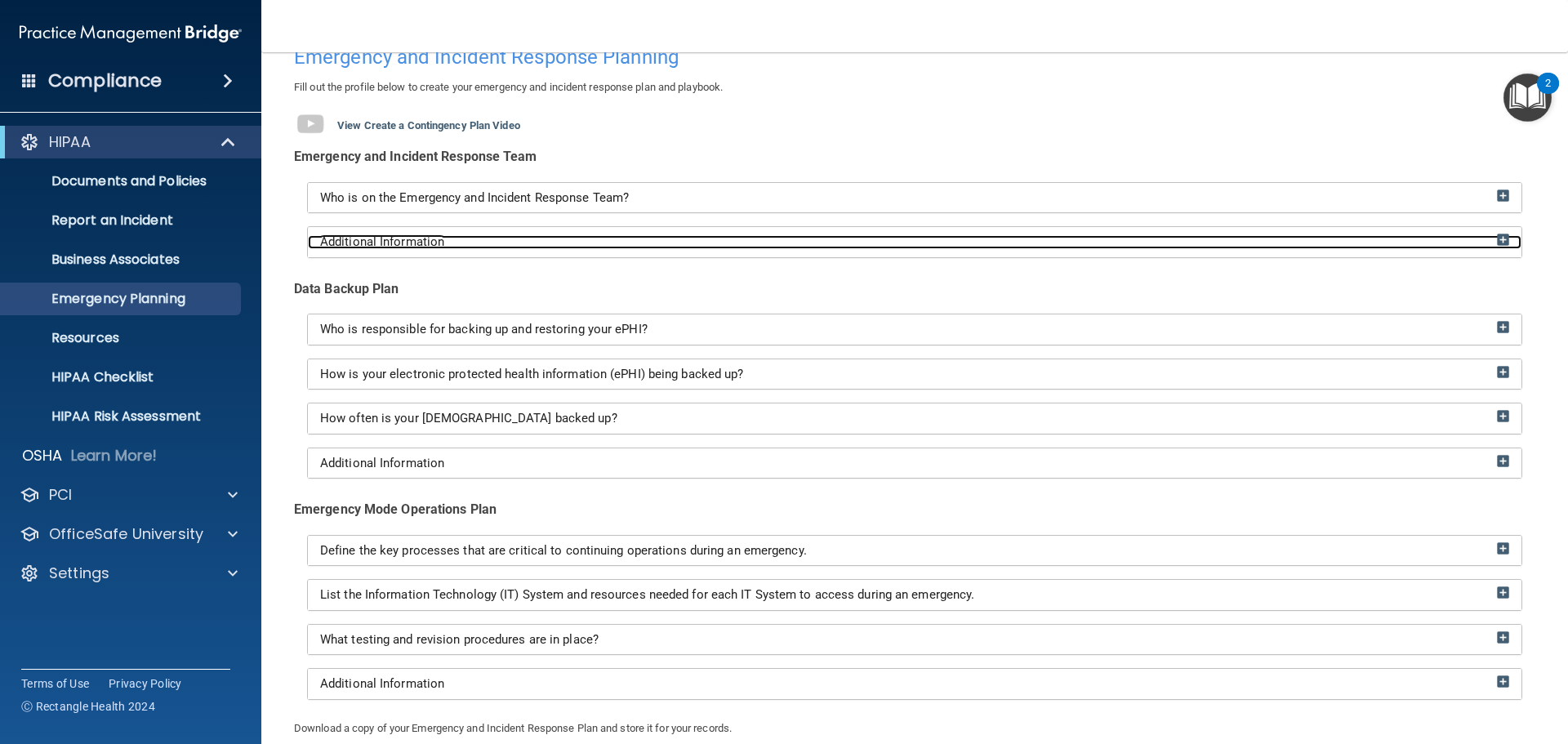
click at [1491, 248] on div "Additional Information" at bounding box center [915, 242] width 1214 height 14
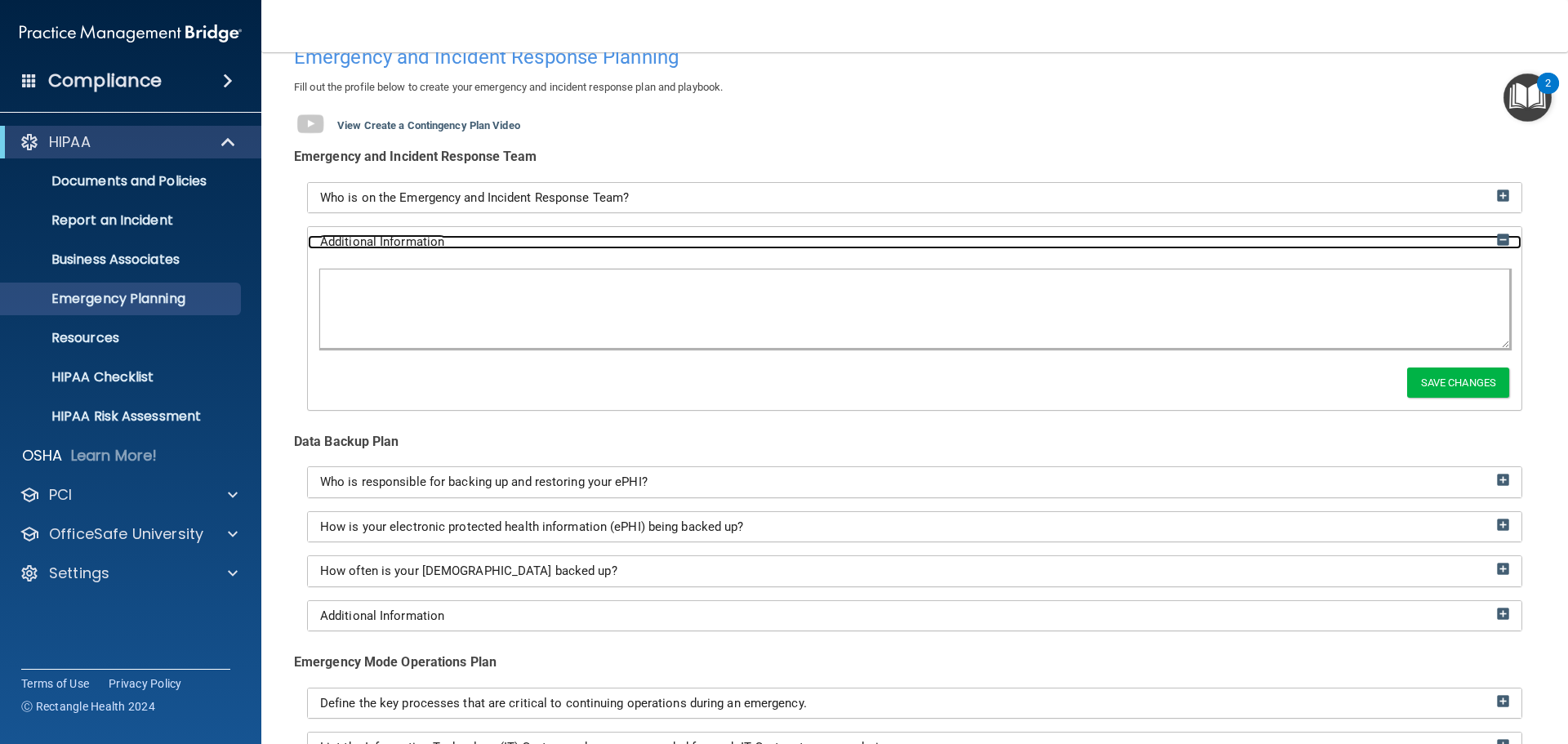
click at [1491, 248] on div "Additional Information" at bounding box center [915, 242] width 1214 height 14
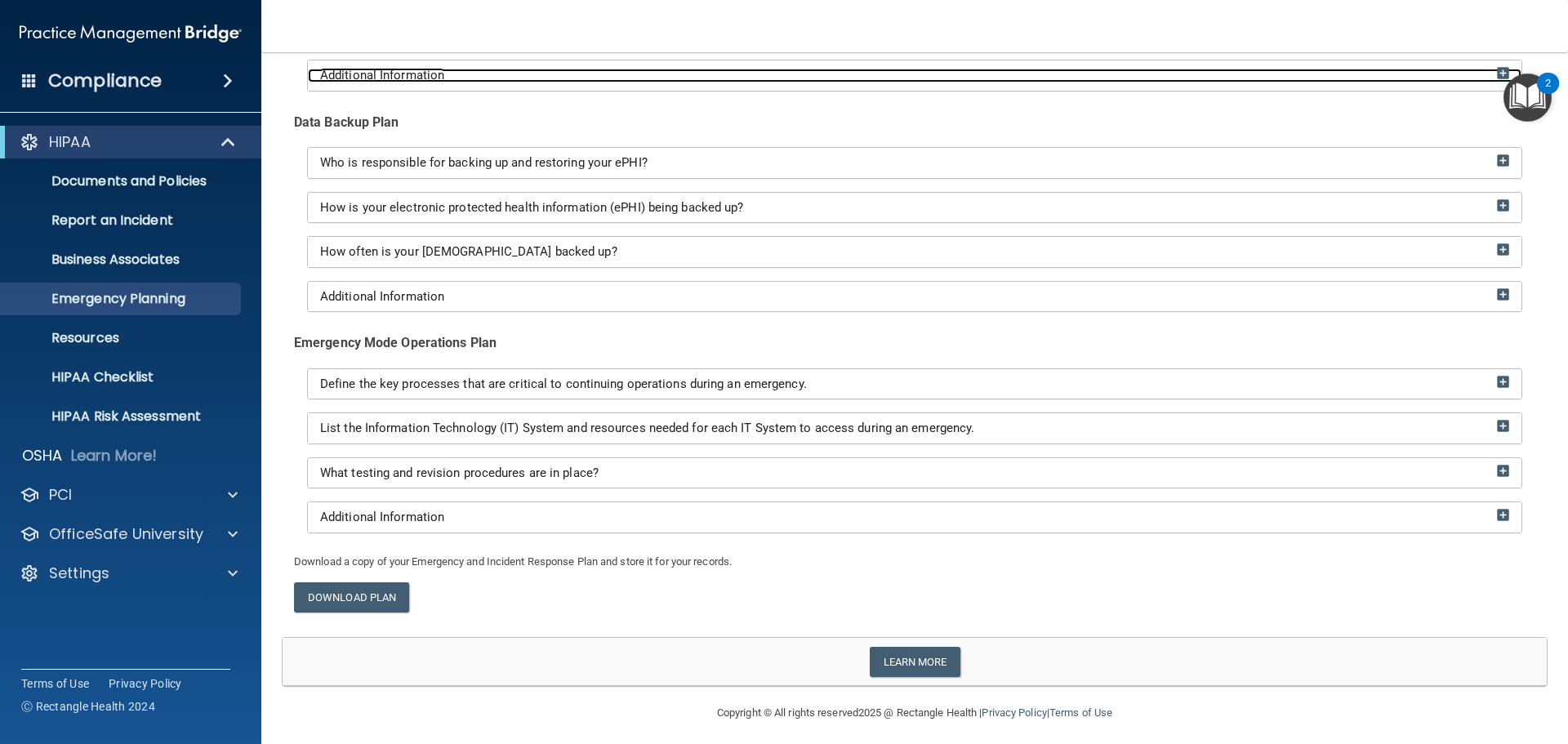
scroll to position [257, 0]
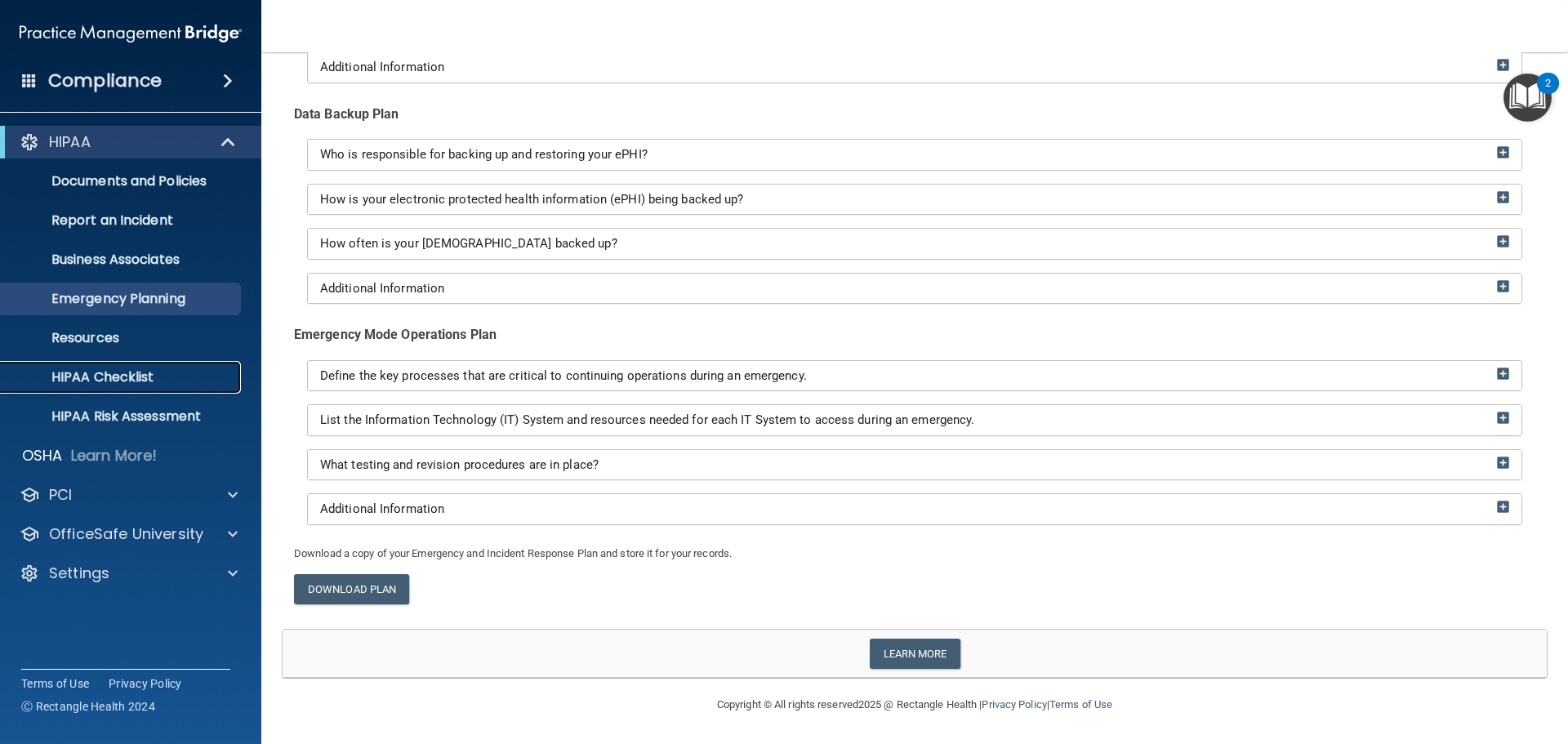
click at [114, 381] on p "HIPAA Checklist" at bounding box center [122, 377] width 223 height 16
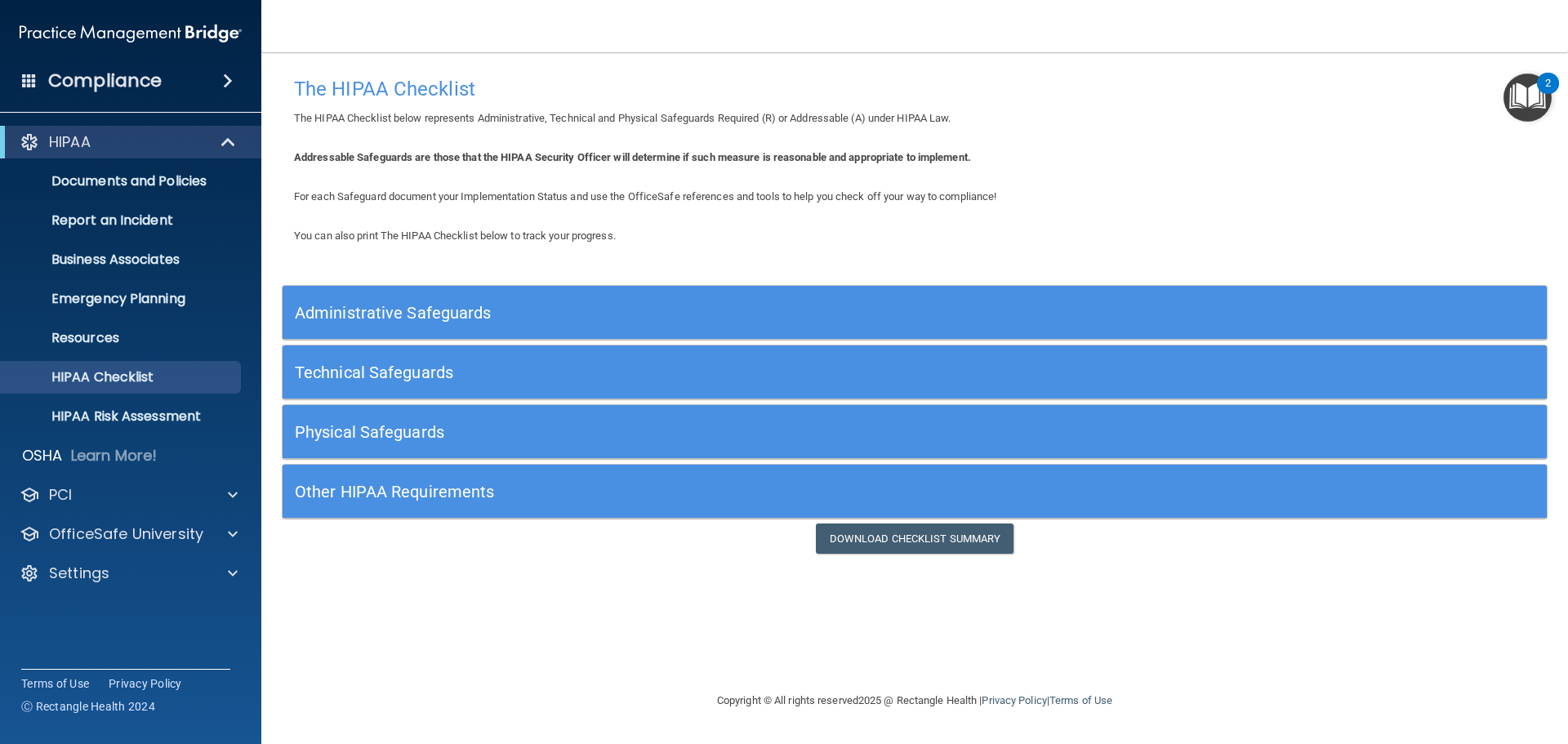
click at [388, 310] on h5 "Administrative Safeguards" at bounding box center [756, 312] width 924 height 18
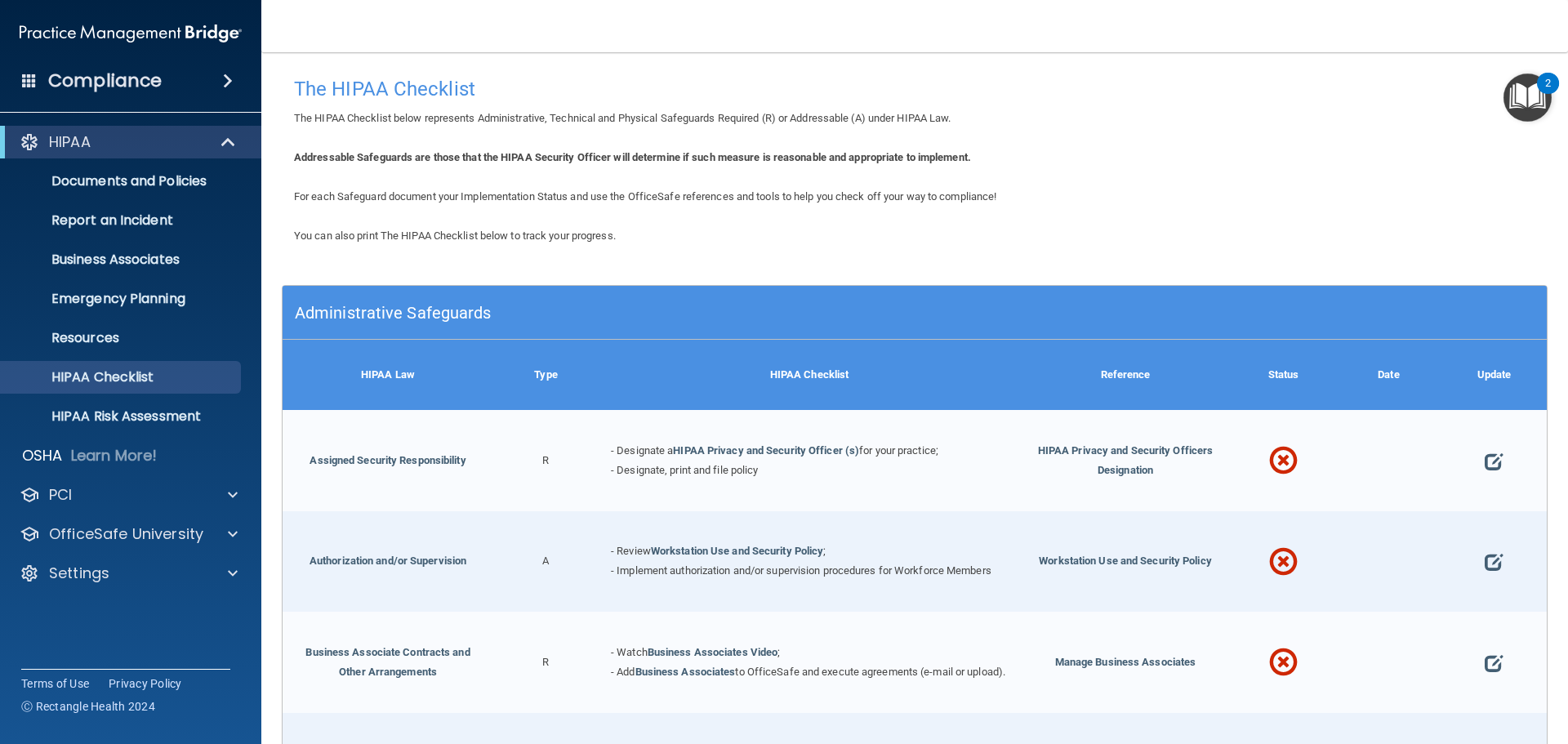
click at [391, 312] on h5 "Administrative Safeguards" at bounding box center [756, 312] width 924 height 18
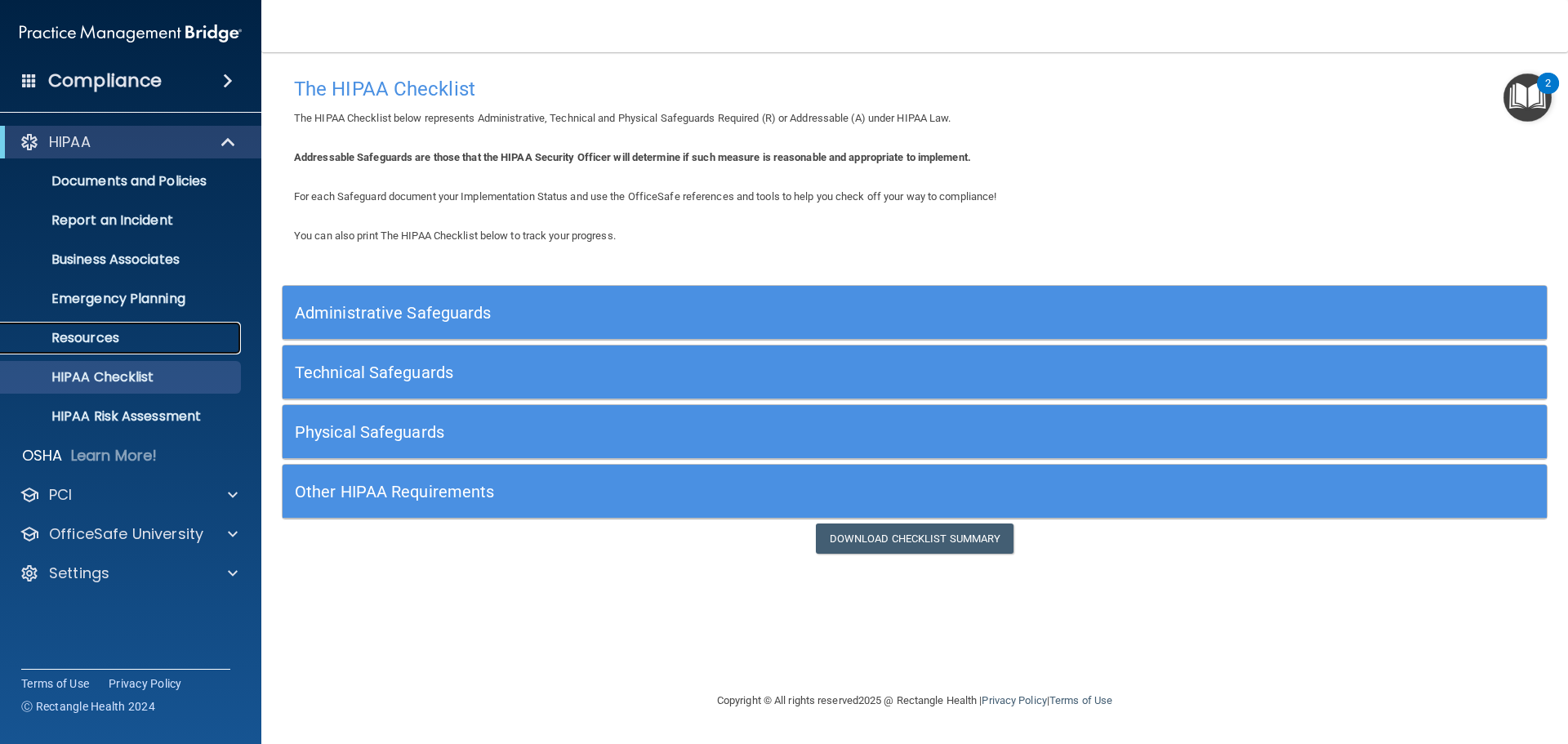
click at [108, 338] on p "Resources" at bounding box center [122, 338] width 223 height 16
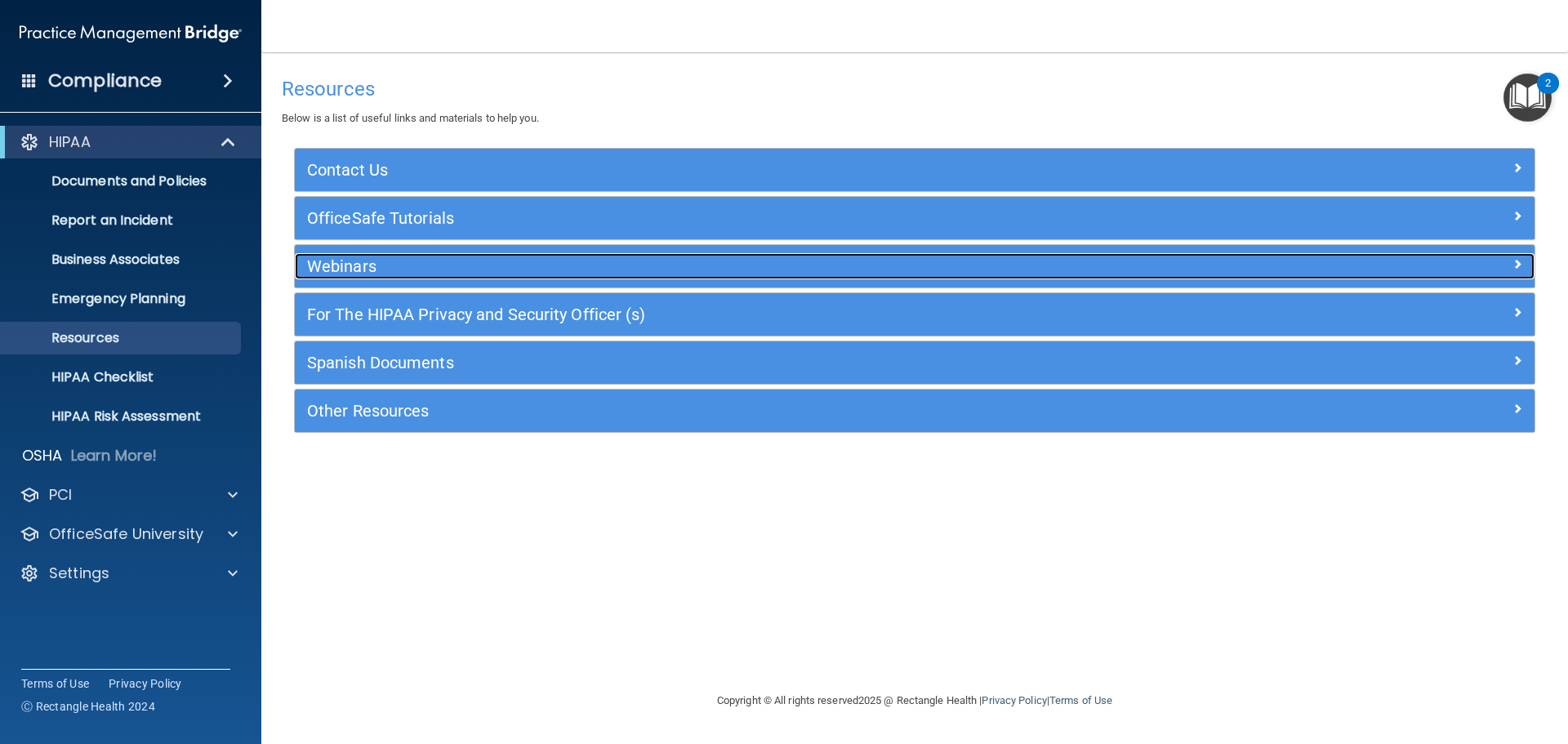
click at [359, 273] on h5 "Webinars" at bounding box center [760, 266] width 906 height 18
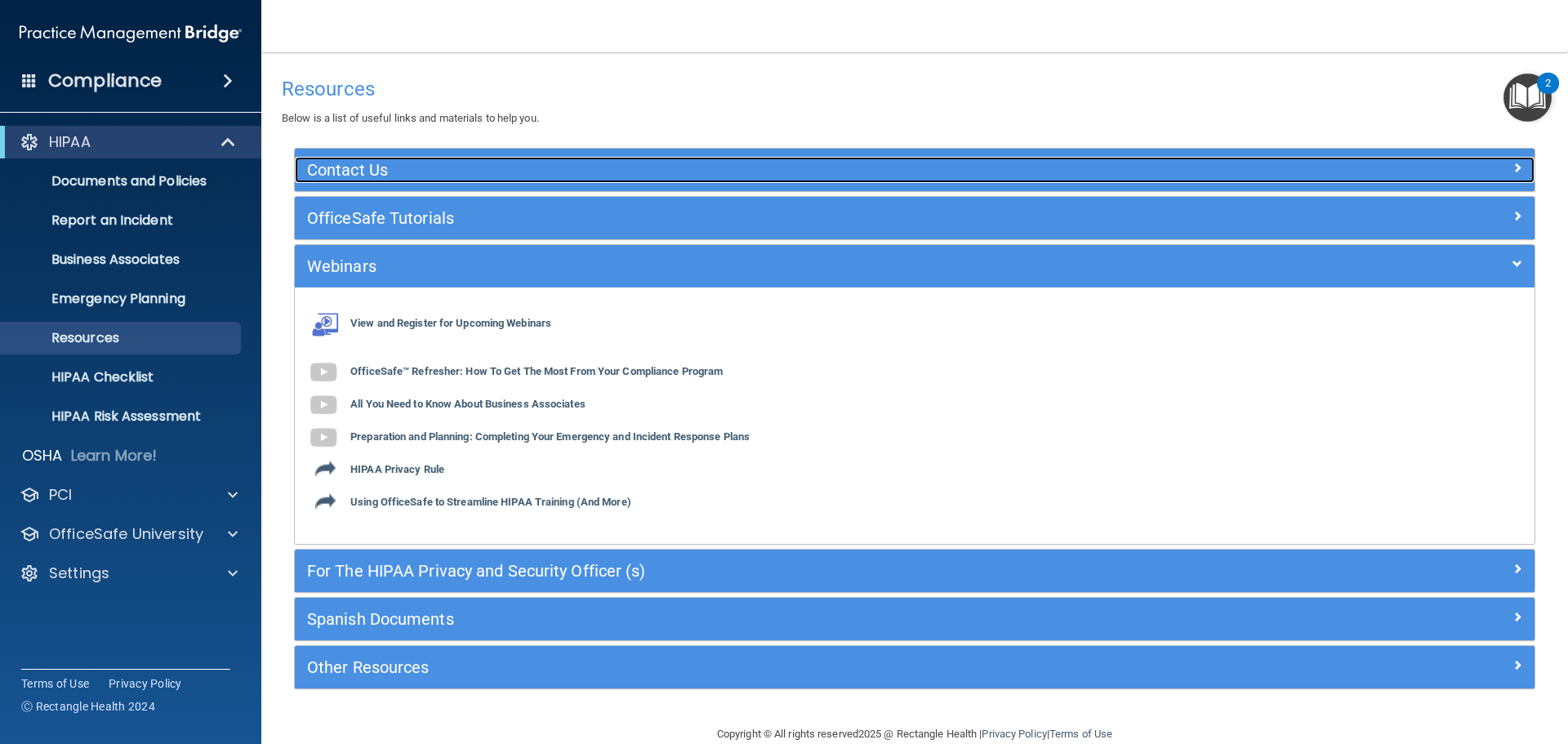
click at [437, 180] on div "Contact Us" at bounding box center [760, 169] width 930 height 26
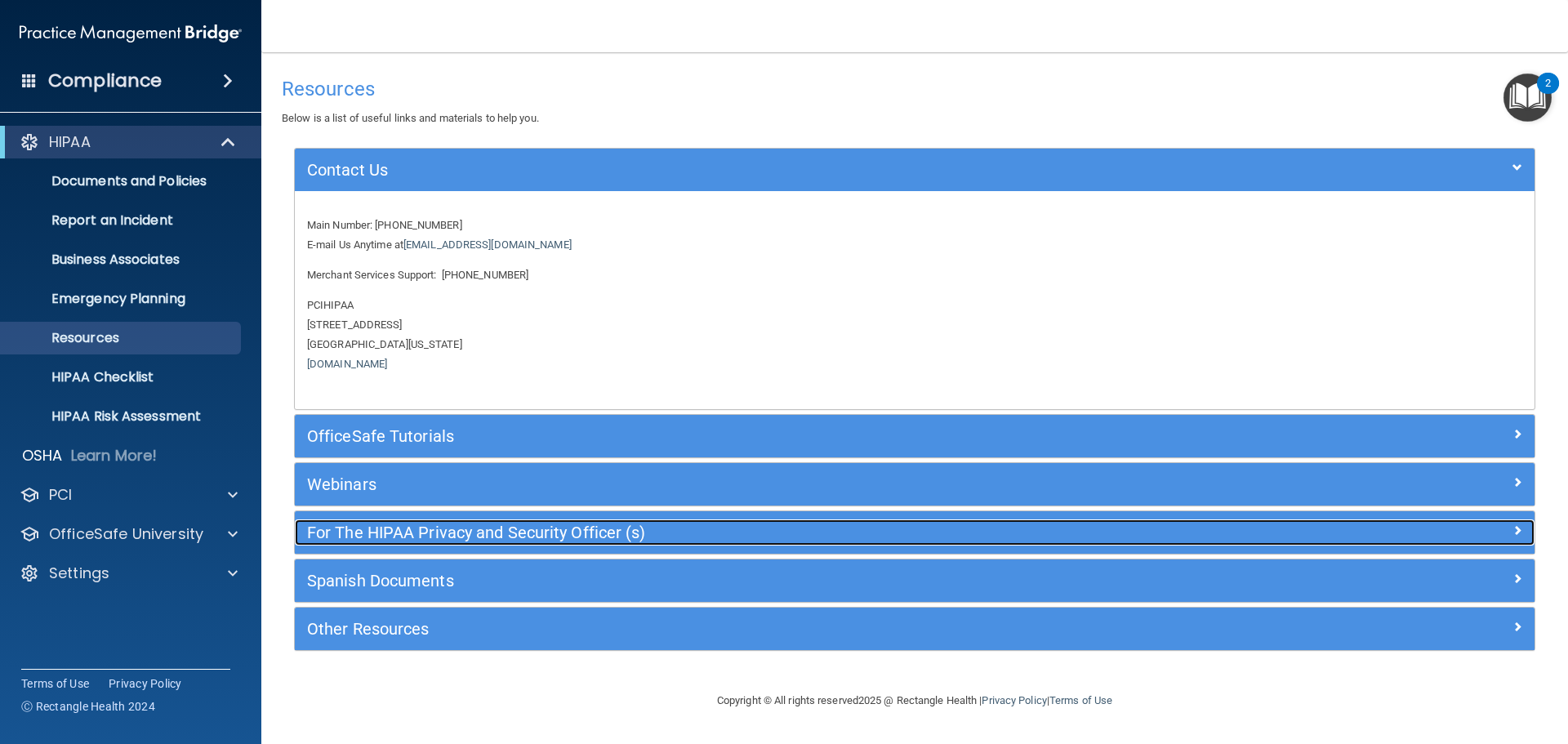
click at [393, 527] on h5 "For The HIPAA Privacy and Security Officer (s)" at bounding box center [760, 532] width 906 height 18
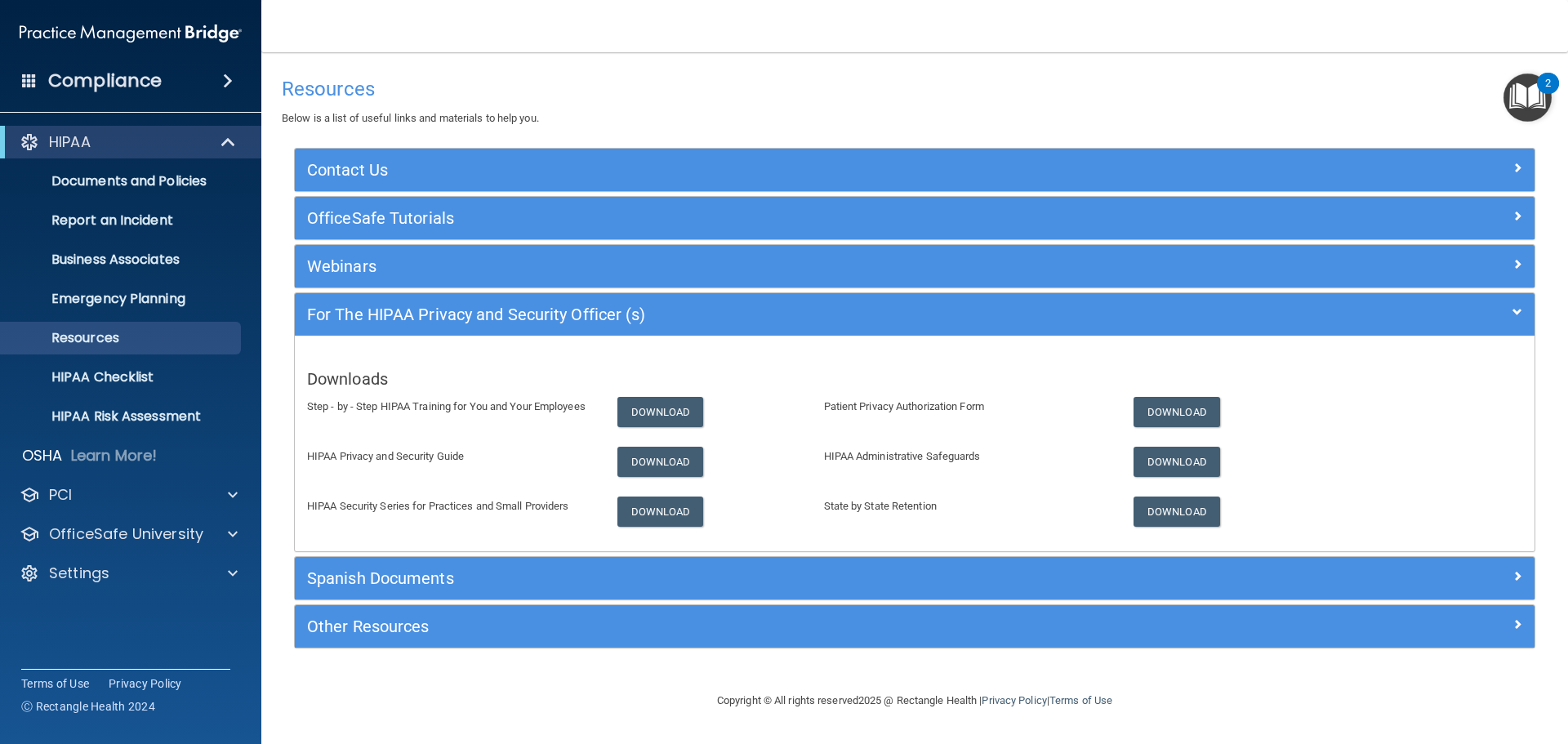
click at [1557, 82] on div "2" at bounding box center [1548, 83] width 22 height 21
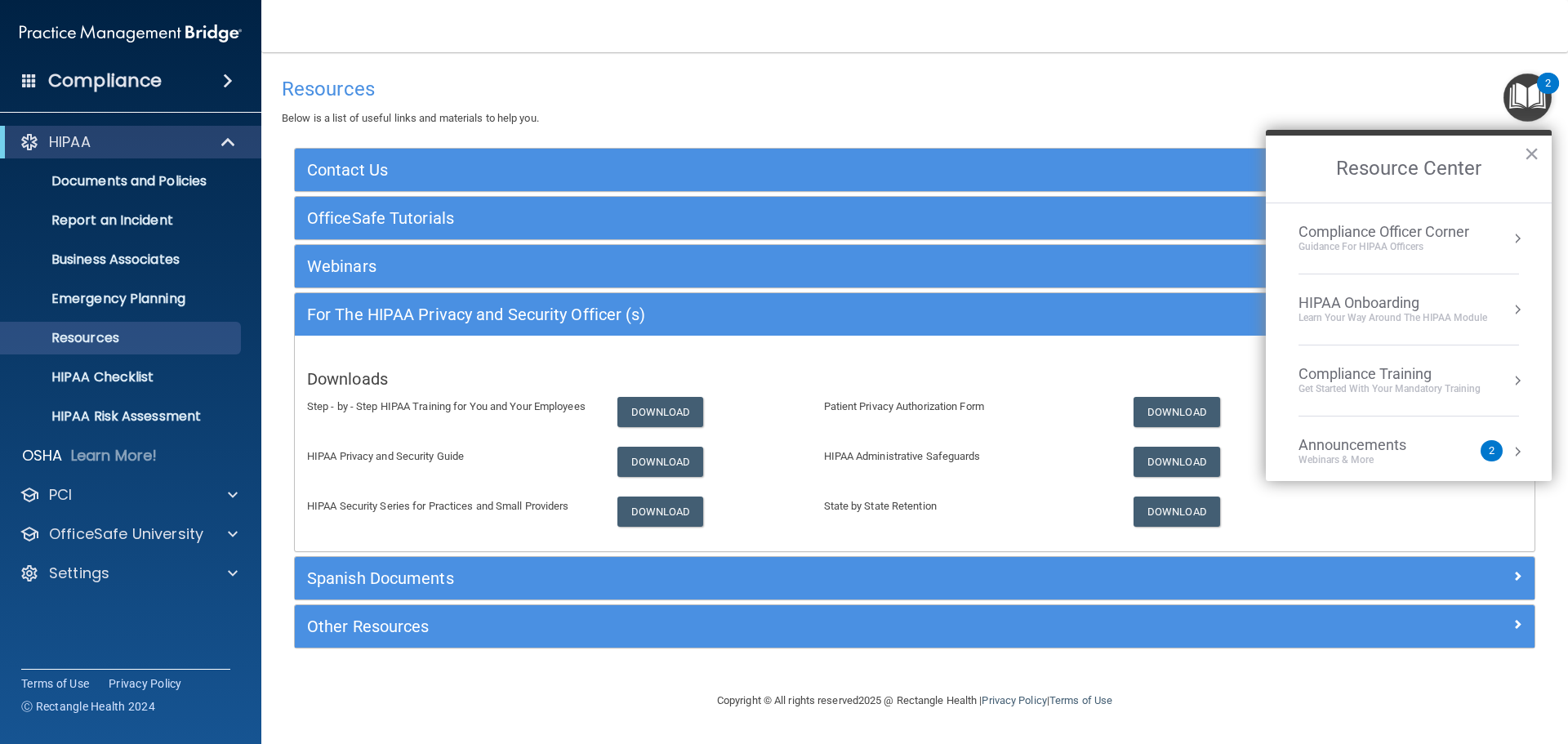
click at [571, 58] on main "Resources Below is a list of useful links and materials to help you. Contact Us…" at bounding box center [914, 398] width 1307 height 692
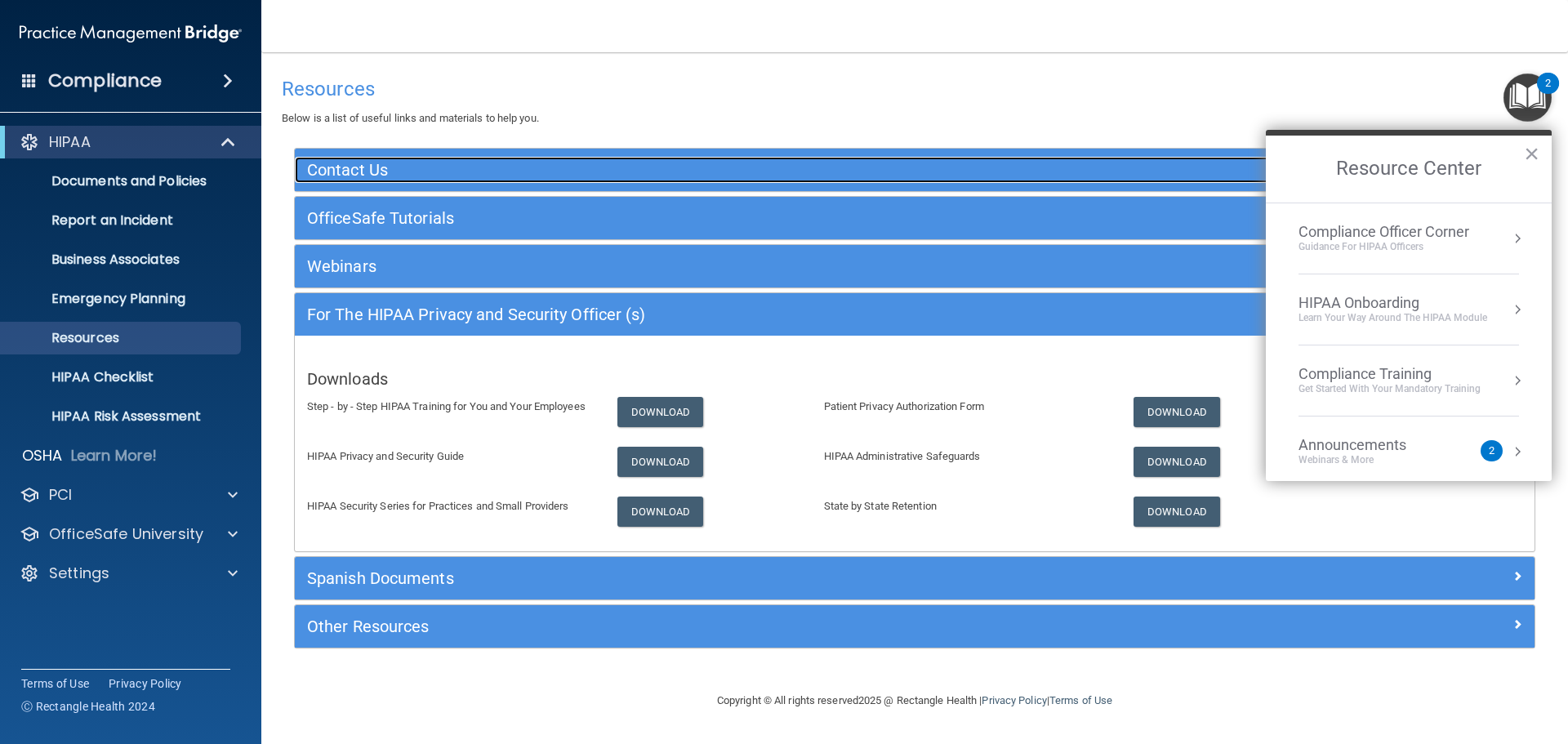
click at [378, 172] on h5 "Contact Us" at bounding box center [760, 169] width 906 height 18
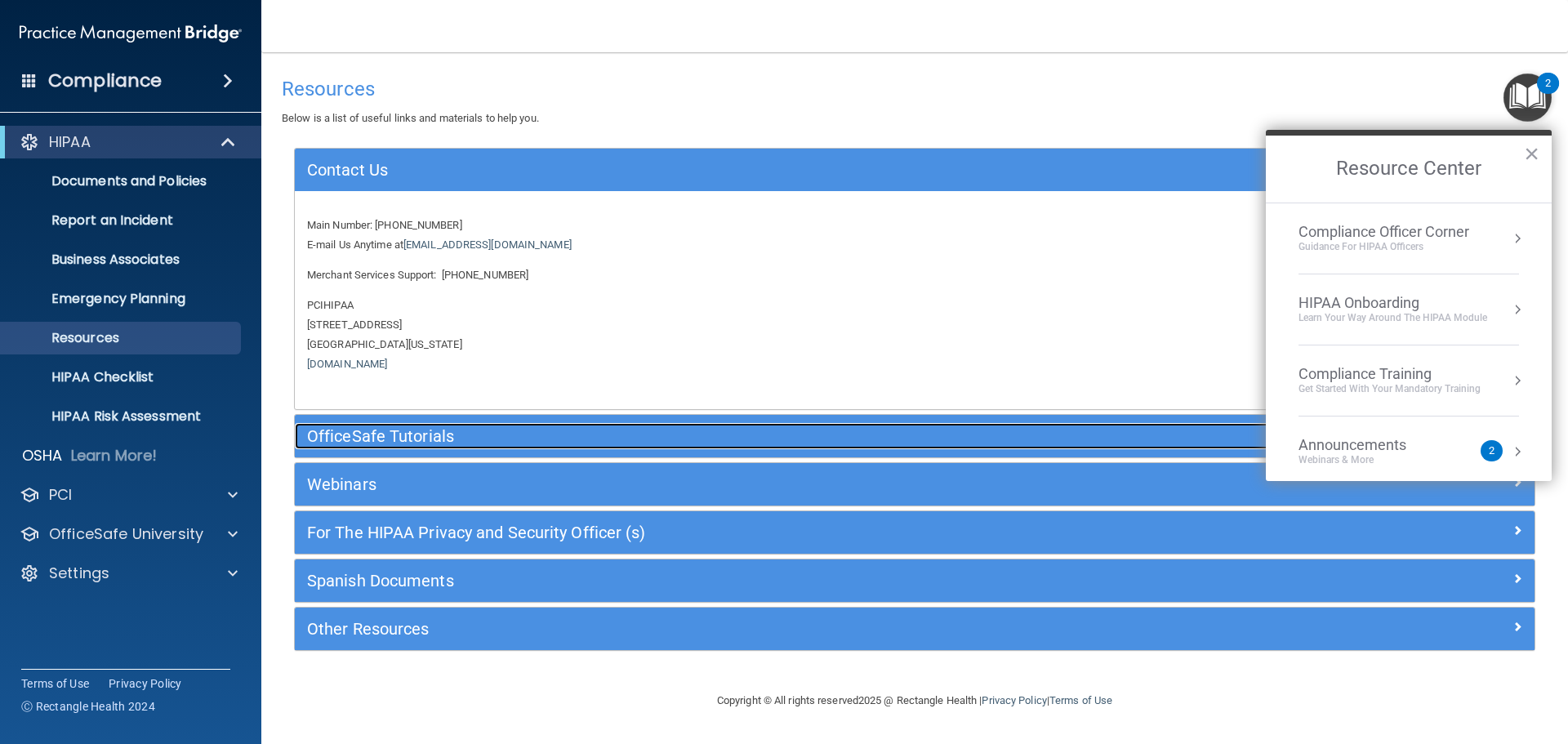
click at [406, 430] on h5 "OfficeSafe Tutorials" at bounding box center [760, 436] width 906 height 18
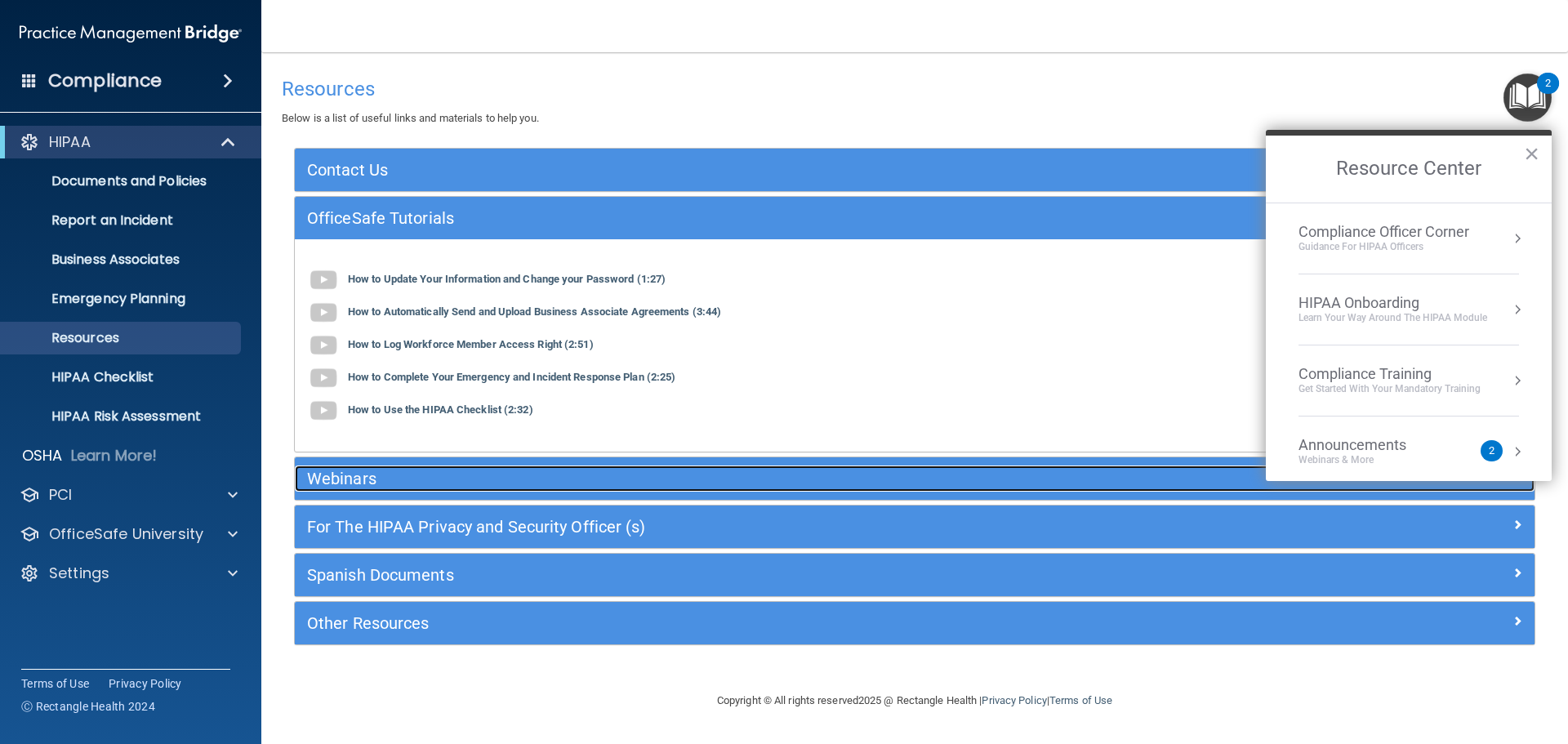
click at [354, 483] on h5 "Webinars" at bounding box center [760, 479] width 906 height 18
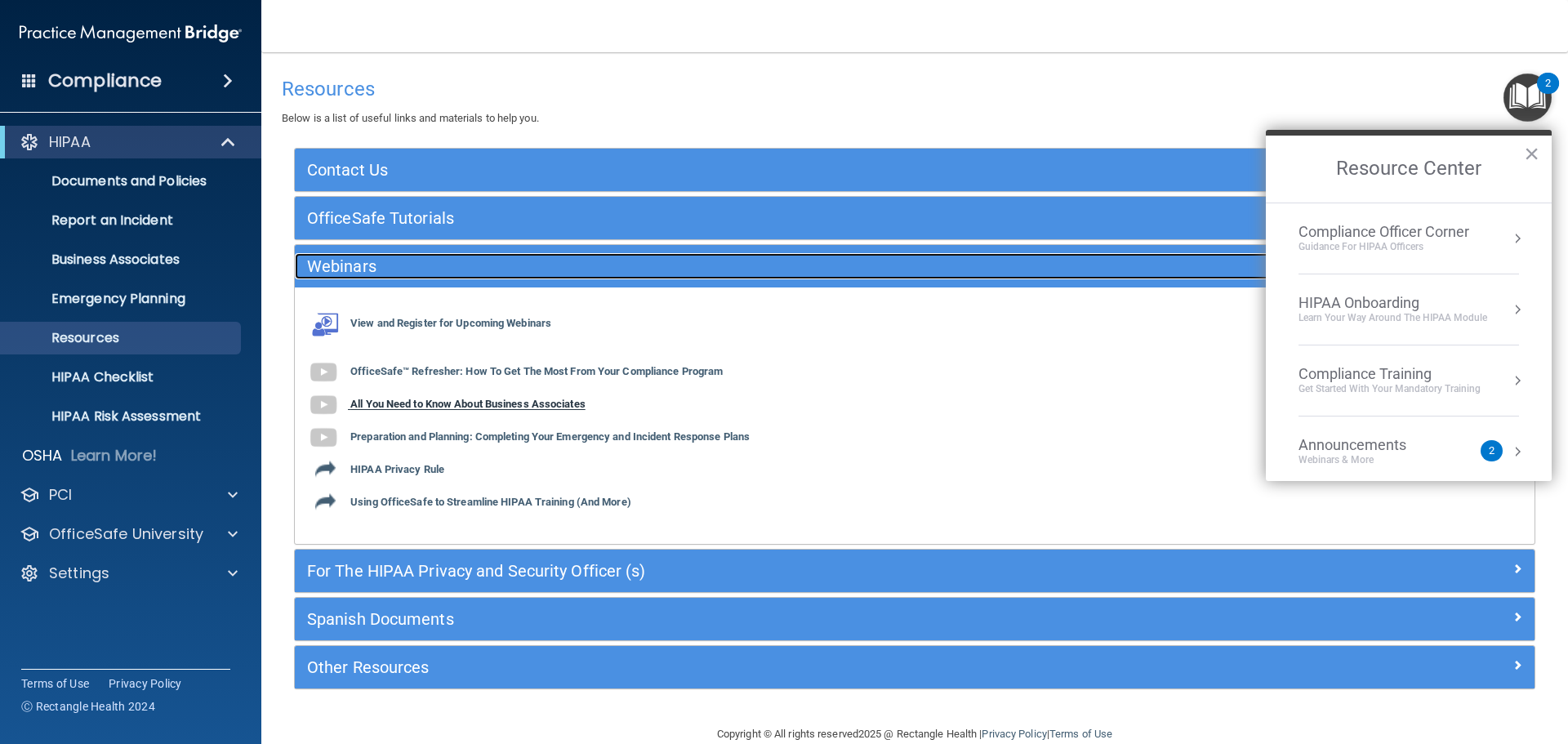
scroll to position [30, 0]
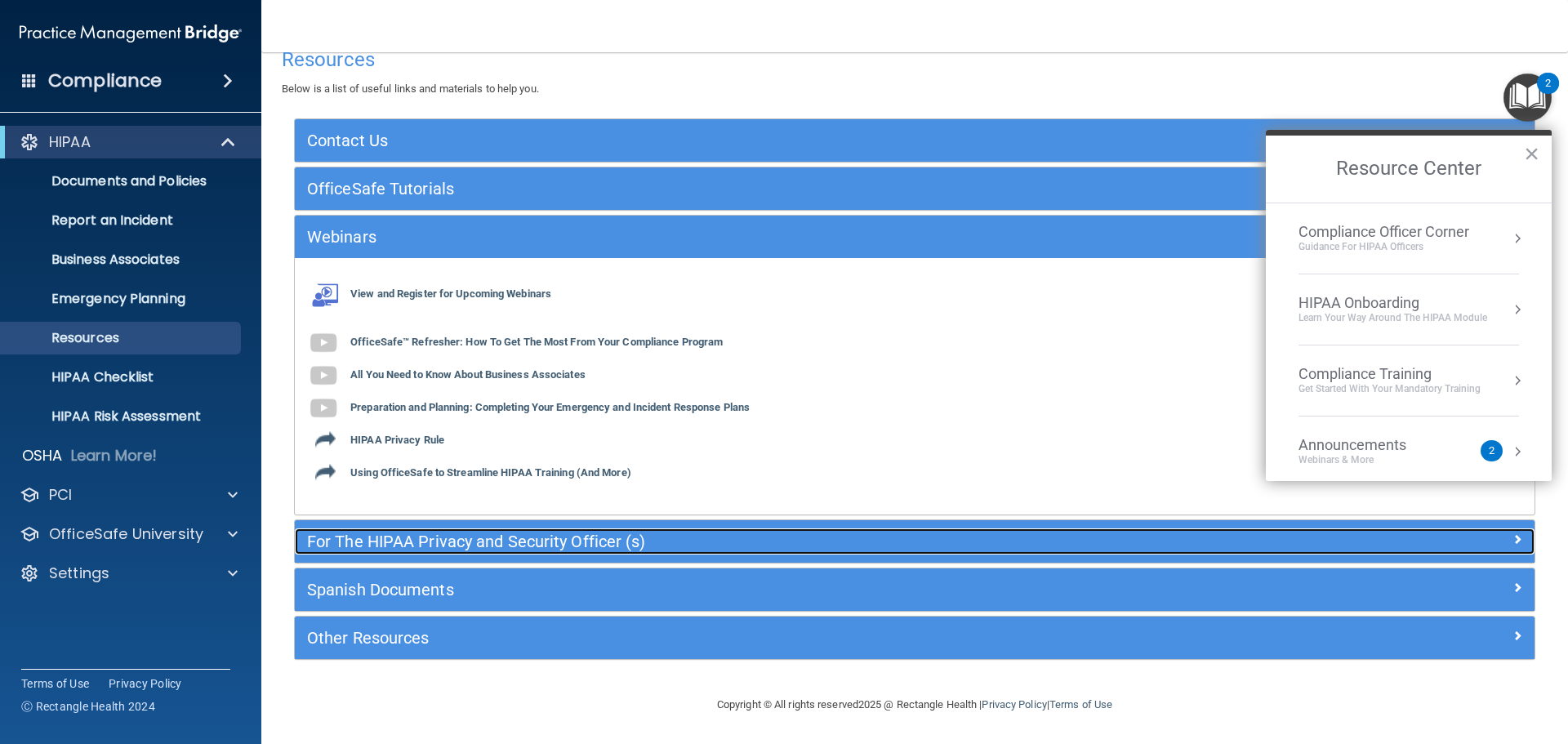
click at [508, 543] on h5 "For The HIPAA Privacy and Security Officer (s)" at bounding box center [760, 541] width 906 height 18
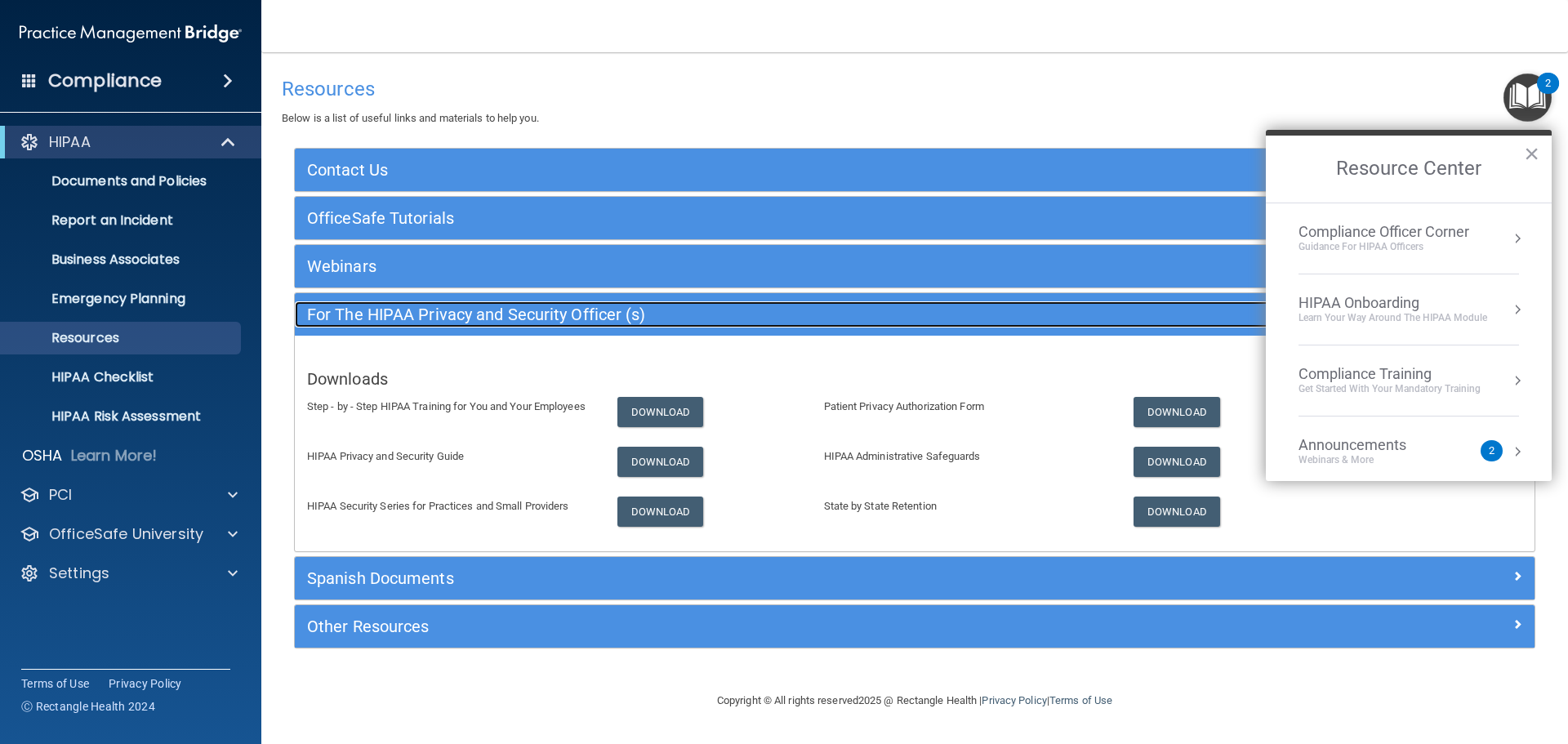
scroll to position [0, 0]
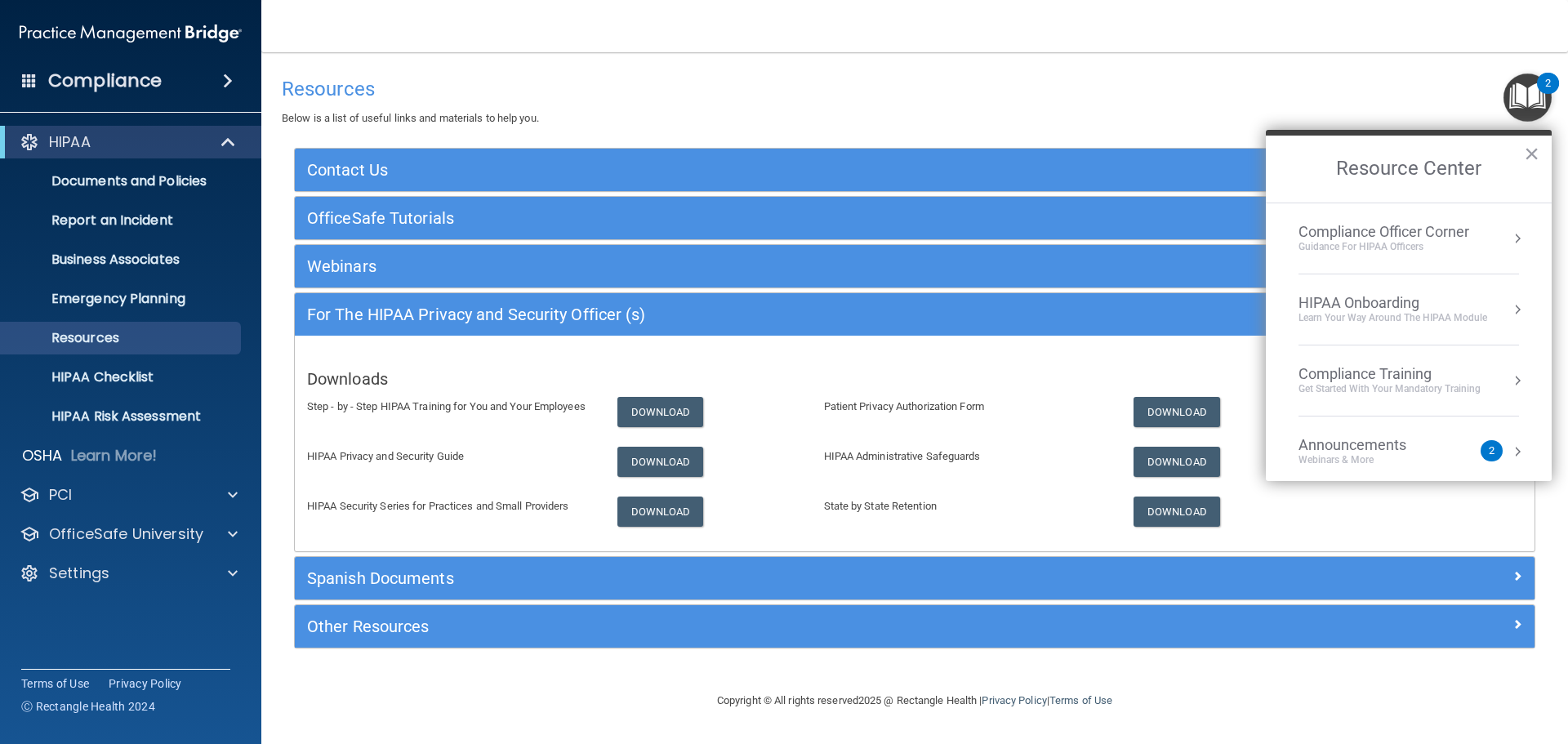
click at [1431, 237] on div "Compliance Officer Corner" at bounding box center [1384, 232] width 170 height 18
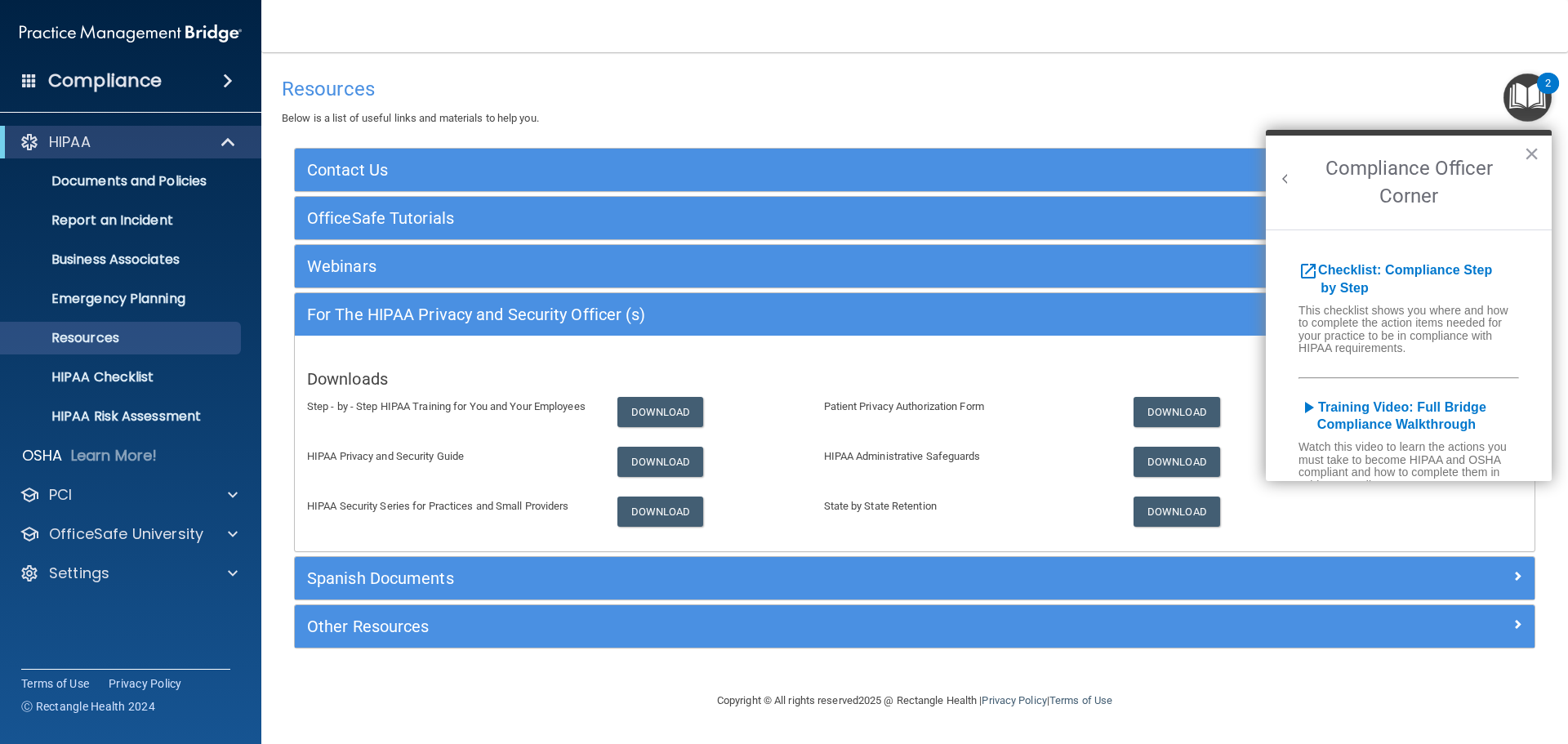
click at [1284, 179] on button "Back to Resource Center Home" at bounding box center [1286, 178] width 16 height 16
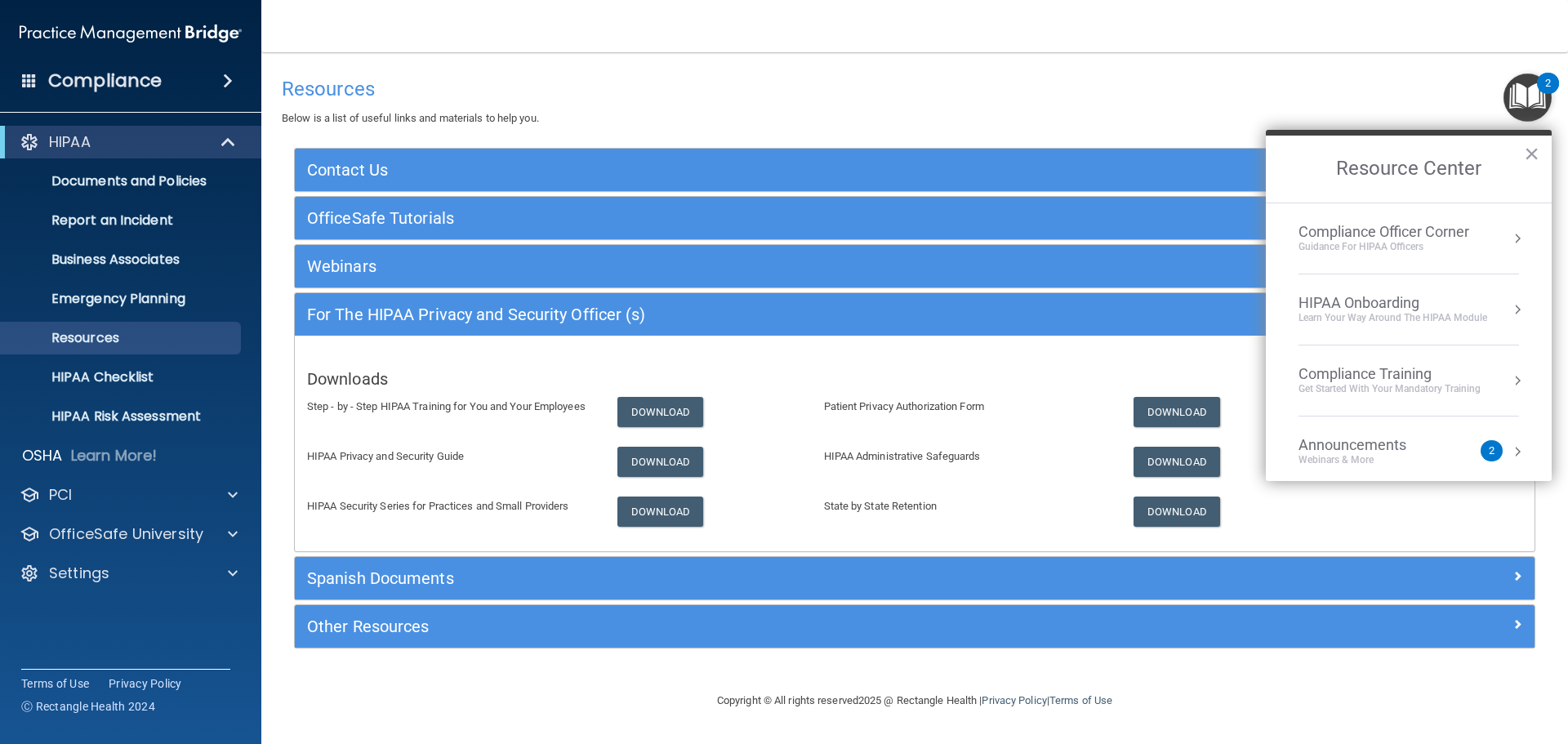
click at [1393, 331] on li "HIPAA Onboarding Learn Your Way around the HIPAA module" at bounding box center [1409, 310] width 220 height 71
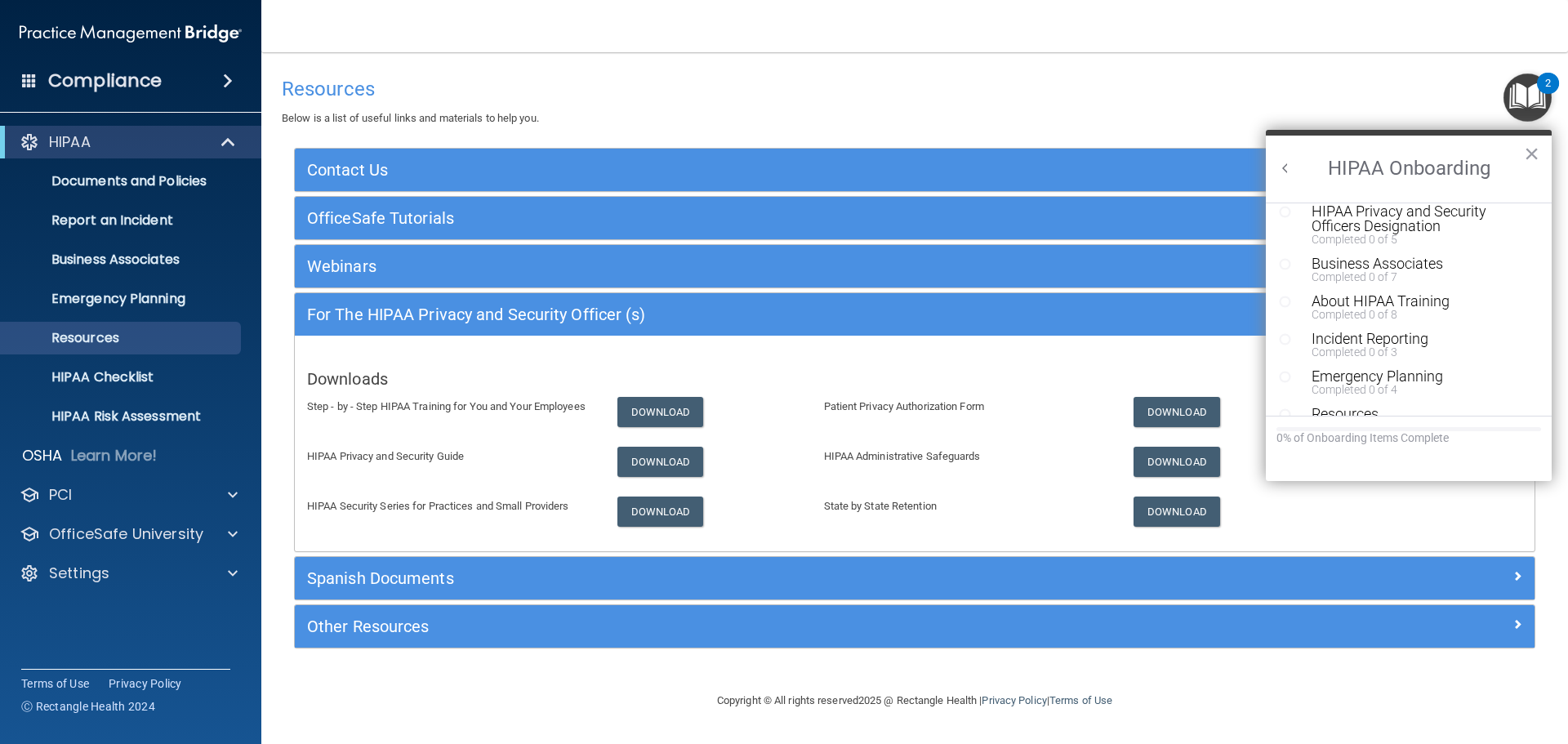
scroll to position [319, 0]
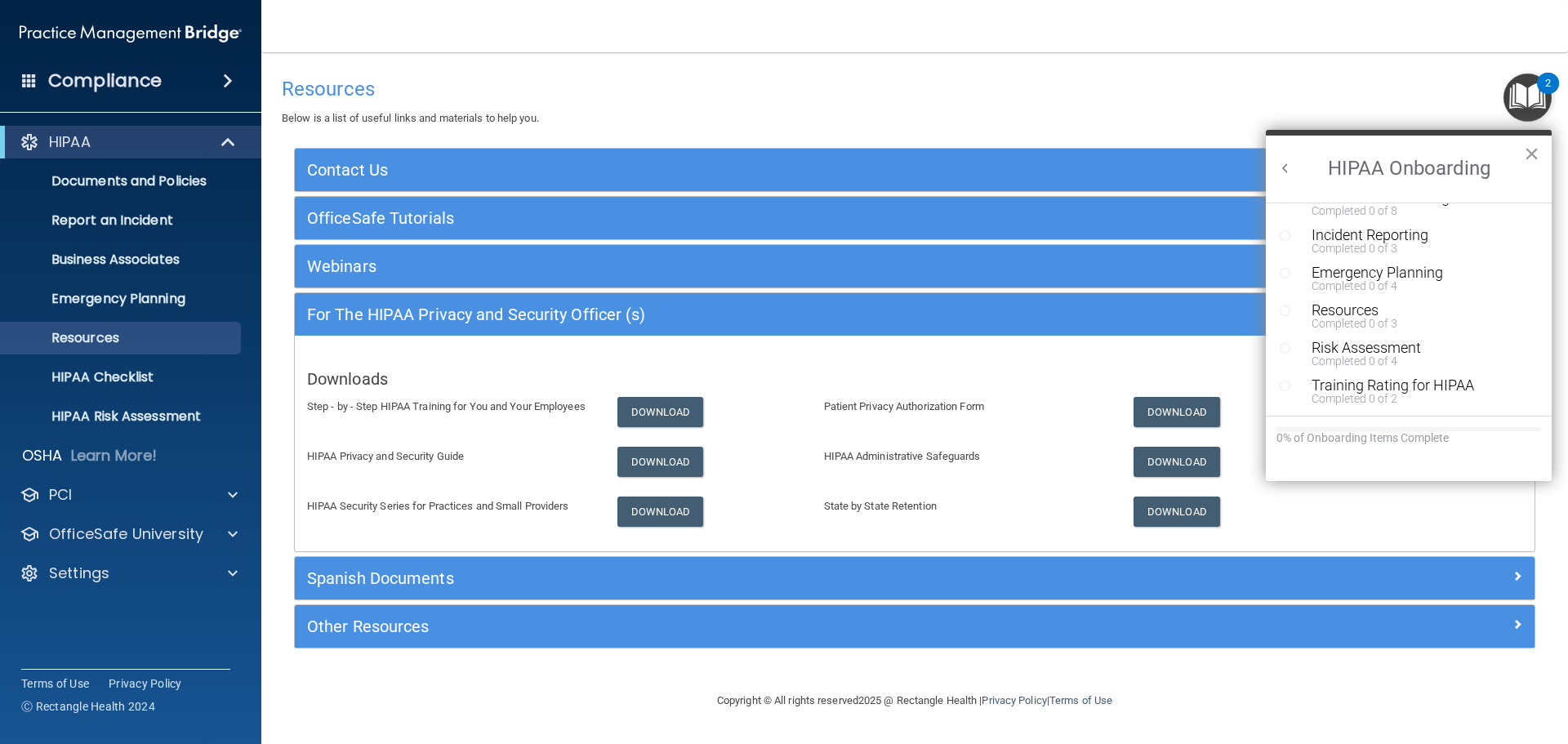
click at [1529, 156] on button "×" at bounding box center [1532, 153] width 15 height 26
